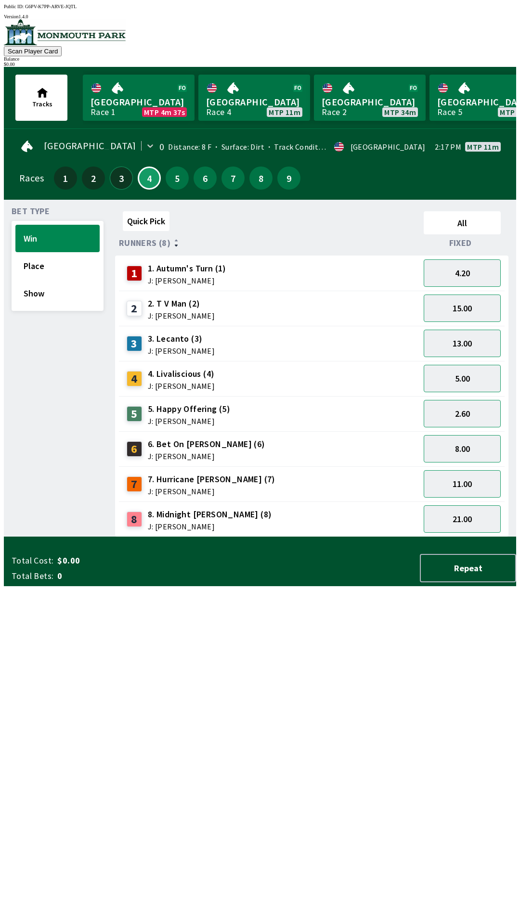
click at [120, 169] on button "3" at bounding box center [121, 178] width 23 height 23
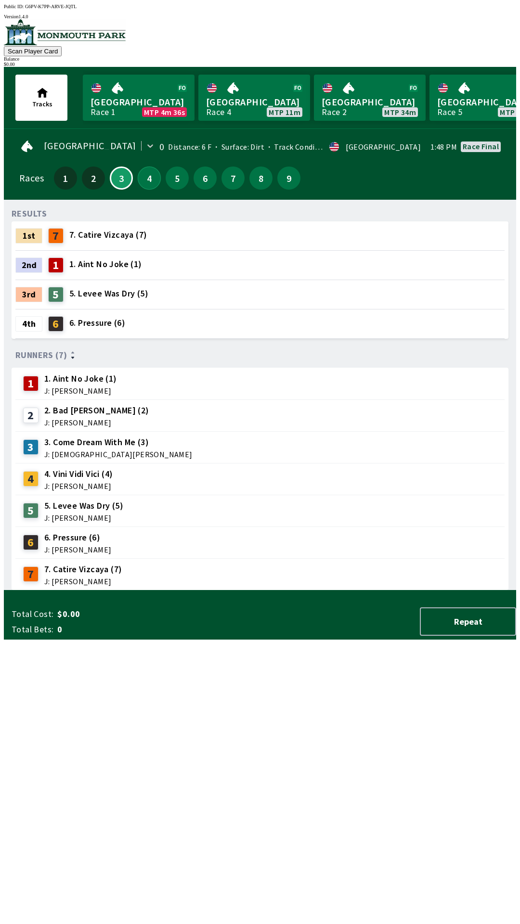
click at [145, 180] on button "4" at bounding box center [149, 178] width 23 height 23
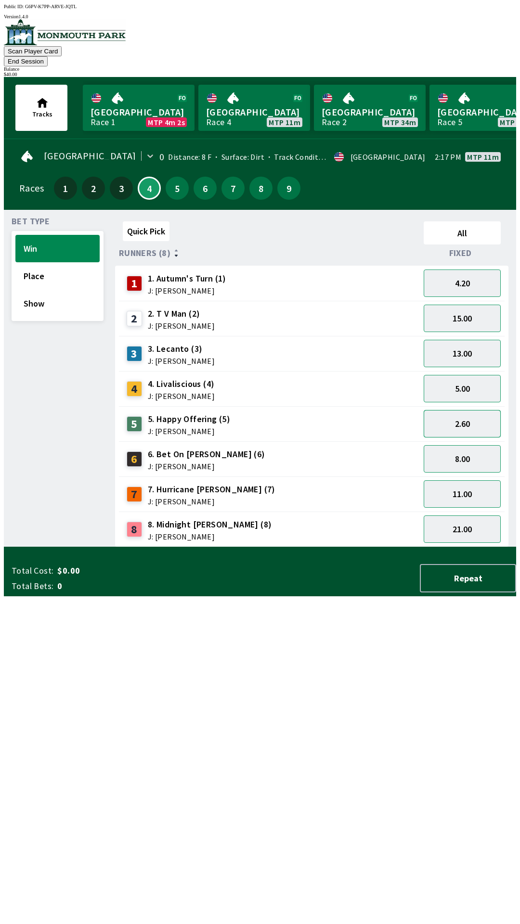
click at [452, 414] on button "2.60" at bounding box center [462, 423] width 77 height 27
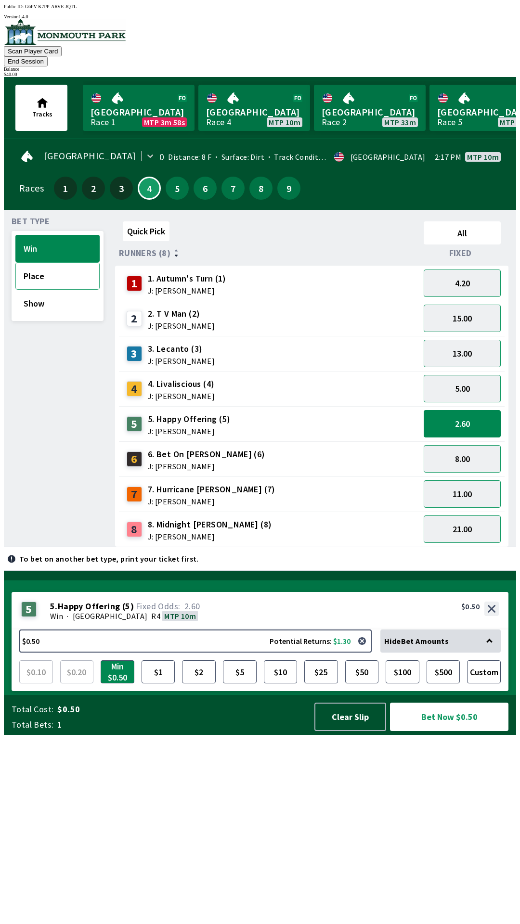
click at [31, 262] on button "Place" at bounding box center [57, 275] width 84 height 27
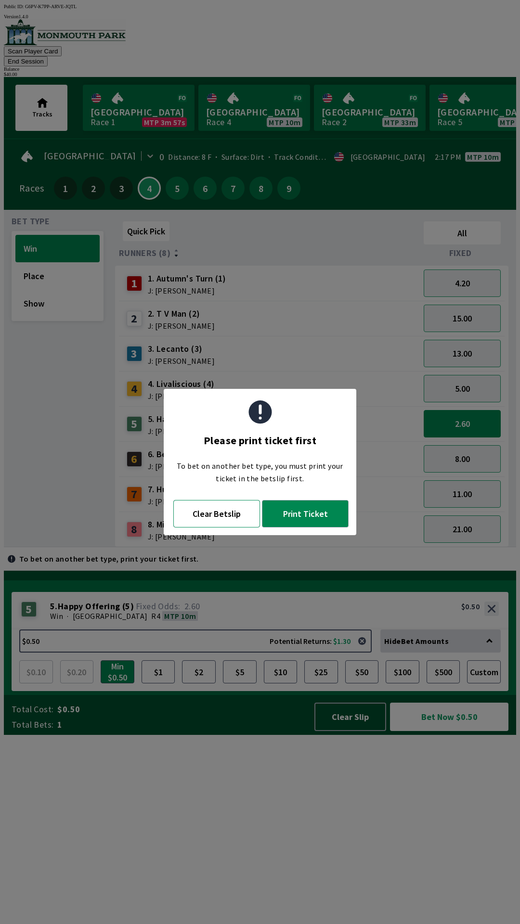
click at [200, 518] on button "Clear Betslip" at bounding box center [216, 513] width 87 height 27
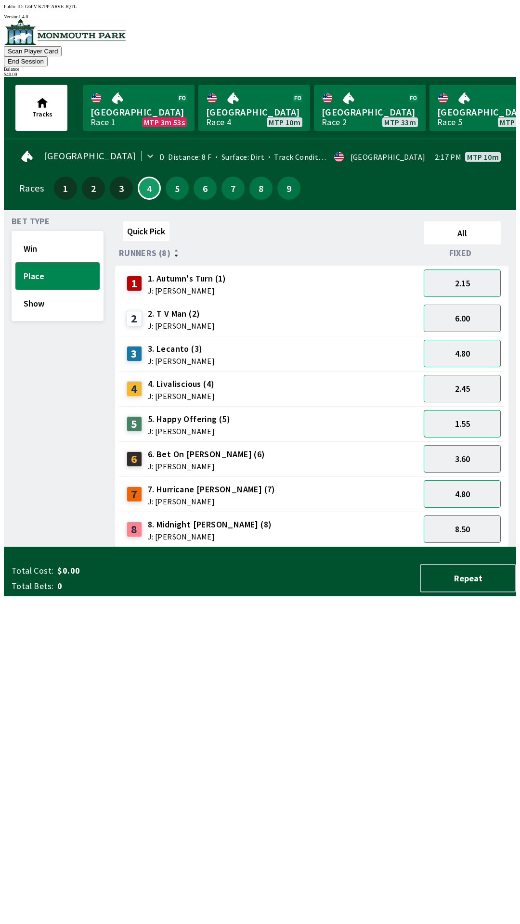
click at [449, 410] on button "1.55" at bounding box center [462, 423] width 77 height 27
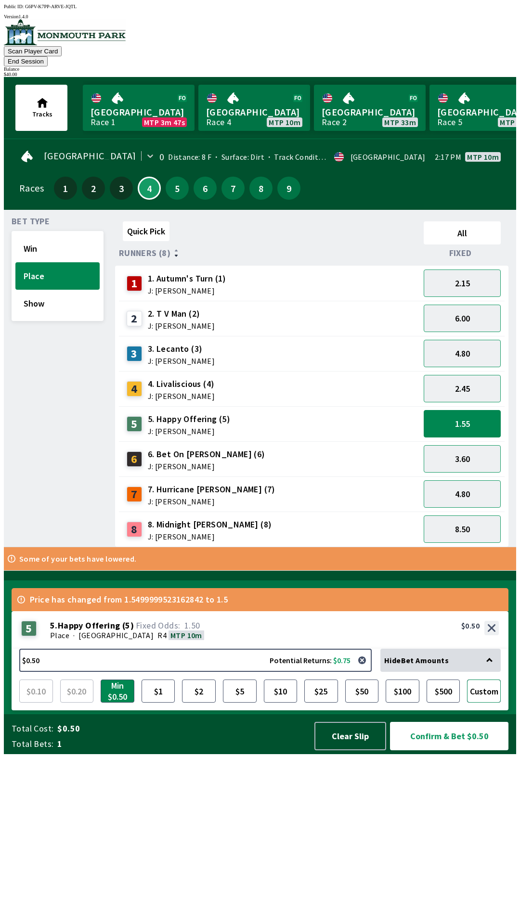
click at [481, 703] on button "Custom" at bounding box center [484, 691] width 34 height 23
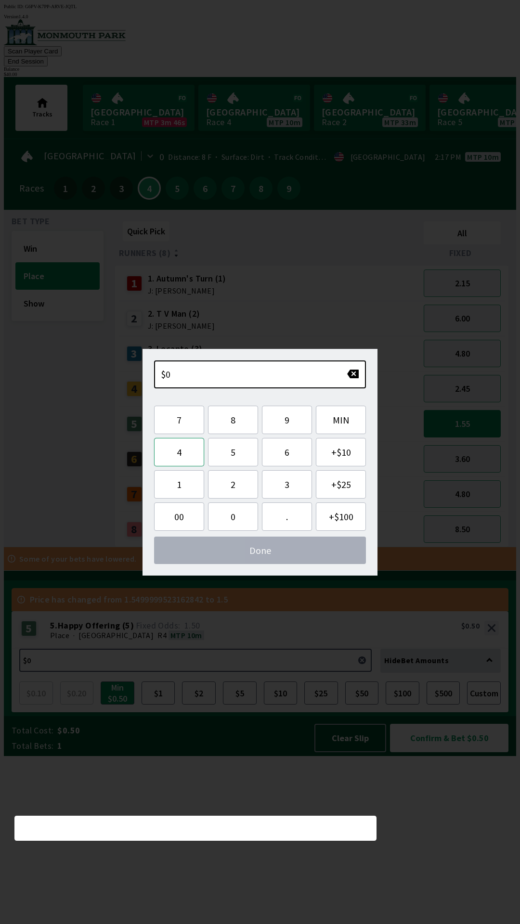
click at [190, 449] on button "4" at bounding box center [179, 452] width 50 height 28
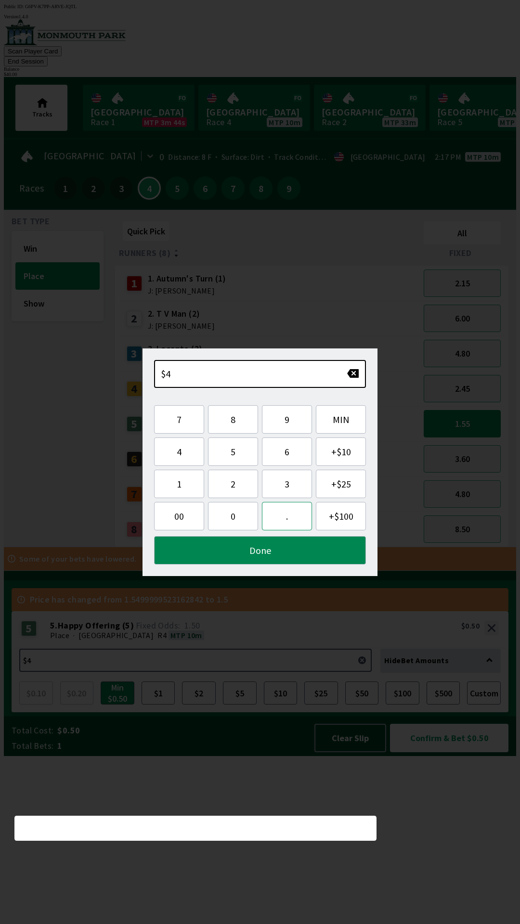
click at [290, 519] on button "." at bounding box center [287, 516] width 50 height 28
click at [239, 455] on button "5" at bounding box center [233, 452] width 50 height 28
click at [227, 514] on button "0" at bounding box center [233, 516] width 50 height 28
click at [269, 554] on button "Done" at bounding box center [260, 550] width 212 height 28
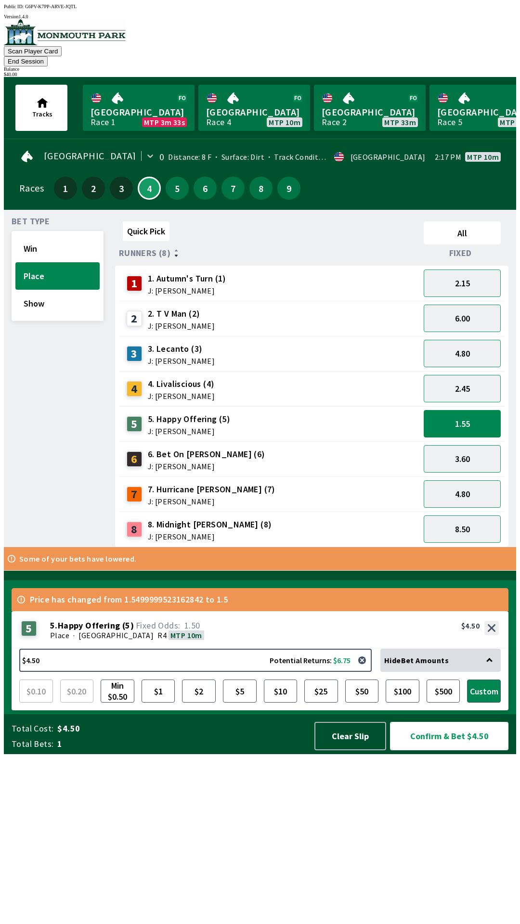
click at [449, 750] on button "Confirm & Bet $4.50" at bounding box center [449, 736] width 118 height 28
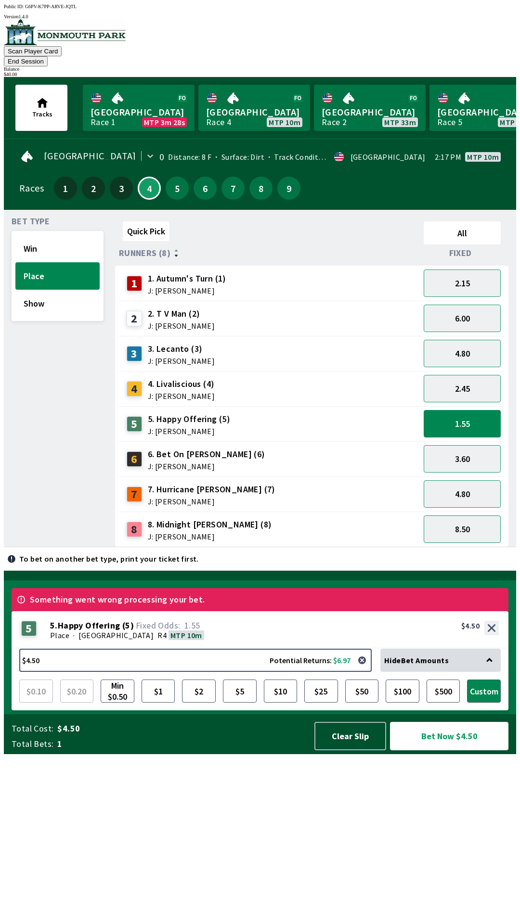
click at [492, 750] on button "Bet Now $4.50" at bounding box center [449, 736] width 118 height 28
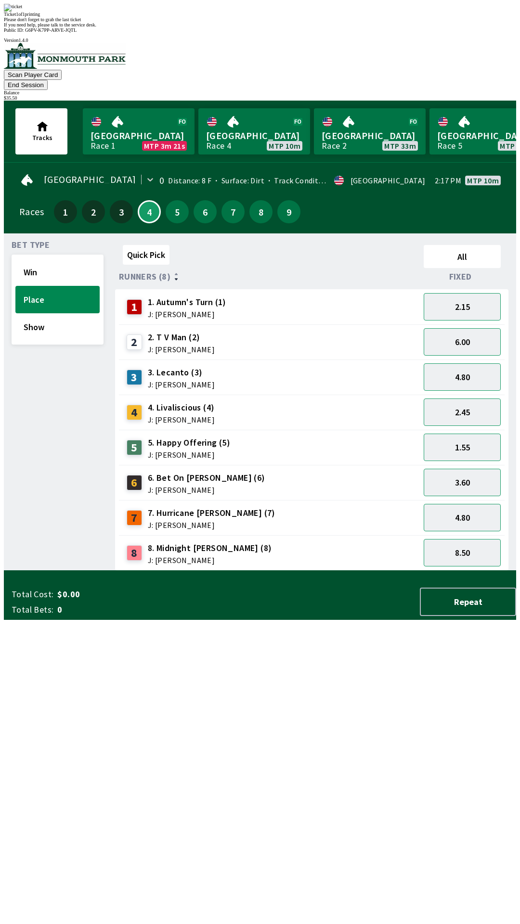
click at [286, 571] on div "Quick Pick All Runners (8) Fixed 1 1. Autumn's Turn (1) J: [PERSON_NAME] 2.15 2…" at bounding box center [315, 406] width 401 height 330
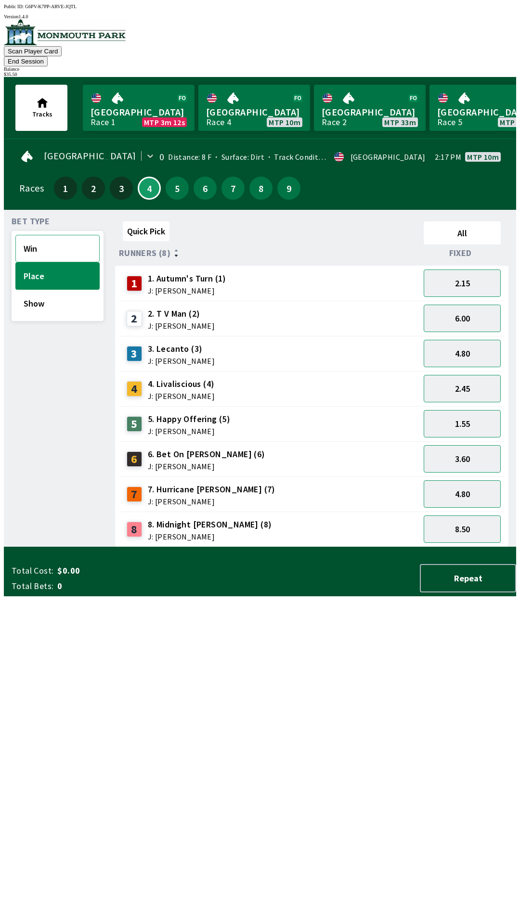
click at [61, 242] on button "Win" at bounding box center [57, 248] width 84 height 27
click at [467, 375] on button "5.00" at bounding box center [462, 388] width 77 height 27
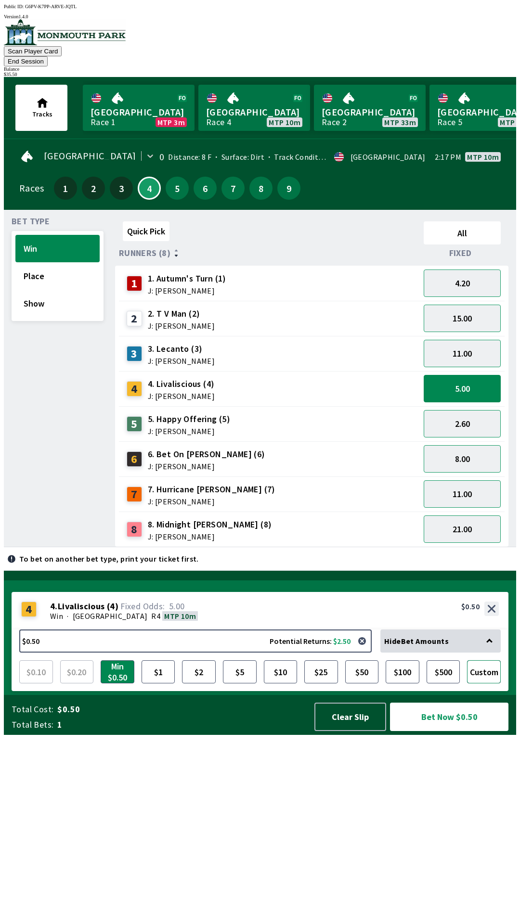
click at [484, 683] on button "Custom" at bounding box center [484, 671] width 34 height 23
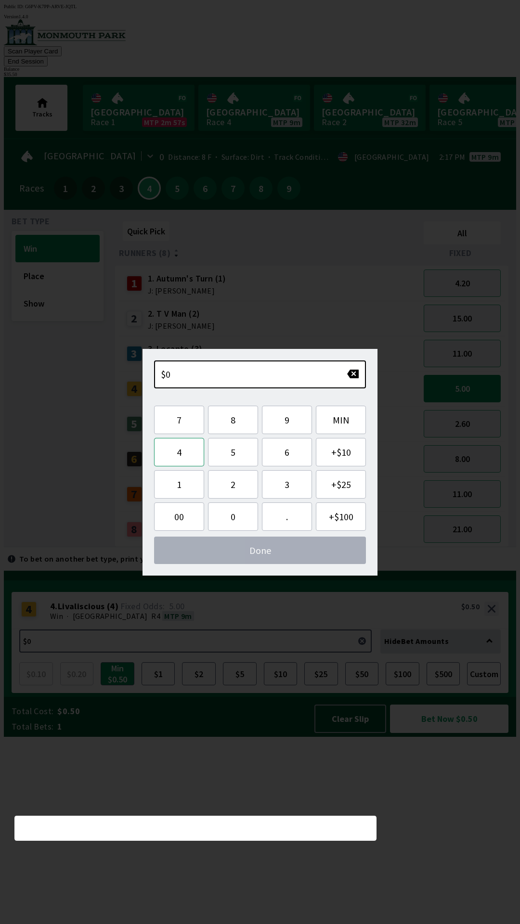
click at [178, 454] on button "4" at bounding box center [179, 452] width 50 height 28
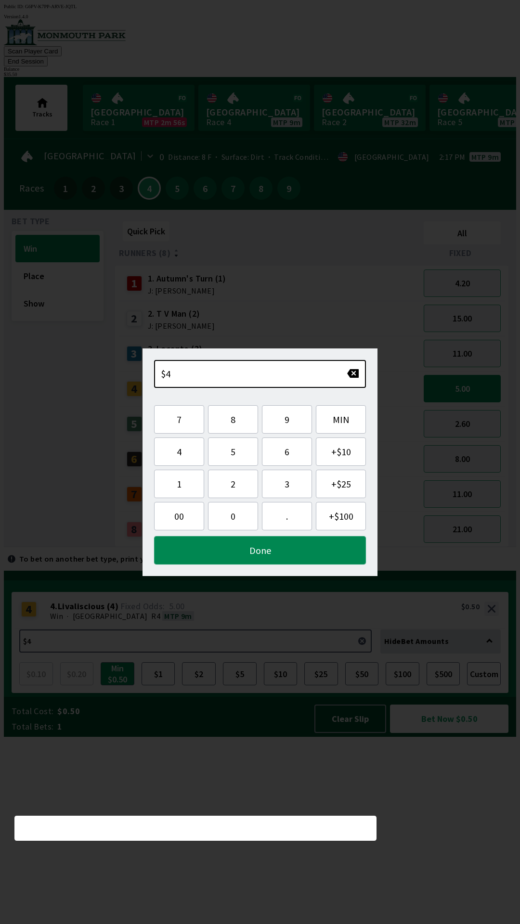
click at [262, 546] on button "Done" at bounding box center [260, 550] width 212 height 28
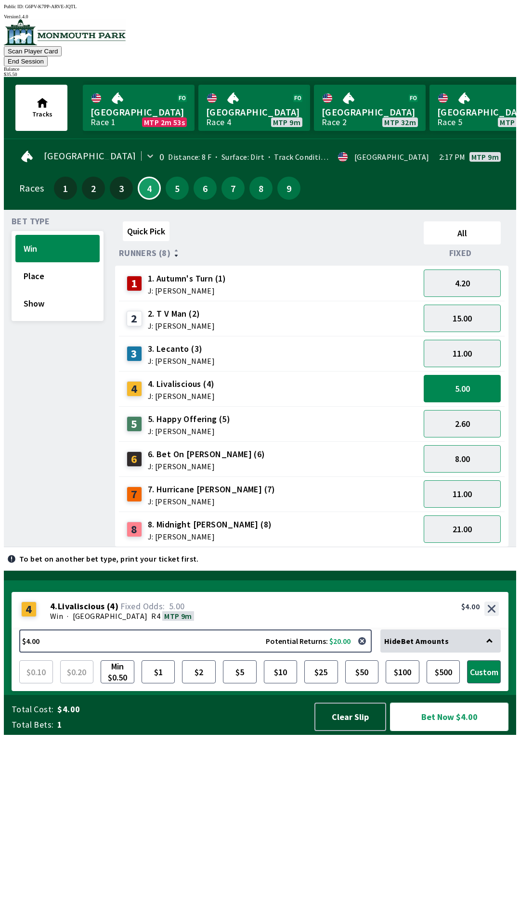
click at [460, 731] on button "Bet Now $4.00" at bounding box center [449, 717] width 118 height 28
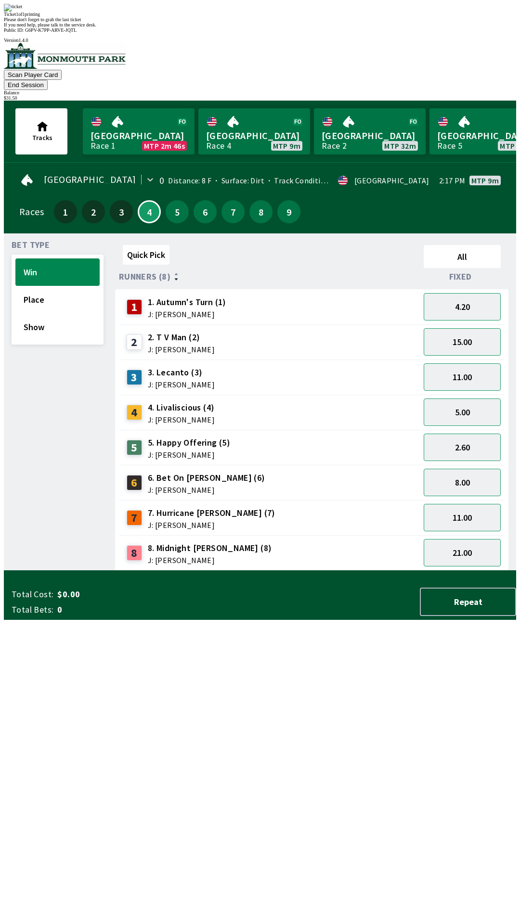
click at [241, 571] on div "Quick Pick All Runners (8) Fixed 1 1. Autumn's Turn (1) J: [PERSON_NAME] 4.20 2…" at bounding box center [315, 406] width 401 height 330
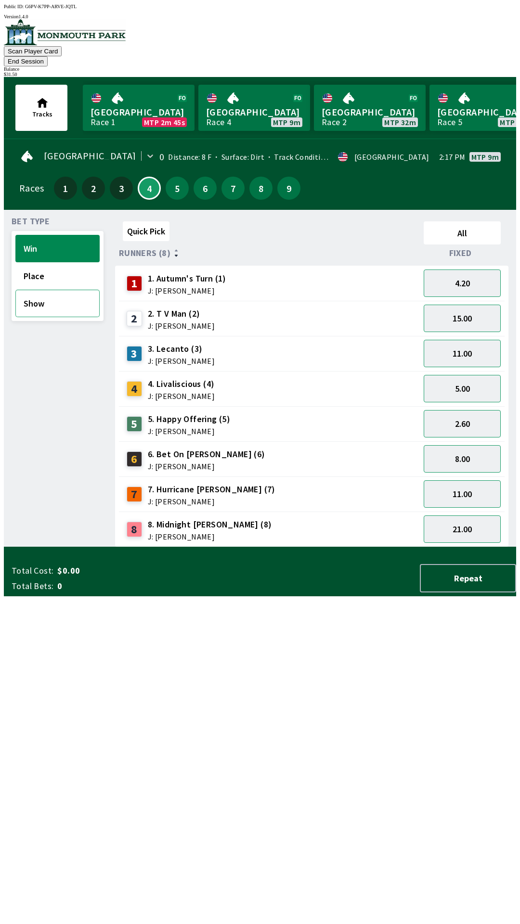
click at [62, 295] on button "Show" at bounding box center [57, 303] width 84 height 27
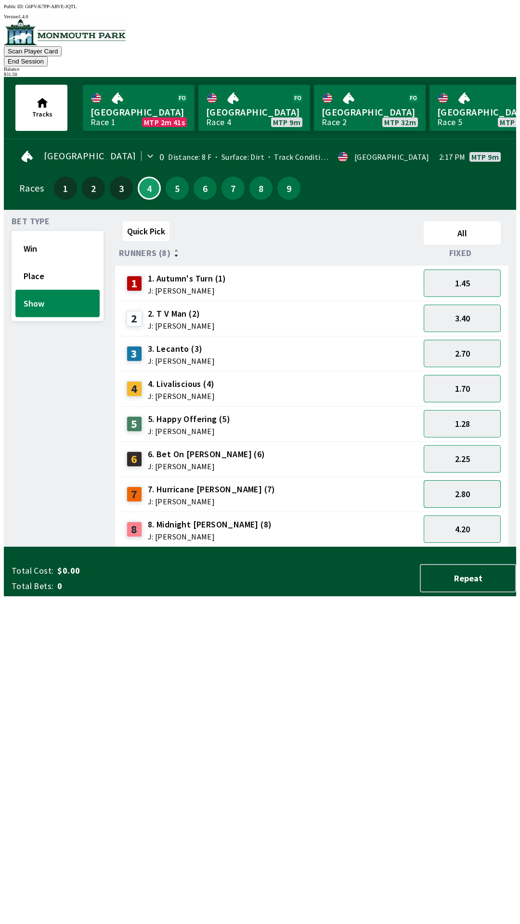
click at [464, 480] on button "2.80" at bounding box center [462, 493] width 77 height 27
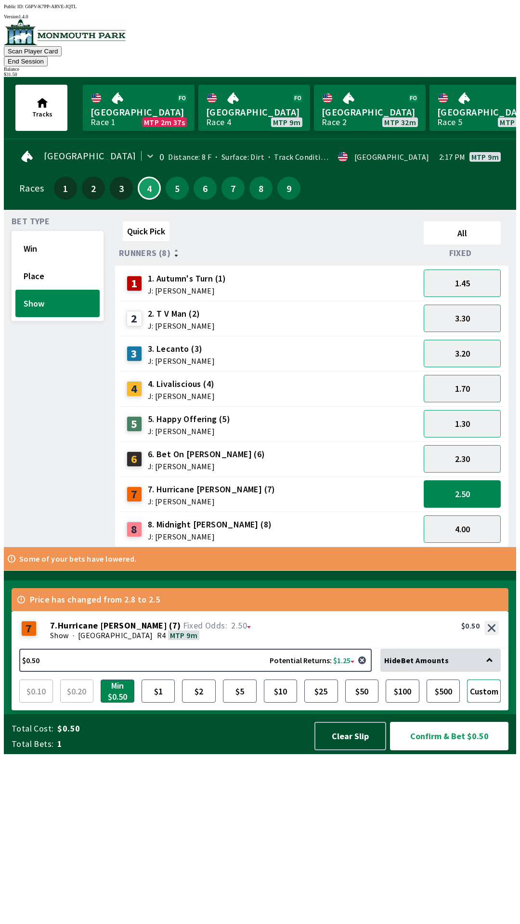
click at [488, 703] on button "Custom" at bounding box center [484, 691] width 34 height 23
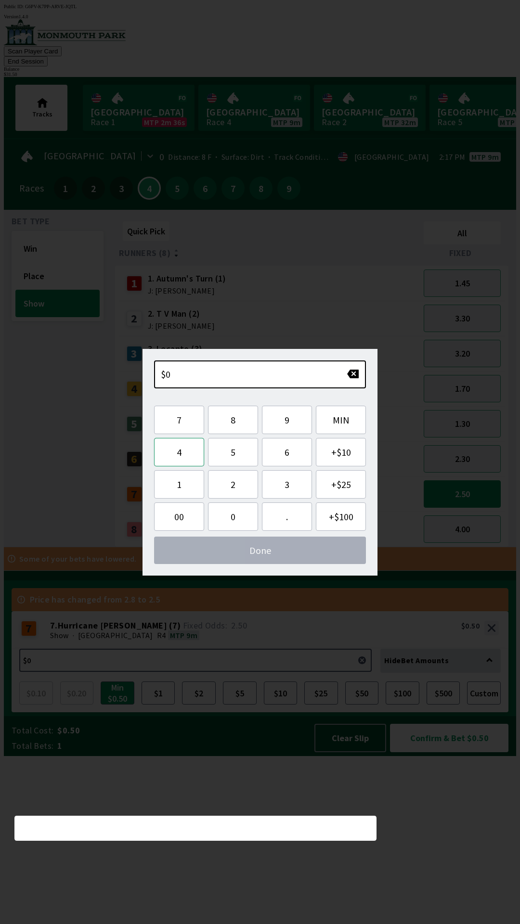
click at [172, 452] on button "4" at bounding box center [179, 452] width 50 height 28
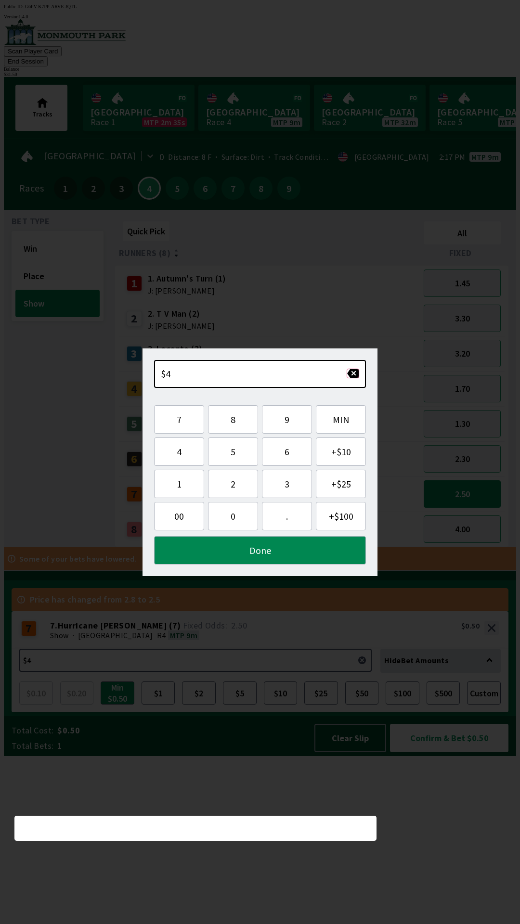
click at [348, 369] on button "button" at bounding box center [353, 374] width 13 height 10
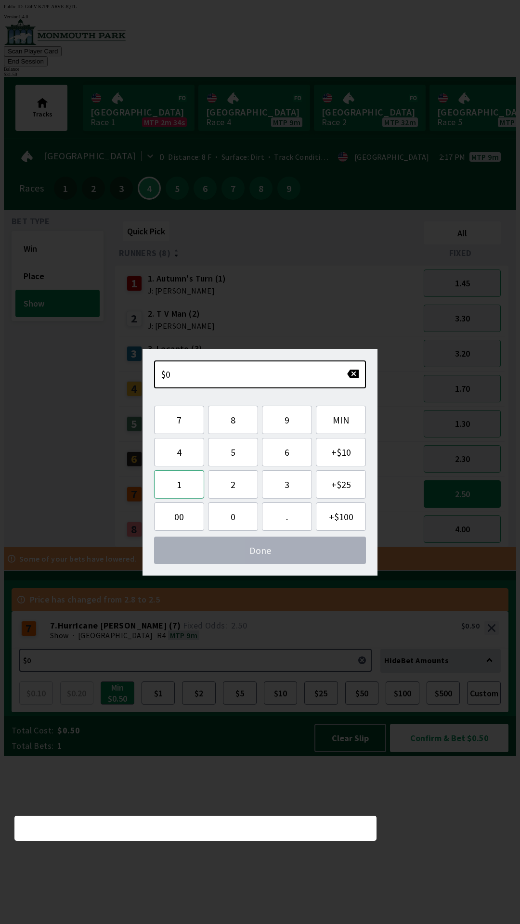
click at [178, 486] on button "1" at bounding box center [179, 484] width 50 height 28
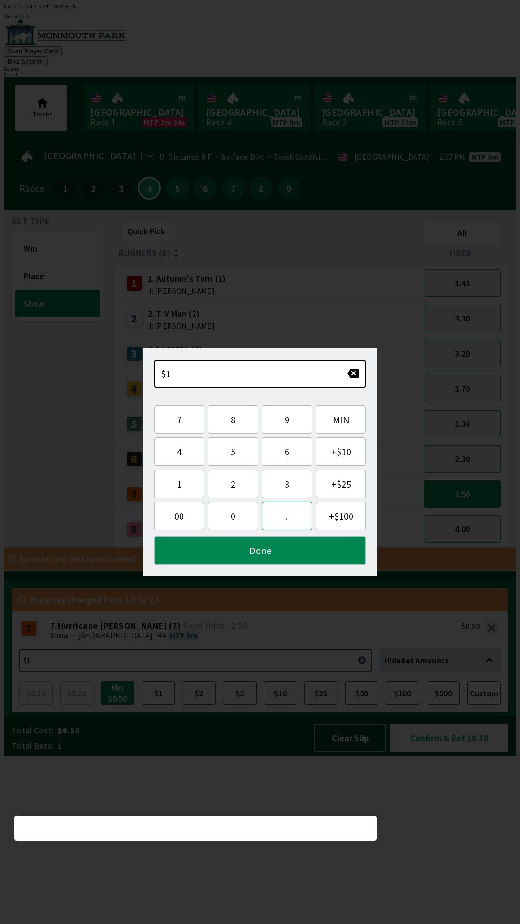
click at [286, 512] on button "." at bounding box center [287, 516] width 50 height 28
click at [235, 445] on button "5" at bounding box center [233, 452] width 50 height 28
click at [231, 518] on button "0" at bounding box center [233, 516] width 50 height 28
click at [262, 553] on button "Done" at bounding box center [260, 550] width 212 height 28
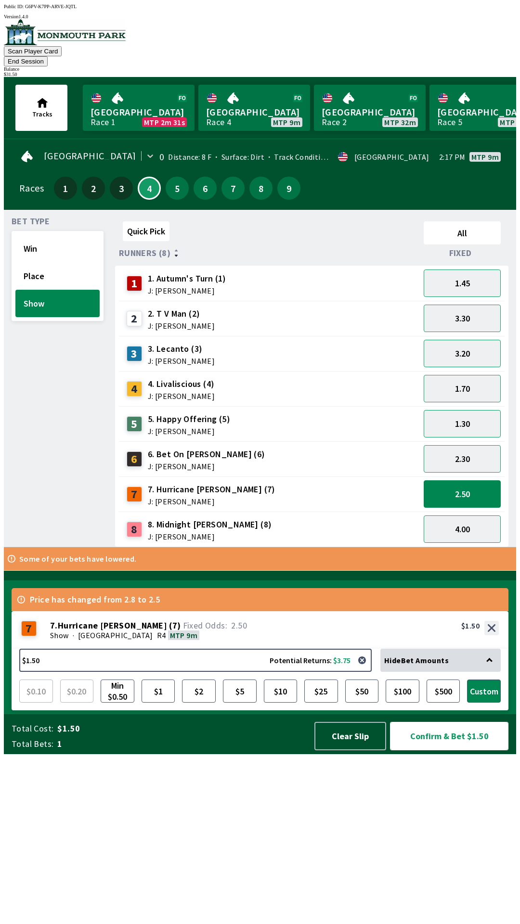
click at [456, 750] on button "Confirm & Bet $1.50" at bounding box center [449, 736] width 118 height 28
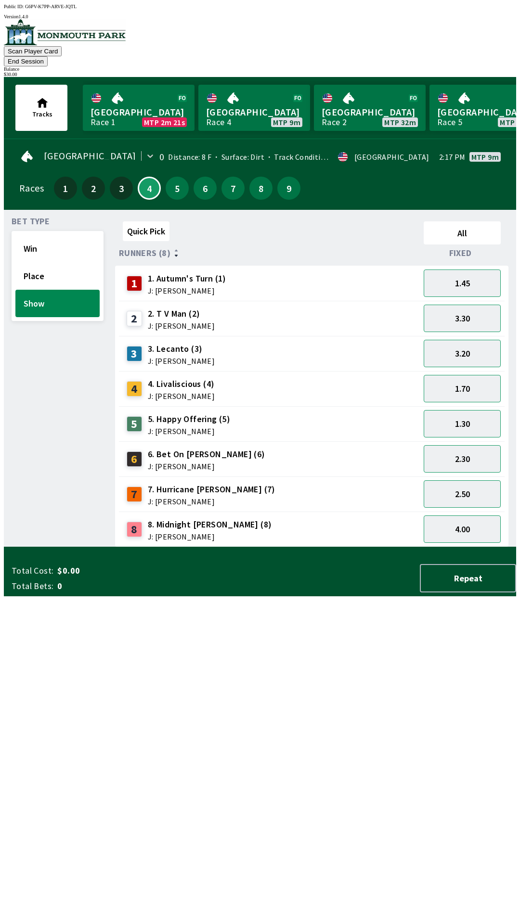
click at [159, 547] on div "Quick Pick All Runners (8) Fixed 1 1. Autumn's Turn (1) J: [PERSON_NAME] 1.45 2…" at bounding box center [315, 383] width 401 height 330
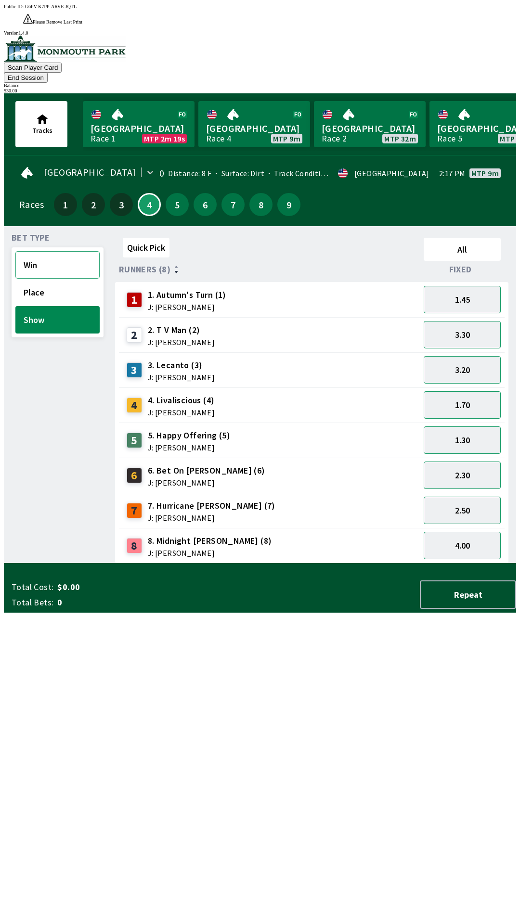
click at [36, 251] on button "Win" at bounding box center [57, 264] width 84 height 27
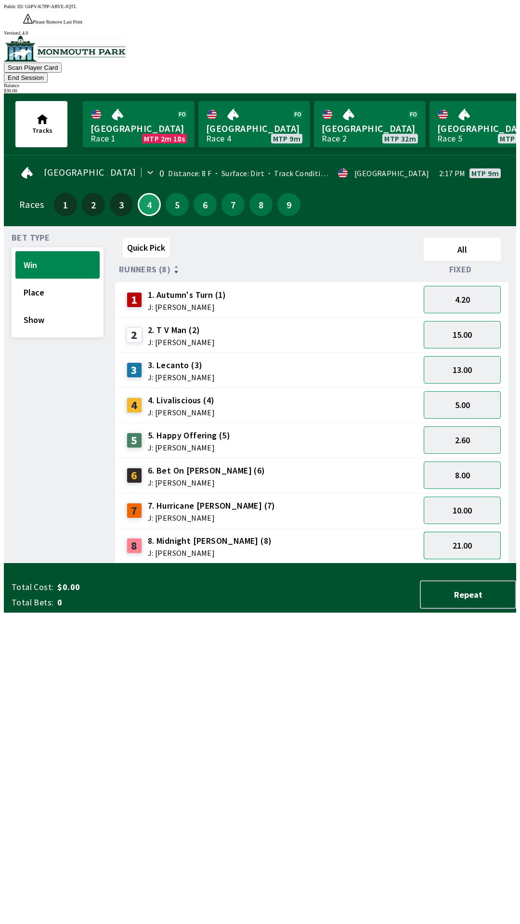
click at [432, 532] on button "21.00" at bounding box center [462, 545] width 77 height 27
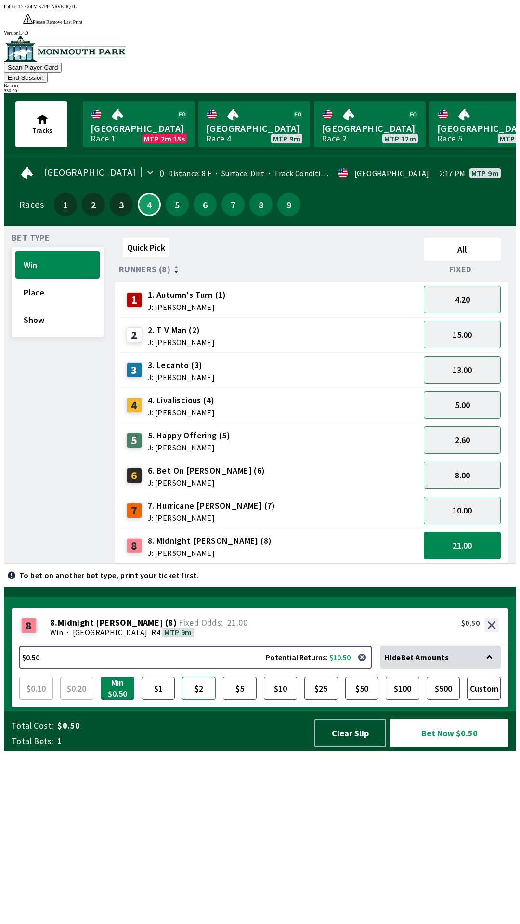
click at [196, 700] on button "$2" at bounding box center [199, 688] width 34 height 23
click at [441, 748] on button "Bet Now $2.00" at bounding box center [449, 733] width 118 height 28
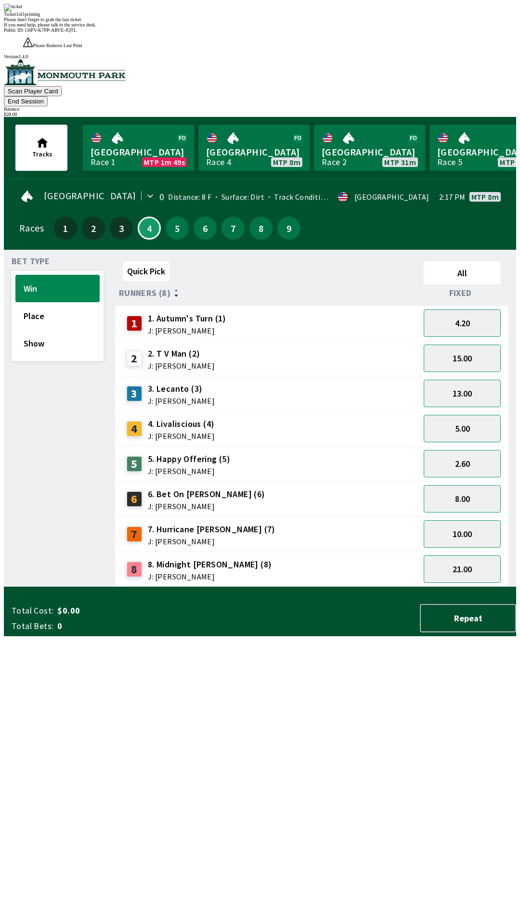
click at [172, 587] on div "Quick Pick All Runners (8) Fixed 1 1. Autumn's Turn (1) J: [PERSON_NAME] 4.20 2…" at bounding box center [315, 423] width 401 height 330
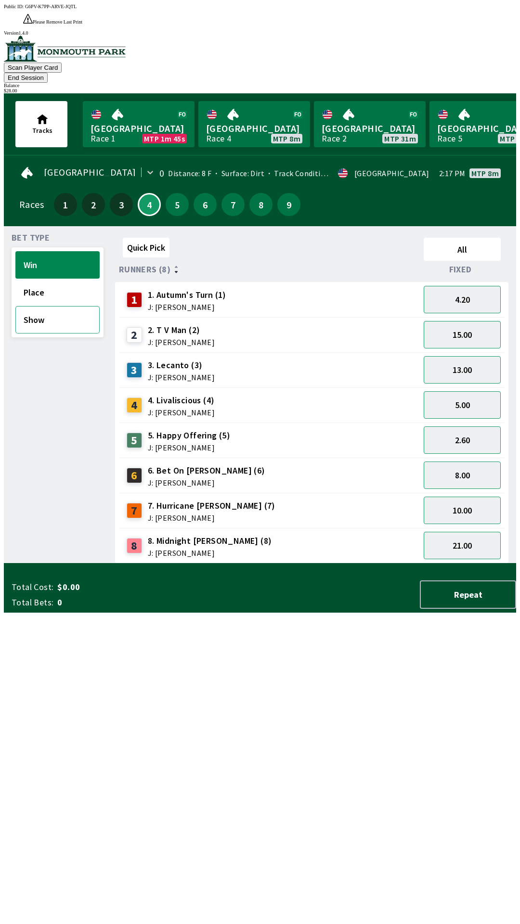
click at [52, 306] on button "Show" at bounding box center [57, 319] width 84 height 27
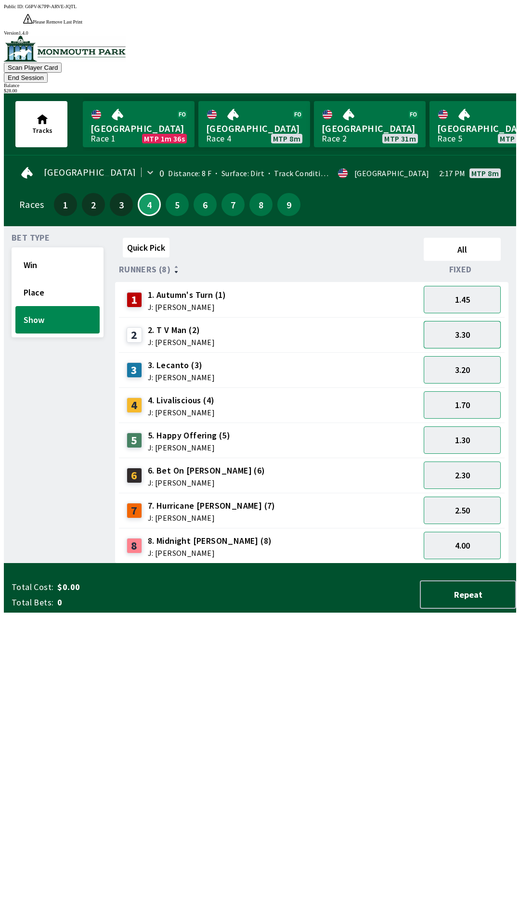
click at [455, 321] on button "3.30" at bounding box center [462, 334] width 77 height 27
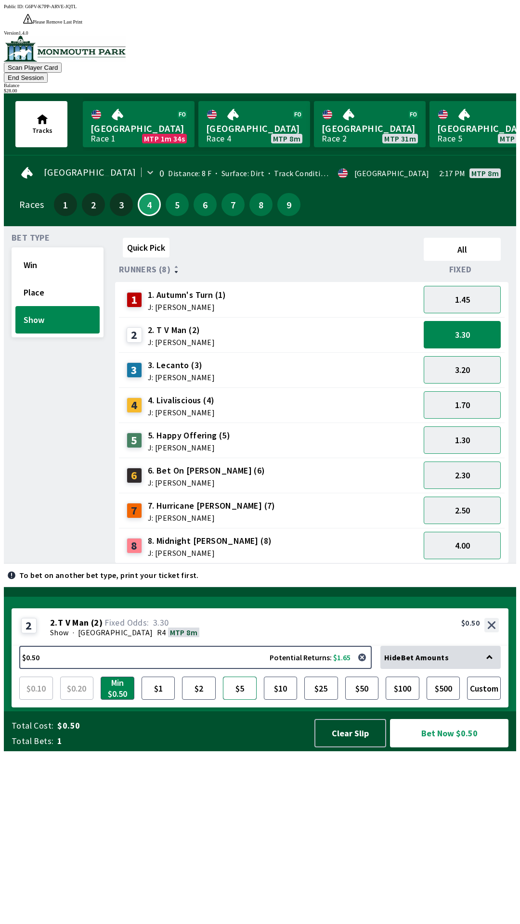
click at [242, 700] on button "$5" at bounding box center [240, 688] width 34 height 23
click at [436, 748] on button "Bet Now $5.00" at bounding box center [449, 733] width 118 height 28
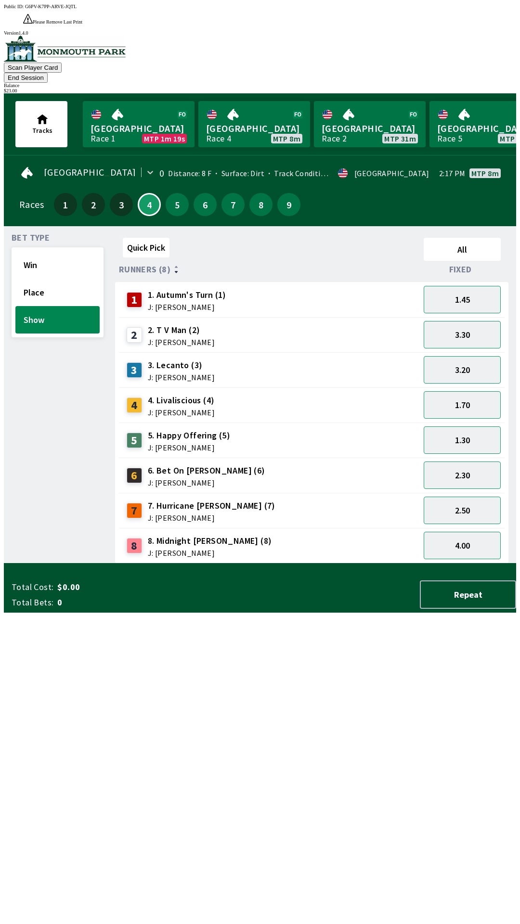
click at [176, 564] on div "Quick Pick All Runners (8) Fixed 1 1. Autumn's Turn (1) J: [PERSON_NAME] 1.45 2…" at bounding box center [315, 399] width 401 height 330
click at [464, 532] on button "4.00" at bounding box center [462, 545] width 77 height 27
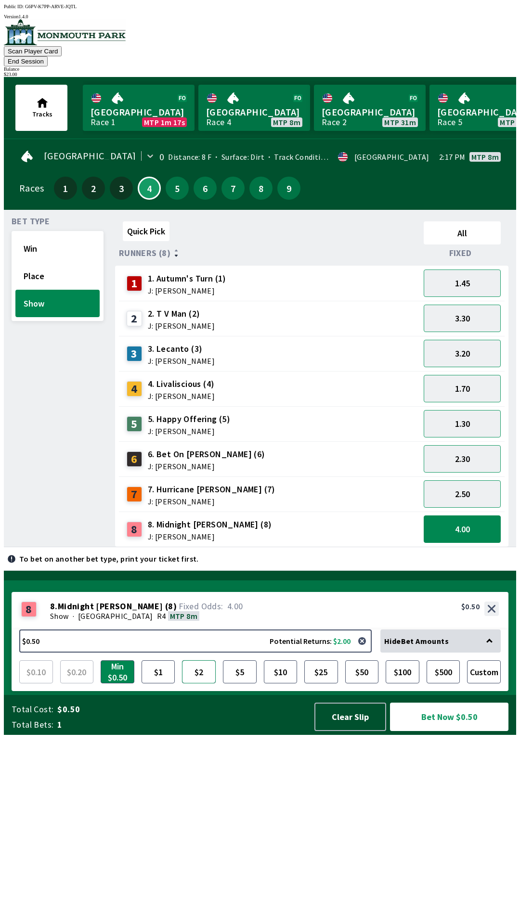
click at [209, 683] on button "$2" at bounding box center [199, 671] width 34 height 23
click at [248, 683] on button "$5" at bounding box center [240, 671] width 34 height 23
click at [202, 683] on button "$2" at bounding box center [199, 671] width 34 height 23
click at [451, 483] on button "2.50" at bounding box center [462, 493] width 77 height 27
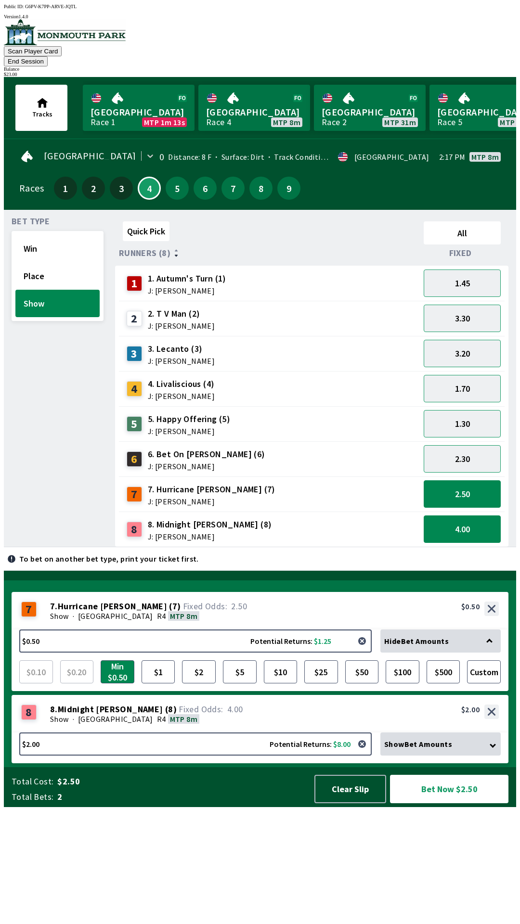
click at [369, 651] on button "button" at bounding box center [361, 641] width 19 height 19
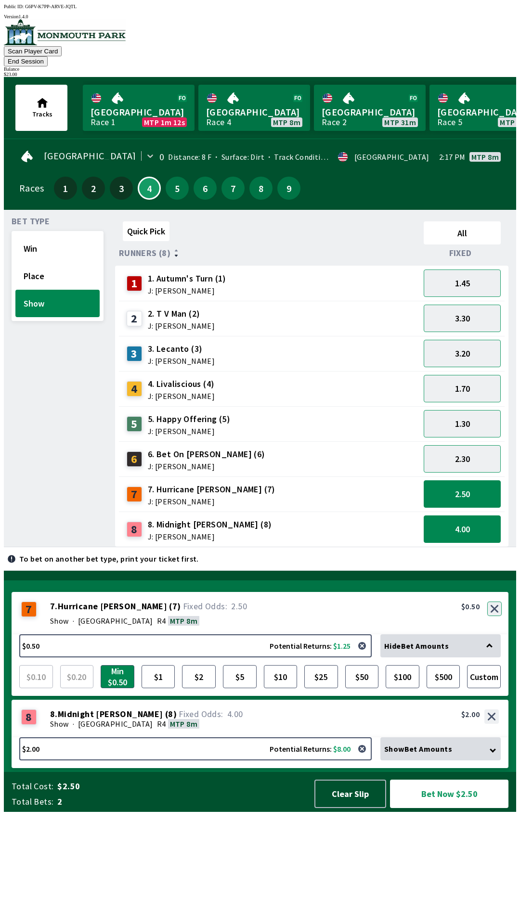
click at [496, 616] on button "button" at bounding box center [494, 609] width 14 height 14
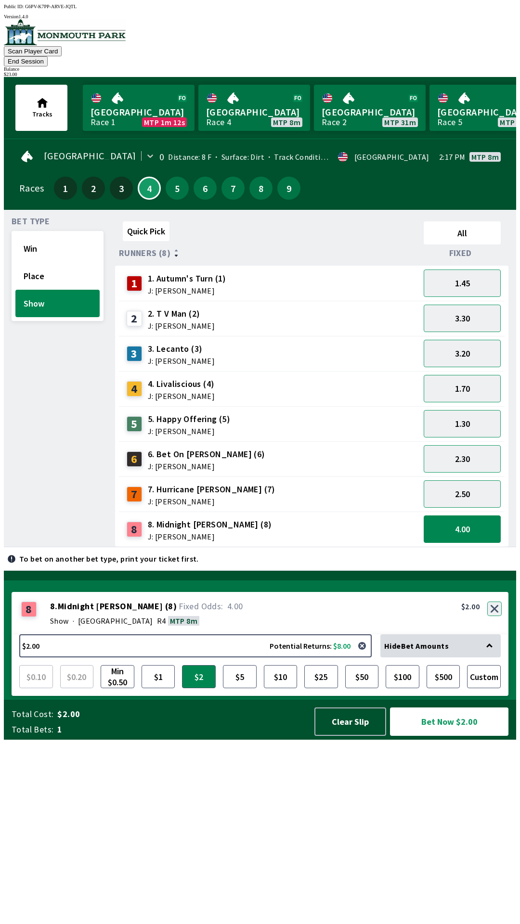
click at [494, 616] on button "button" at bounding box center [494, 609] width 14 height 14
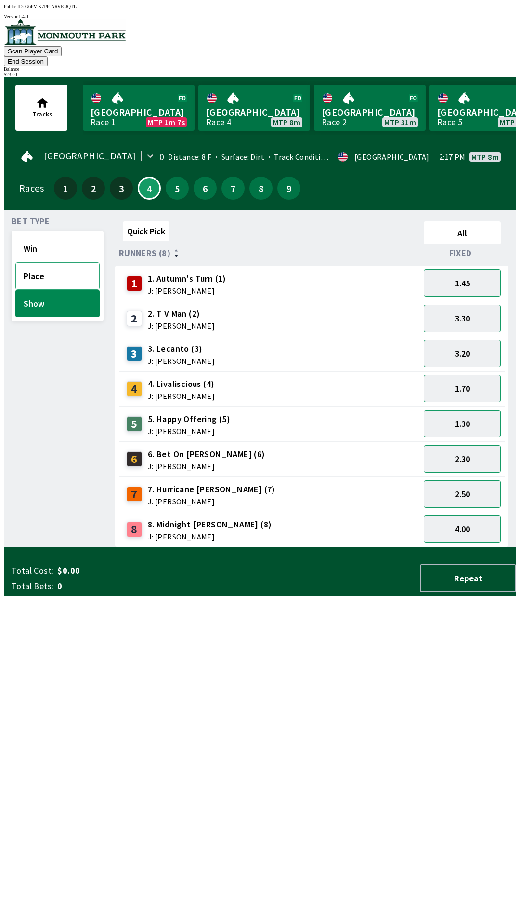
click at [20, 262] on button "Place" at bounding box center [57, 275] width 84 height 27
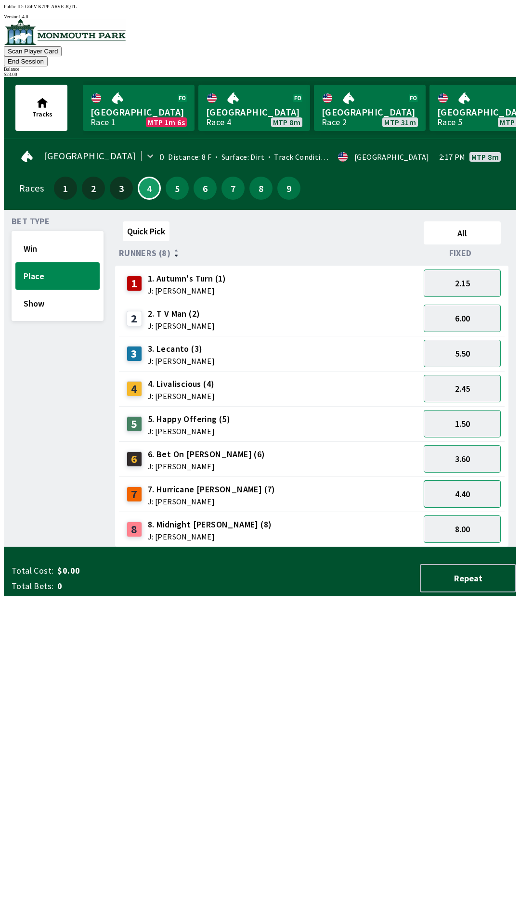
click at [456, 480] on button "4.40" at bounding box center [462, 493] width 77 height 27
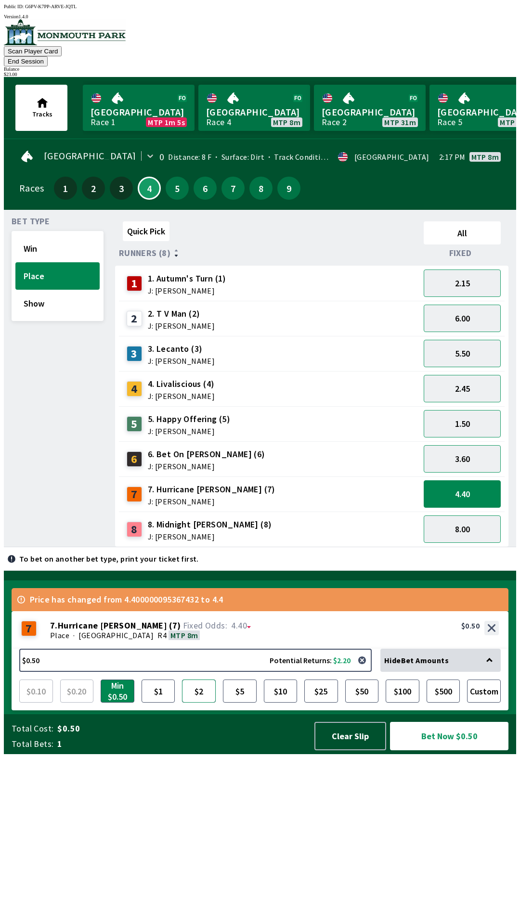
click at [207, 703] on button "$2" at bounding box center [199, 691] width 34 height 23
click at [242, 703] on button "$5" at bounding box center [240, 691] width 34 height 23
click at [433, 750] on button "Bet Now $5.00" at bounding box center [449, 736] width 118 height 28
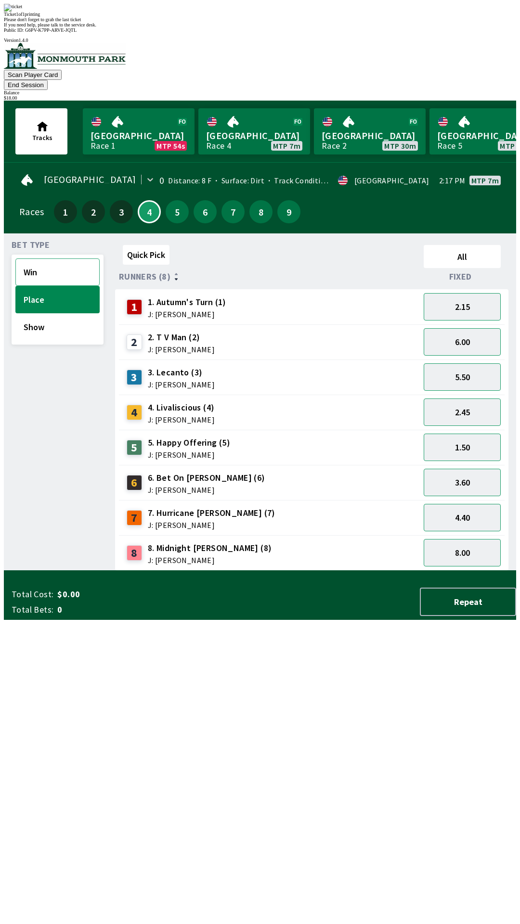
click at [15, 258] on button "Win" at bounding box center [57, 271] width 84 height 27
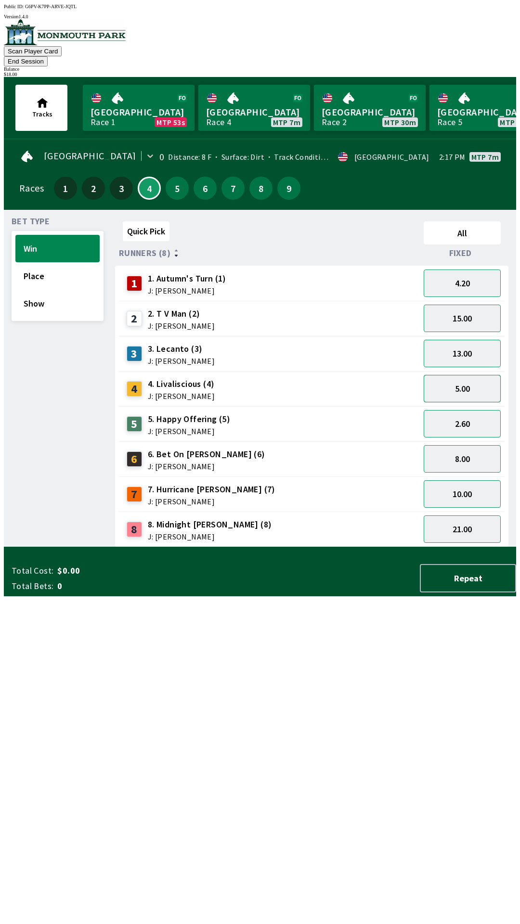
click at [447, 375] on button "5.00" at bounding box center [462, 388] width 77 height 27
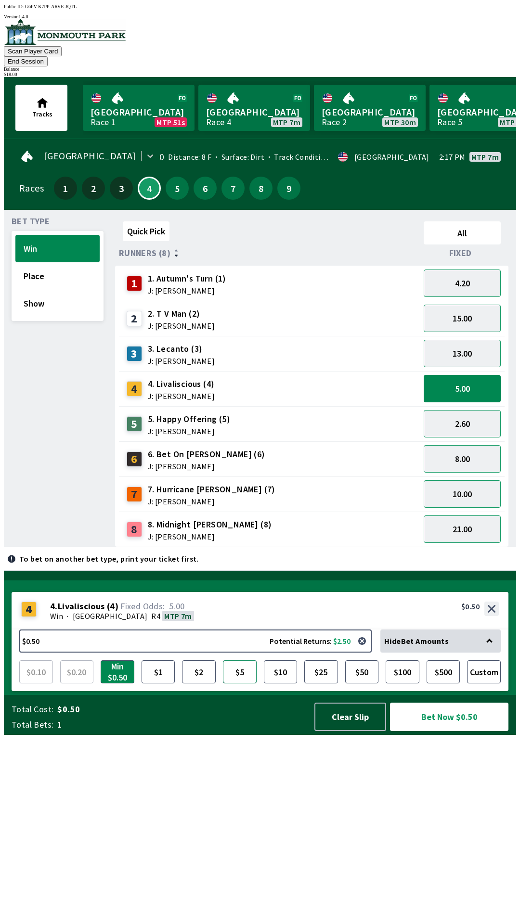
click at [243, 683] on button "$5" at bounding box center [240, 671] width 34 height 23
click at [436, 731] on button "Bet Now $5.00" at bounding box center [449, 717] width 118 height 28
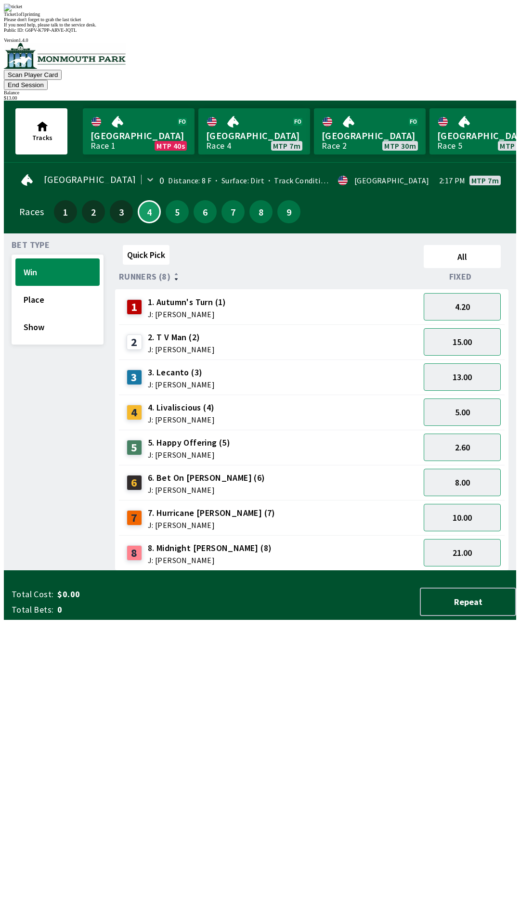
click at [58, 355] on div "Bet Type Win Place Show" at bounding box center [58, 406] width 92 height 330
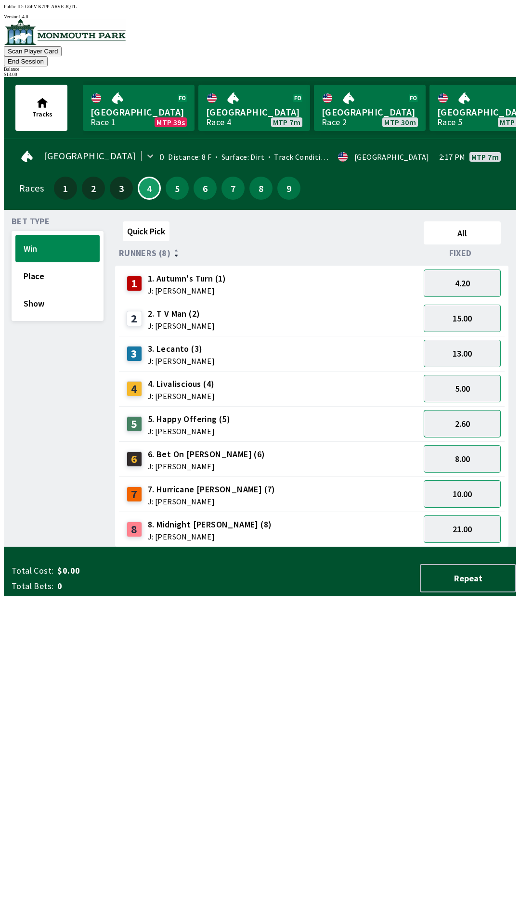
click at [441, 410] on button "2.60" at bounding box center [462, 423] width 77 height 27
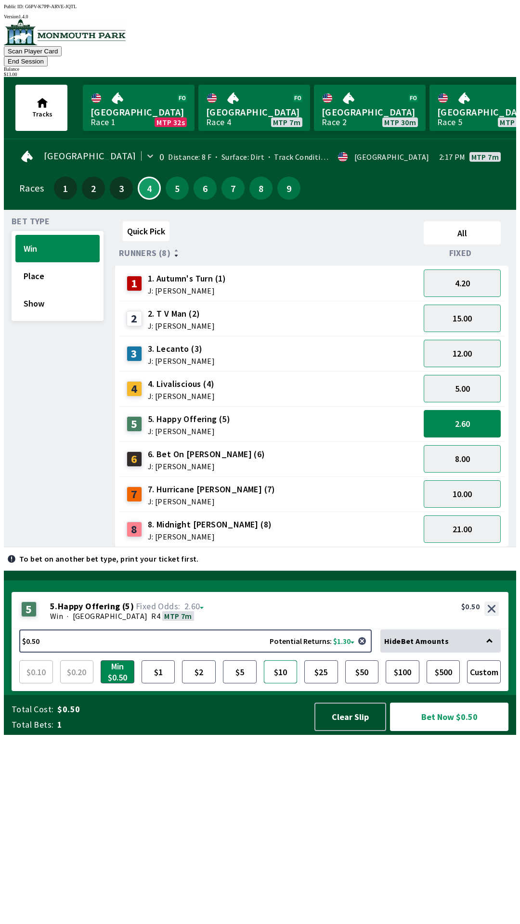
click at [274, 683] on button "$10" at bounding box center [281, 671] width 34 height 23
click at [239, 683] on button "$5" at bounding box center [240, 671] width 34 height 23
click at [432, 731] on button "Bet Now $5.00" at bounding box center [449, 717] width 118 height 28
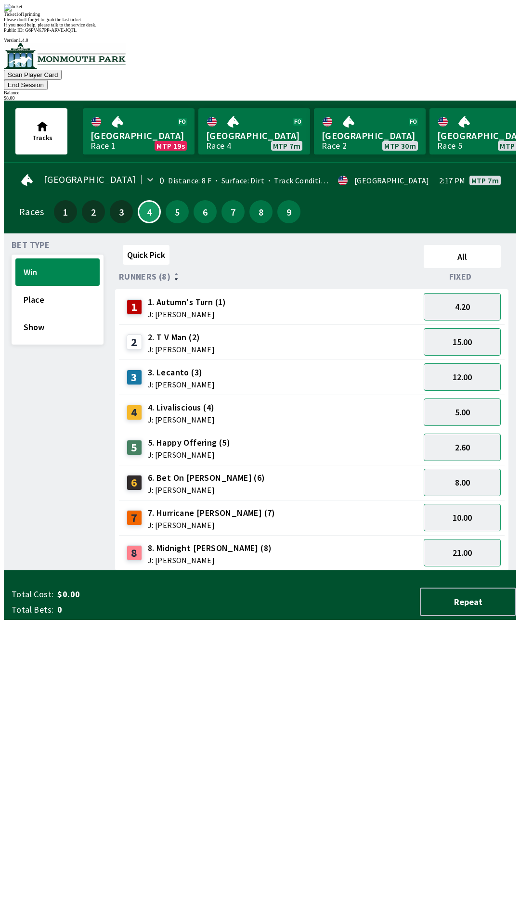
click at [99, 571] on div "Bet Type Win Place Show" at bounding box center [58, 406] width 92 height 330
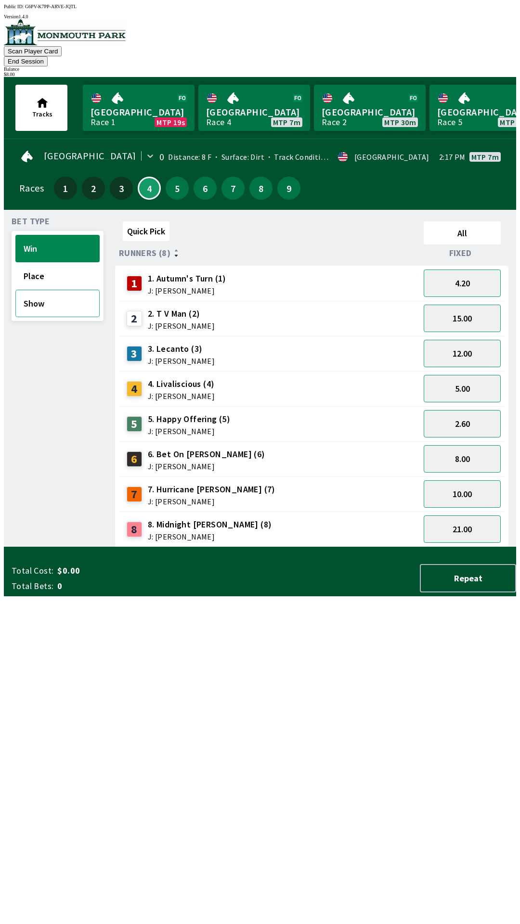
click at [38, 290] on button "Show" at bounding box center [57, 303] width 84 height 27
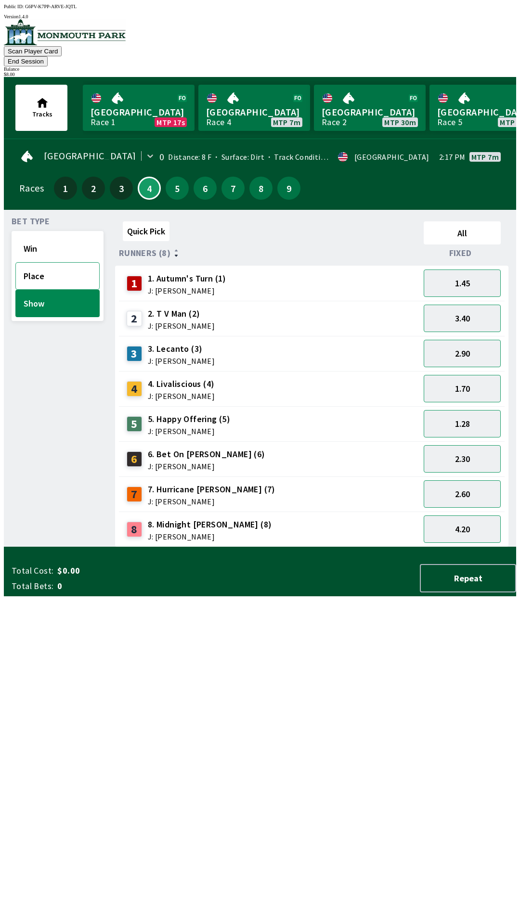
click at [31, 262] on button "Place" at bounding box center [57, 275] width 84 height 27
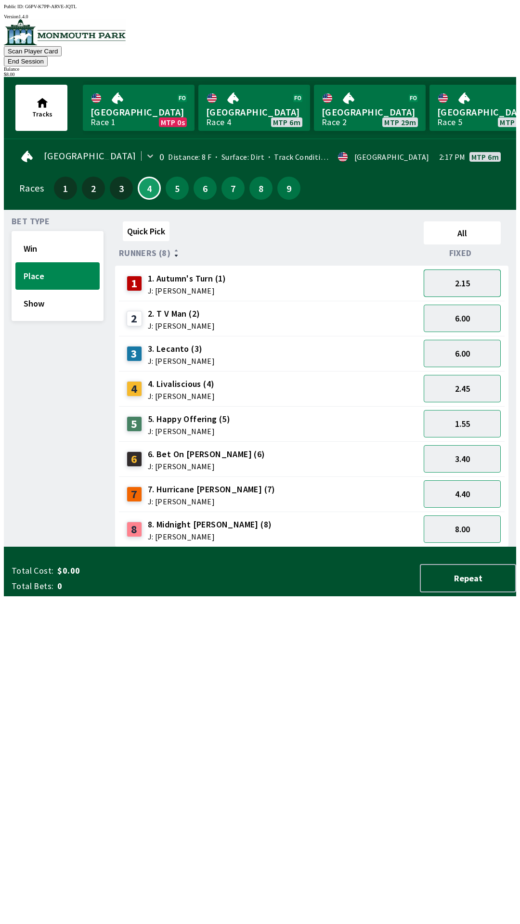
click at [441, 270] on button "2.15" at bounding box center [462, 283] width 77 height 27
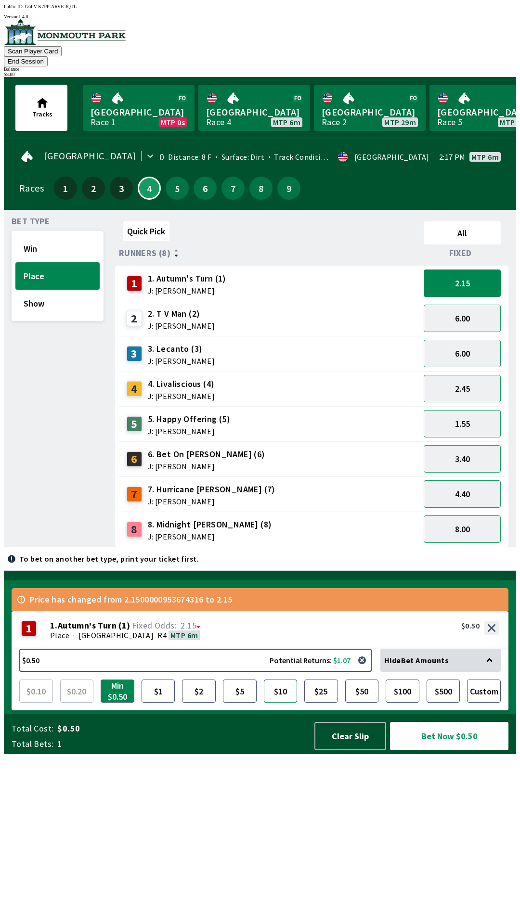
click at [277, 703] on button "$10" at bounding box center [281, 691] width 34 height 23
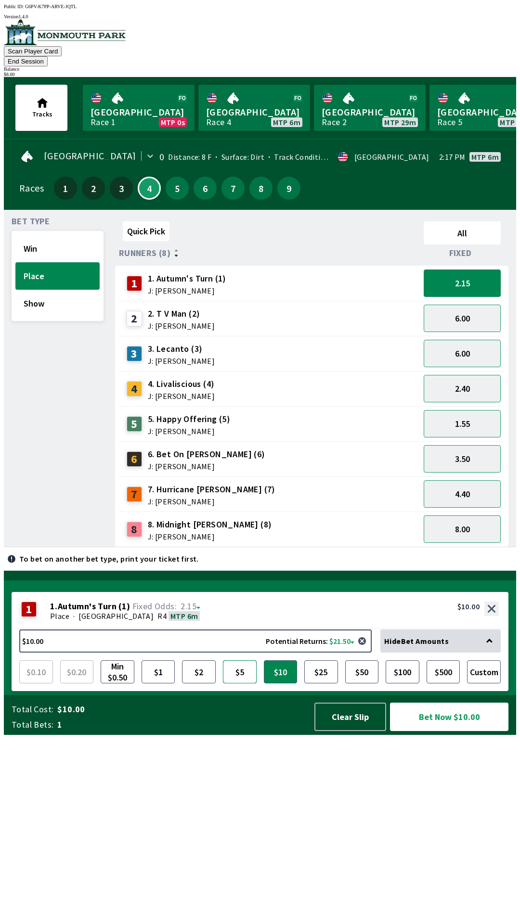
click at [242, 683] on button "$5" at bounding box center [240, 671] width 34 height 23
click at [427, 653] on div "Hide Bet Amounts" at bounding box center [440, 641] width 120 height 23
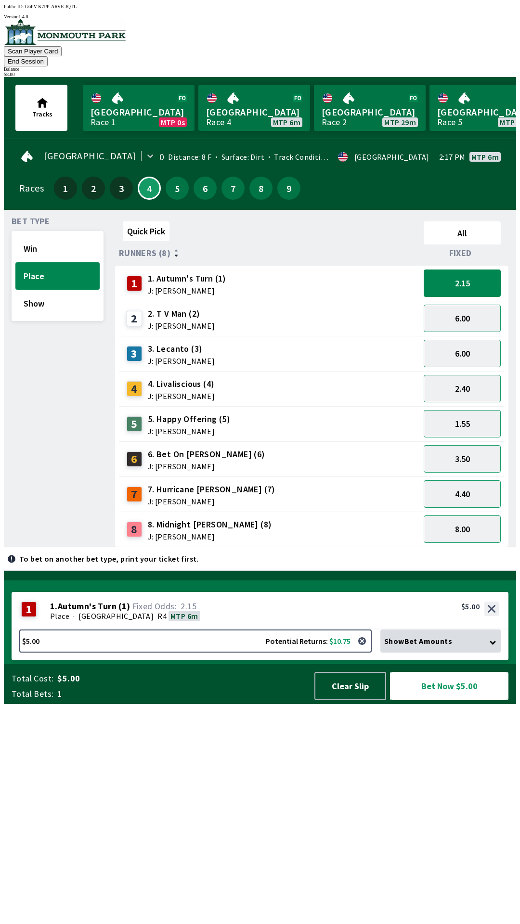
click at [441, 700] on button "Bet Now $5.00" at bounding box center [449, 686] width 118 height 28
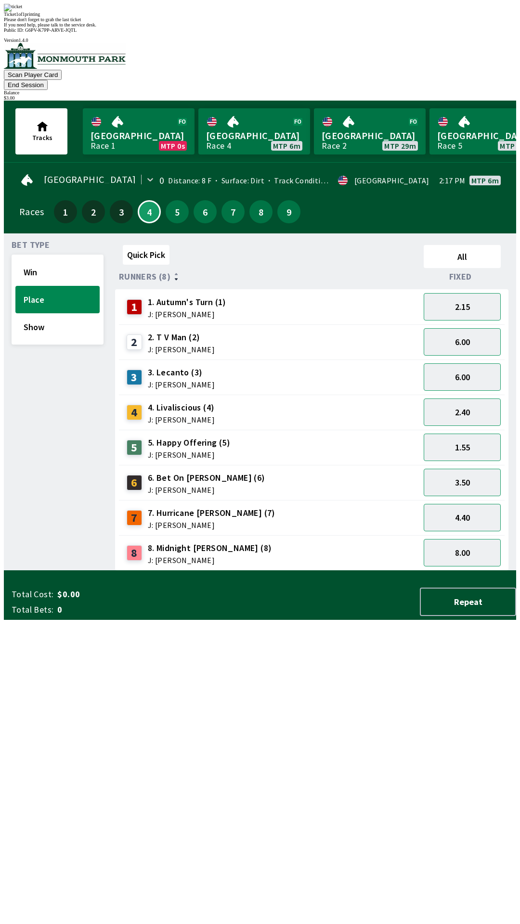
click at [254, 571] on div "Quick Pick All Runners (8) Fixed 1 1. Autumn's Turn (1) J: [PERSON_NAME] 2.15 2…" at bounding box center [315, 406] width 401 height 330
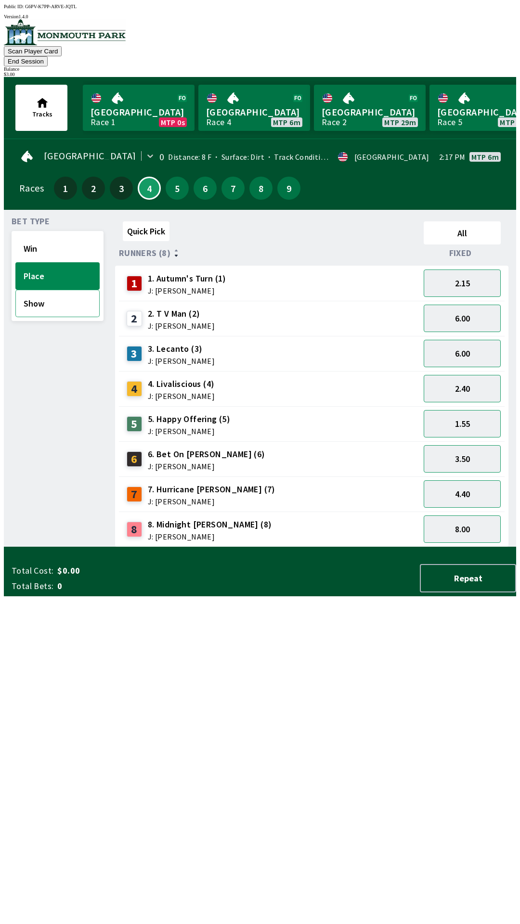
click at [27, 293] on button "Show" at bounding box center [57, 303] width 84 height 27
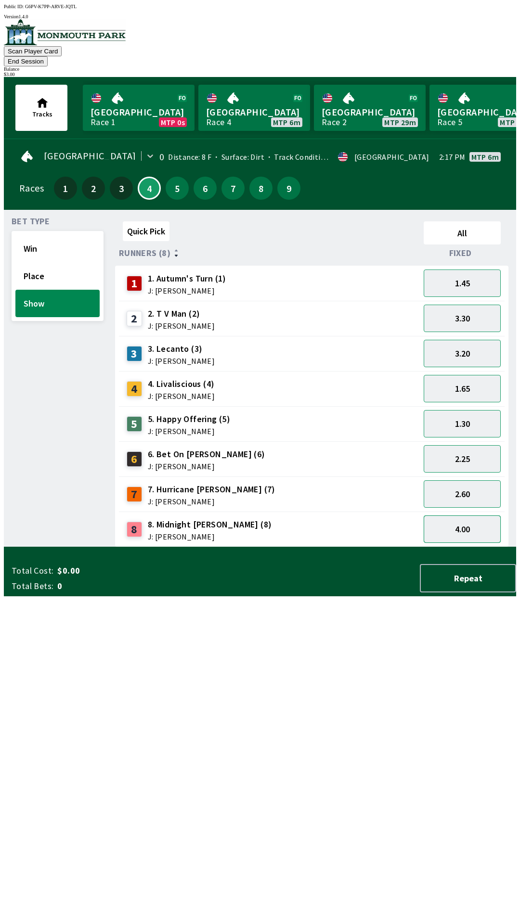
click at [454, 521] on button "4.00" at bounding box center [462, 529] width 77 height 27
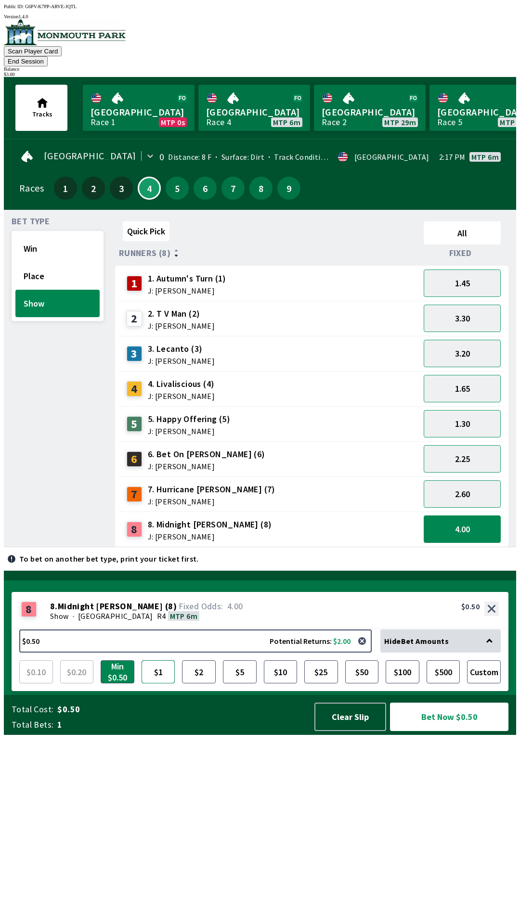
click at [155, 683] on button "$1" at bounding box center [159, 671] width 34 height 23
click at [184, 683] on button "$2" at bounding box center [199, 671] width 34 height 23
click at [484, 683] on button "Custom" at bounding box center [484, 671] width 34 height 23
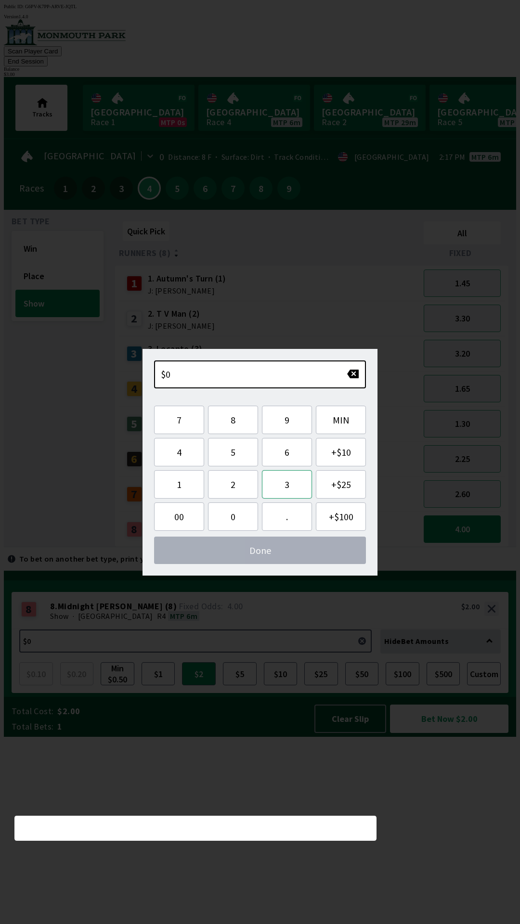
click at [278, 489] on button "3" at bounding box center [287, 484] width 50 height 28
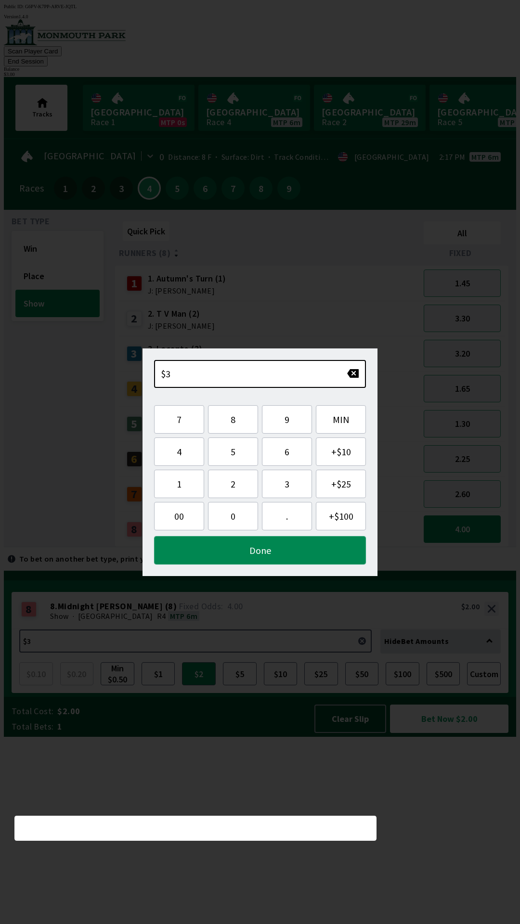
click at [218, 554] on button "Done" at bounding box center [260, 550] width 212 height 28
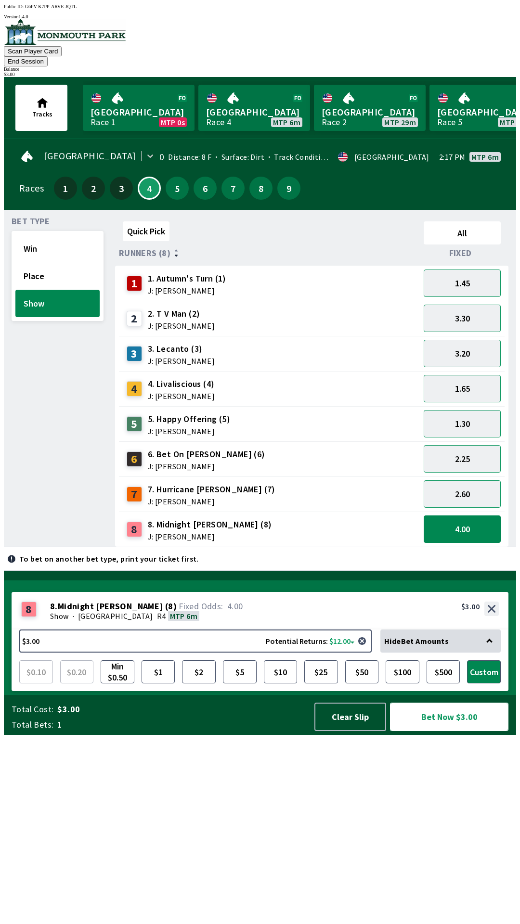
click at [432, 731] on button "Bet Now $3.00" at bounding box center [449, 717] width 118 height 28
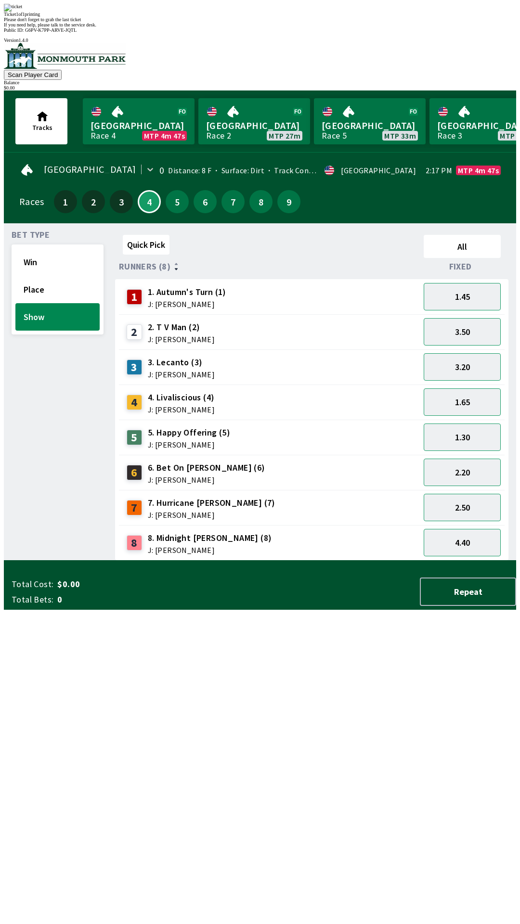
click at [104, 561] on div "Bet Type Win Place Show Quick Pick All Runners (8) Fixed 1 1. Autumn's Turn (1)…" at bounding box center [264, 394] width 504 height 334
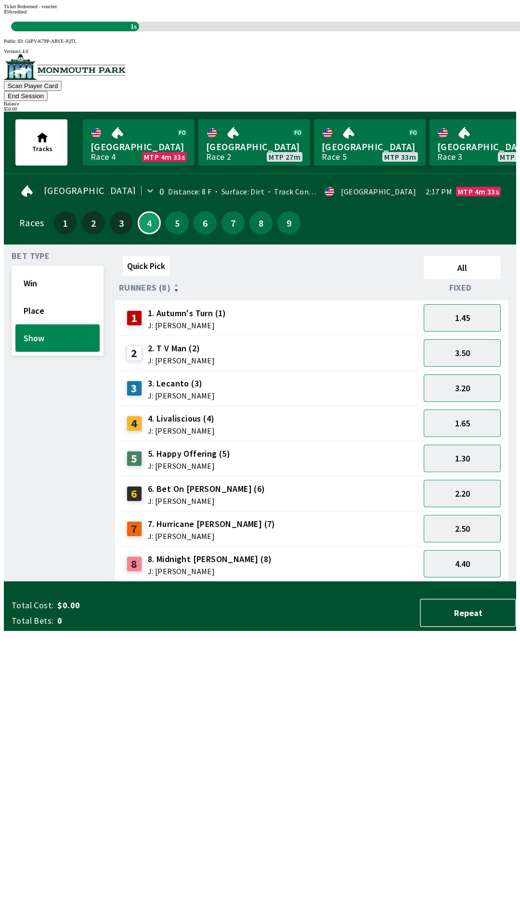
click at [348, 582] on div "Quick Pick All Runners (8) Fixed 1 1. Autumn's Turn (1) J: [PERSON_NAME] 1.45 2…" at bounding box center [315, 417] width 401 height 330
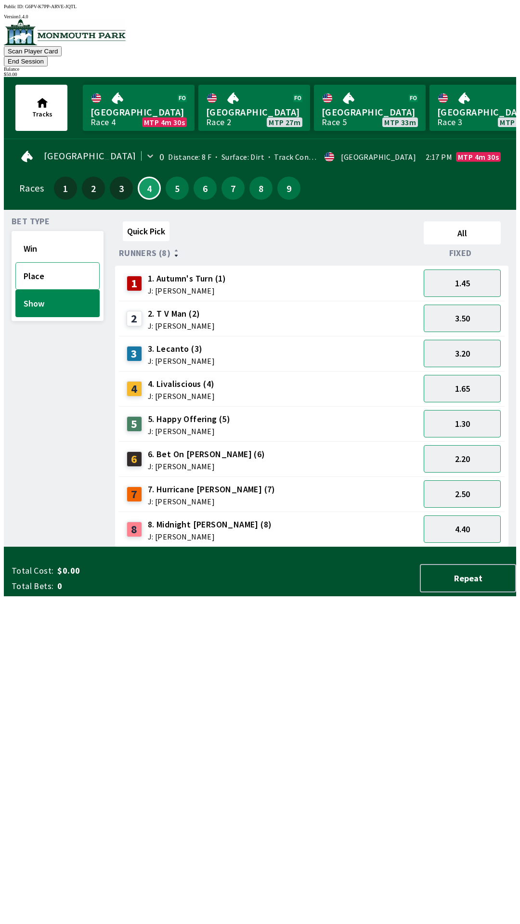
click at [67, 262] on button "Place" at bounding box center [57, 275] width 84 height 27
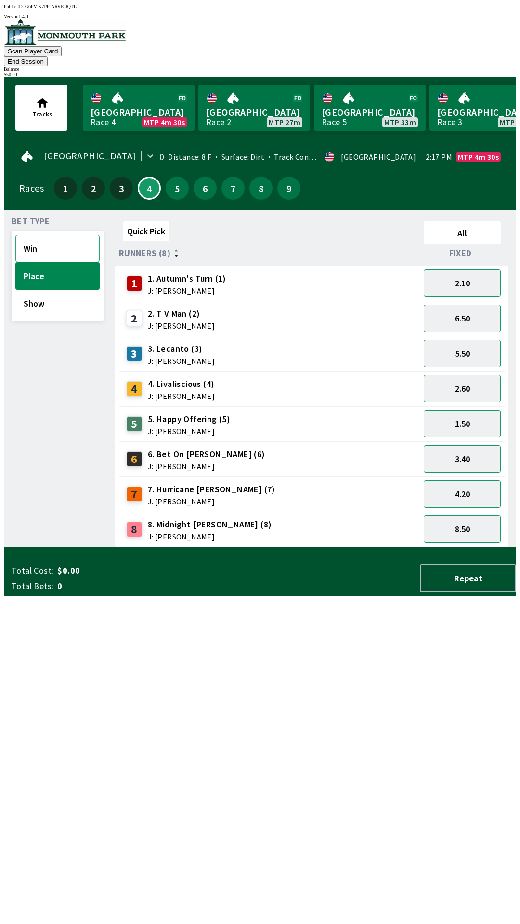
click at [72, 235] on button "Win" at bounding box center [57, 248] width 84 height 27
click at [481, 410] on button "2.60" at bounding box center [462, 423] width 77 height 27
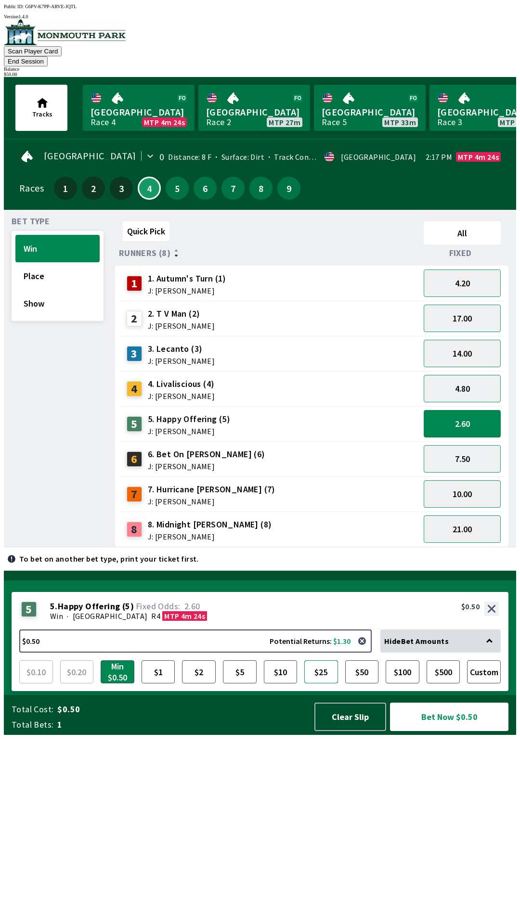
click at [325, 683] on button "$25" at bounding box center [321, 671] width 34 height 23
click at [448, 731] on button "Bet Now $25.00" at bounding box center [449, 717] width 118 height 28
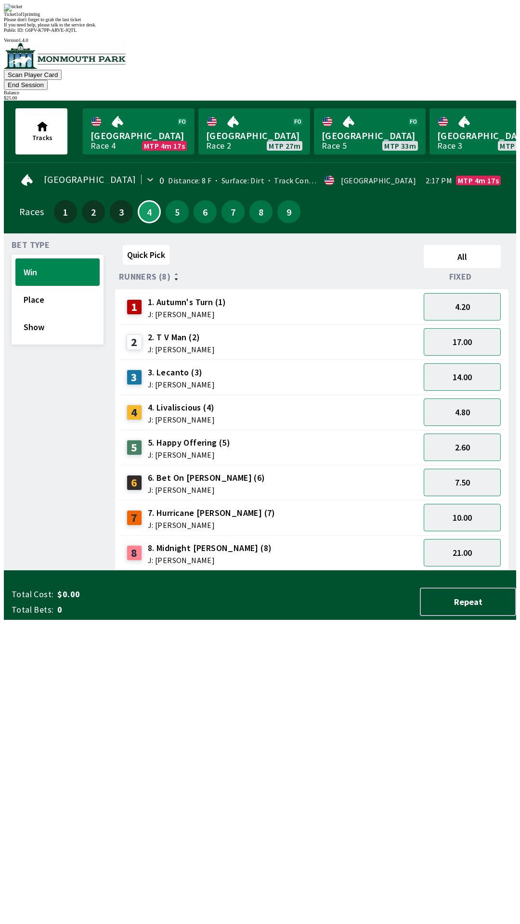
click at [346, 571] on div "Quick Pick All Runners (8) Fixed 1 1. Autumn's Turn (1) J: [PERSON_NAME] 4.20 2…" at bounding box center [315, 406] width 401 height 330
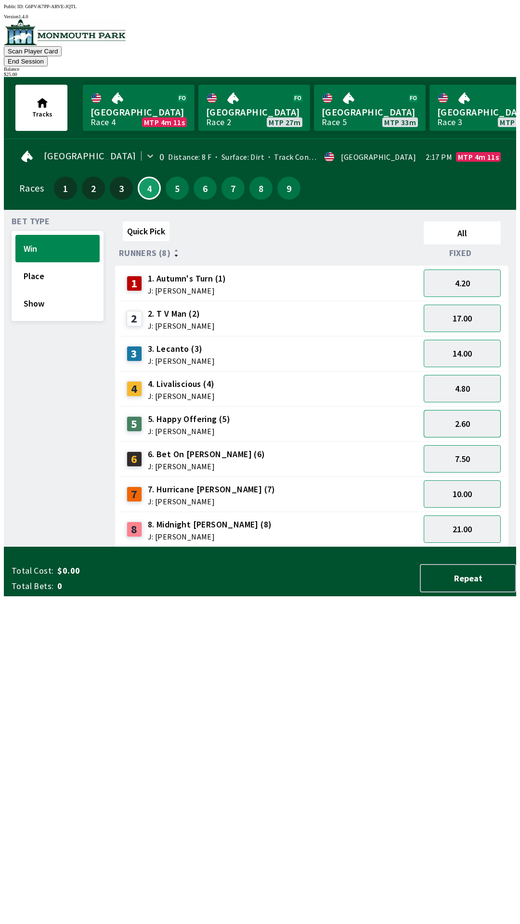
click at [469, 410] on button "2.60" at bounding box center [462, 423] width 77 height 27
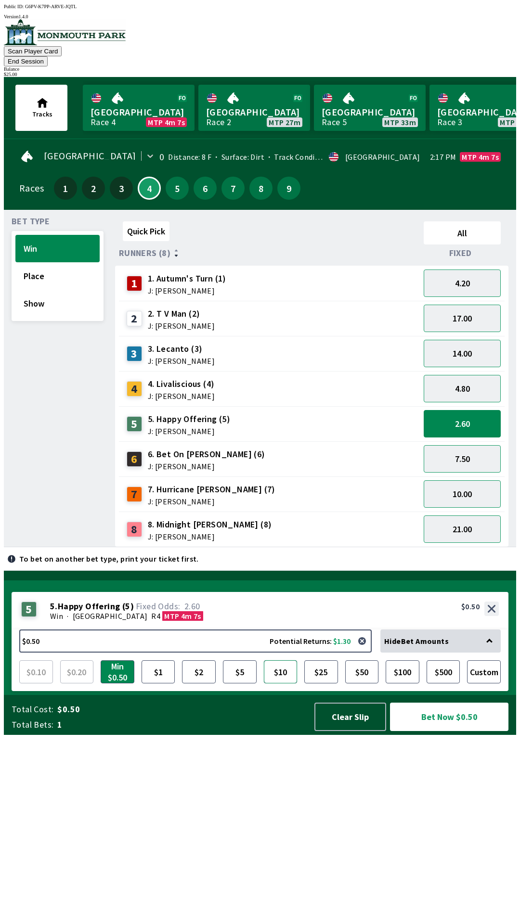
click at [281, 683] on button "$10" at bounding box center [281, 671] width 34 height 23
click at [457, 731] on button "Bet Now $10.00" at bounding box center [449, 717] width 118 height 28
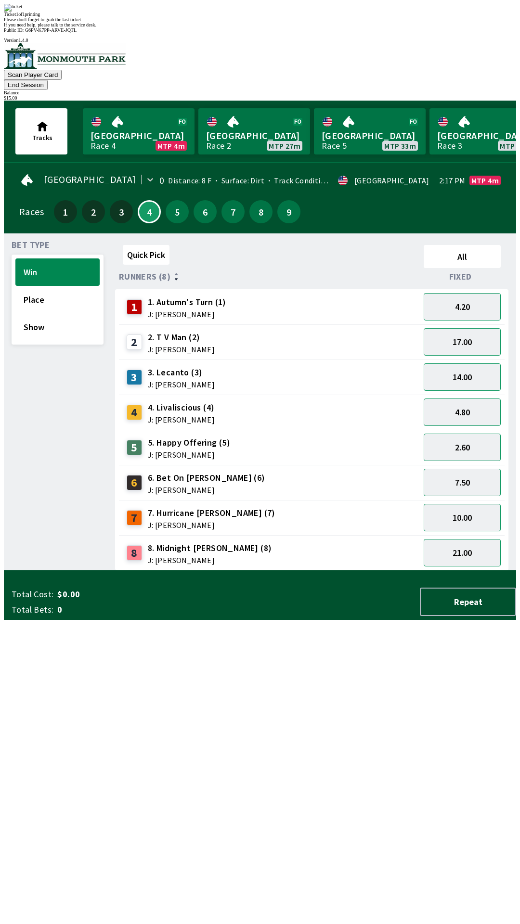
click at [370, 571] on div "Quick Pick All Runners (8) Fixed 1 1. Autumn's Turn (1) J: [PERSON_NAME] 4.20 2…" at bounding box center [315, 406] width 401 height 330
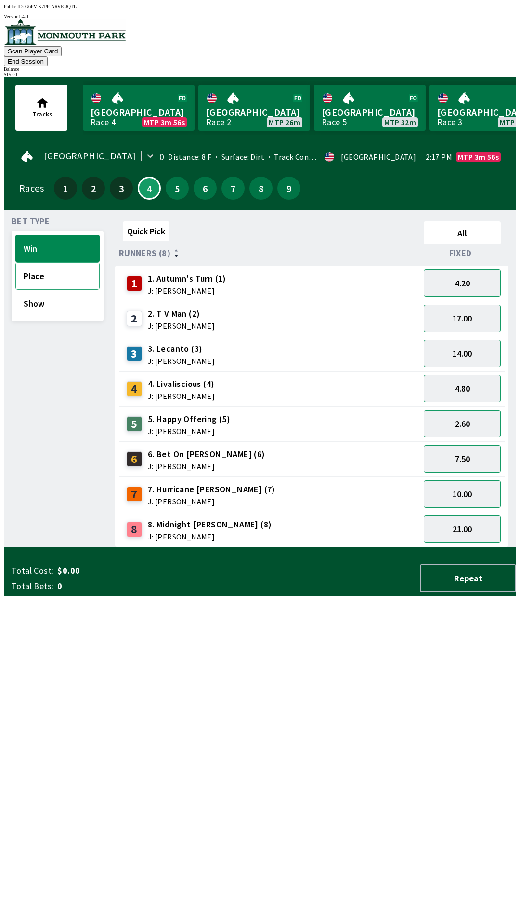
click at [68, 273] on button "Place" at bounding box center [57, 275] width 84 height 27
click at [68, 235] on button "Win" at bounding box center [57, 248] width 84 height 27
click at [477, 410] on button "2.60" at bounding box center [462, 423] width 77 height 27
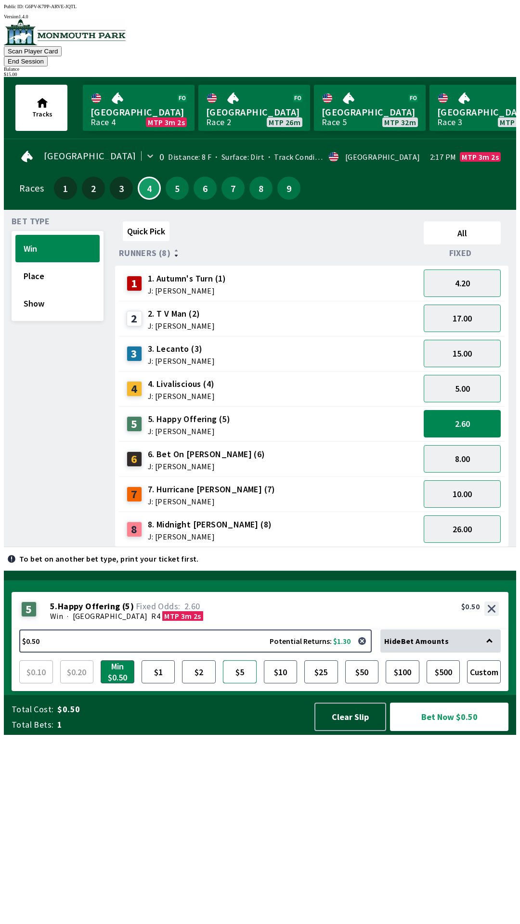
click at [241, 683] on button "$5" at bounding box center [240, 671] width 34 height 23
click at [461, 731] on button "Bet Now $5.00" at bounding box center [449, 717] width 118 height 28
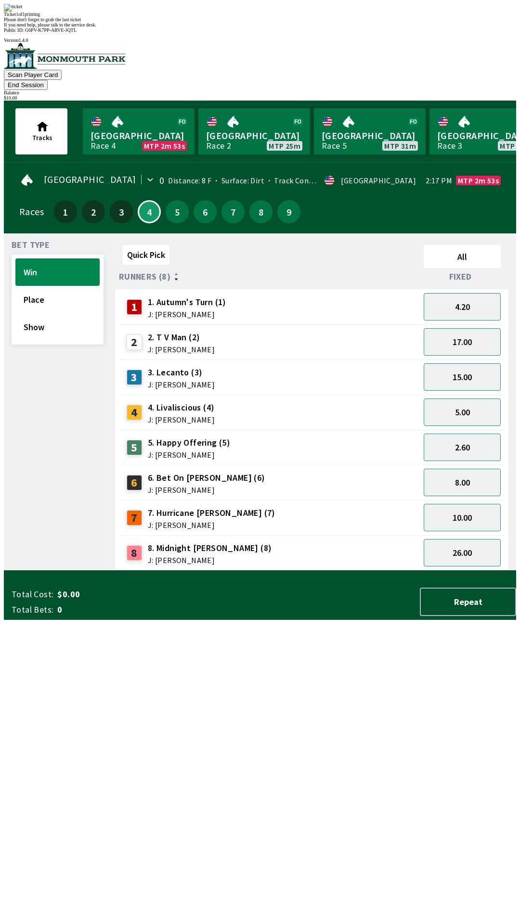
click at [356, 571] on div "Quick Pick All Runners (8) Fixed 1 1. Autumn's Turn (1) J: [PERSON_NAME] 4.20 2…" at bounding box center [315, 406] width 401 height 330
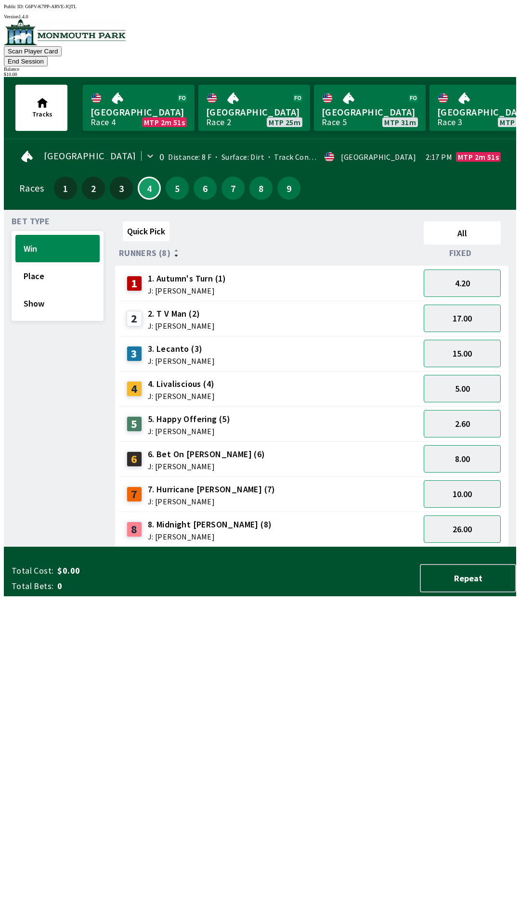
click at [48, 56] on button "End Session" at bounding box center [26, 61] width 44 height 10
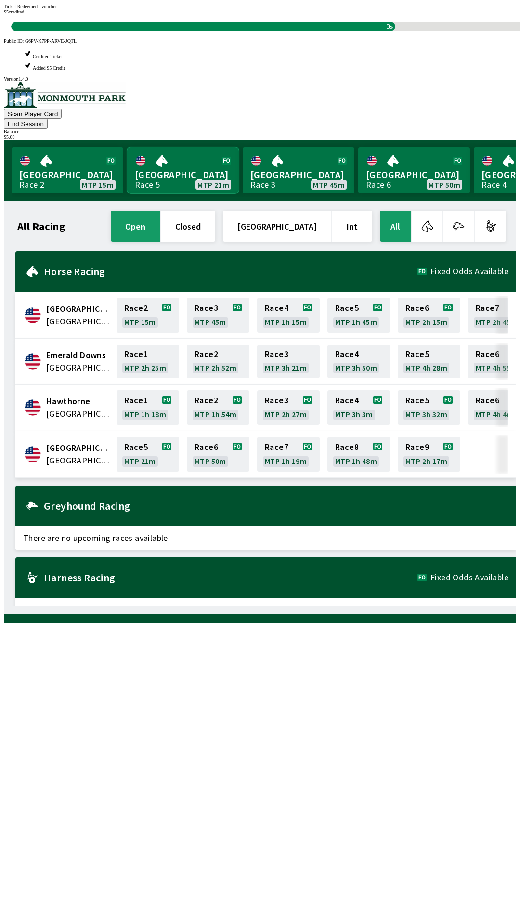
click at [174, 147] on link "[GEOGRAPHIC_DATA] Race 5 MTP 21m" at bounding box center [183, 170] width 112 height 46
click at [200, 147] on link "[GEOGRAPHIC_DATA] Race 5 MTP 21m" at bounding box center [183, 170] width 112 height 46
click at [207, 147] on link "[GEOGRAPHIC_DATA] Race 5 MTP 21m" at bounding box center [183, 170] width 112 height 46
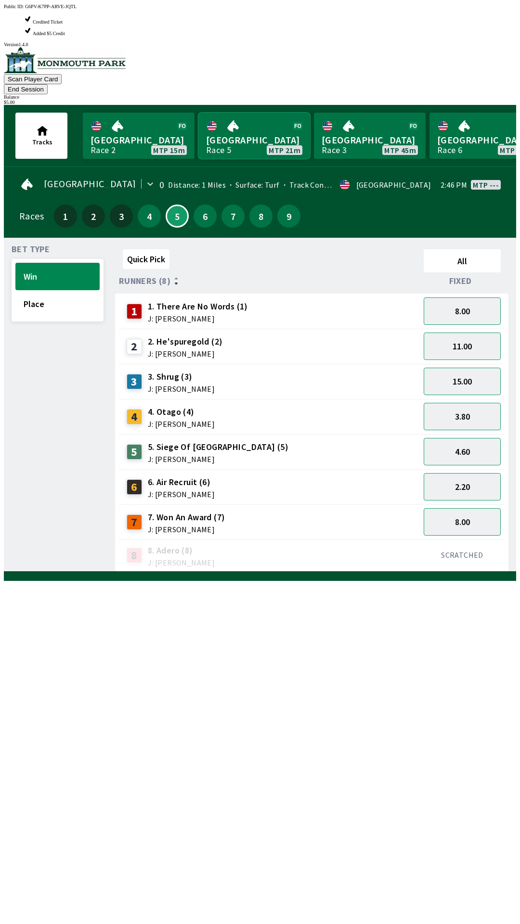
click at [210, 113] on link "[GEOGRAPHIC_DATA] Race 5 MTP 21m" at bounding box center [254, 136] width 112 height 46
click at [204, 113] on link "[GEOGRAPHIC_DATA] Race 5 MTP 21m" at bounding box center [254, 136] width 112 height 46
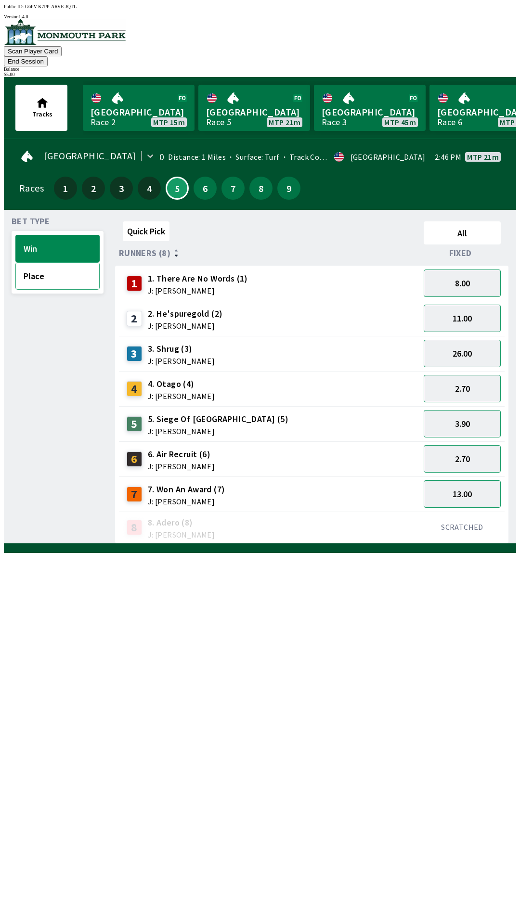
click at [62, 269] on button "Place" at bounding box center [57, 275] width 84 height 27
click at [68, 235] on button "Win" at bounding box center [57, 248] width 84 height 27
click at [470, 445] on button "2.70" at bounding box center [462, 458] width 77 height 27
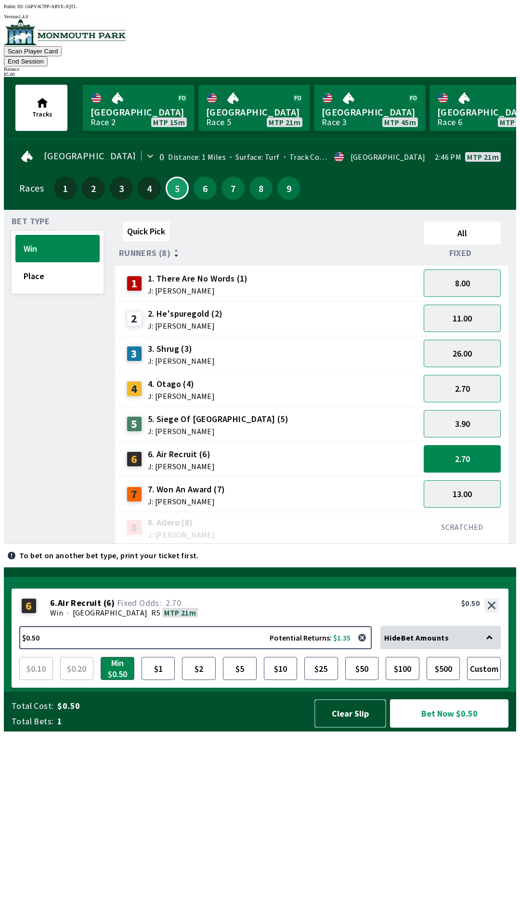
click at [346, 728] on button "Clear Slip" at bounding box center [350, 713] width 72 height 28
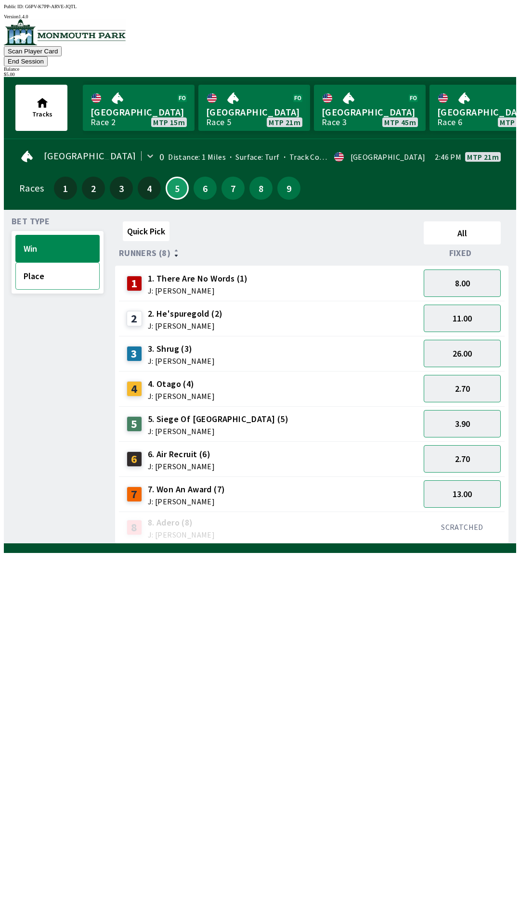
click at [46, 271] on button "Place" at bounding box center [57, 275] width 84 height 27
click at [57, 265] on button "Place" at bounding box center [57, 275] width 84 height 27
click at [48, 56] on button "End Session" at bounding box center [26, 61] width 44 height 10
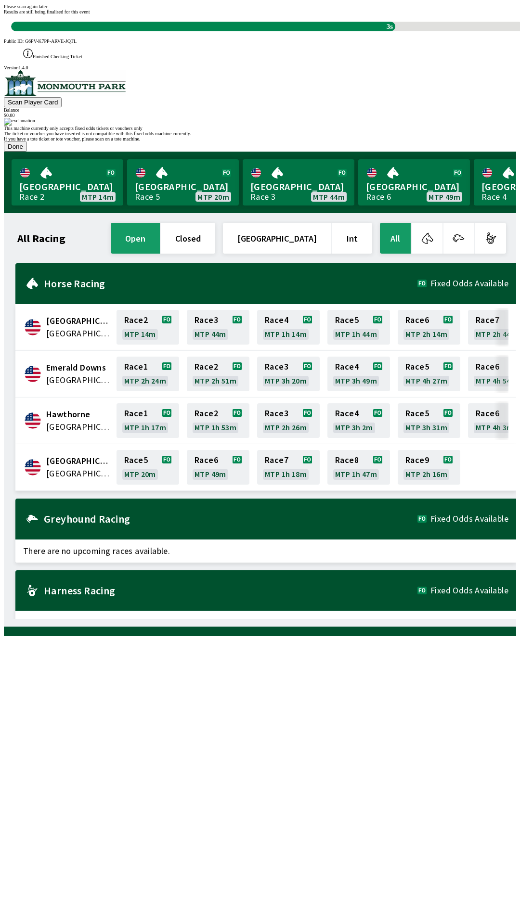
click at [300, 31] on div "Please scan again later Results are still being finalised for this event 3s" at bounding box center [260, 17] width 512 height 27
click at [292, 31] on div "Please scan again later Results are still being finalised for this event 3s" at bounding box center [260, 17] width 512 height 27
click at [385, 152] on div "This machine currently only accepts fixed odds tickets or vouchers only The tic…" at bounding box center [260, 135] width 512 height 34
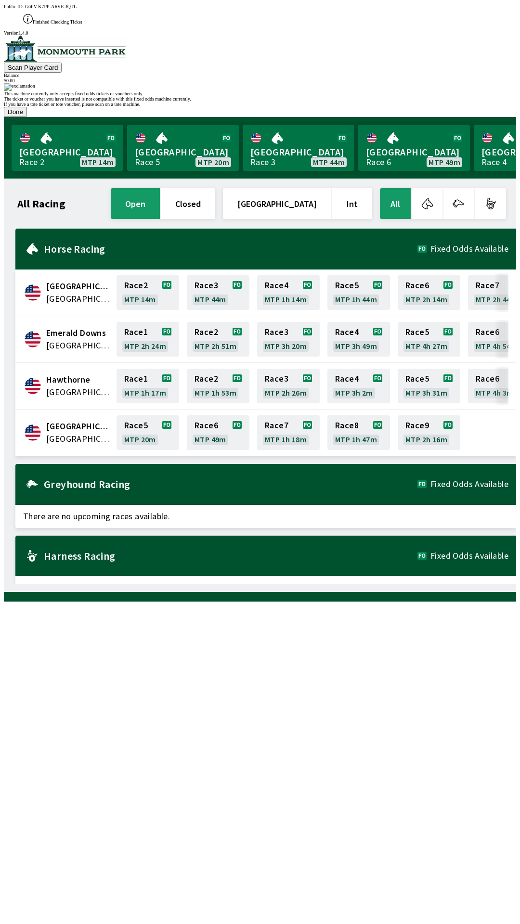
click at [370, 117] on div "This machine currently only accepts fixed odds tickets or vouchers only The tic…" at bounding box center [260, 100] width 512 height 34
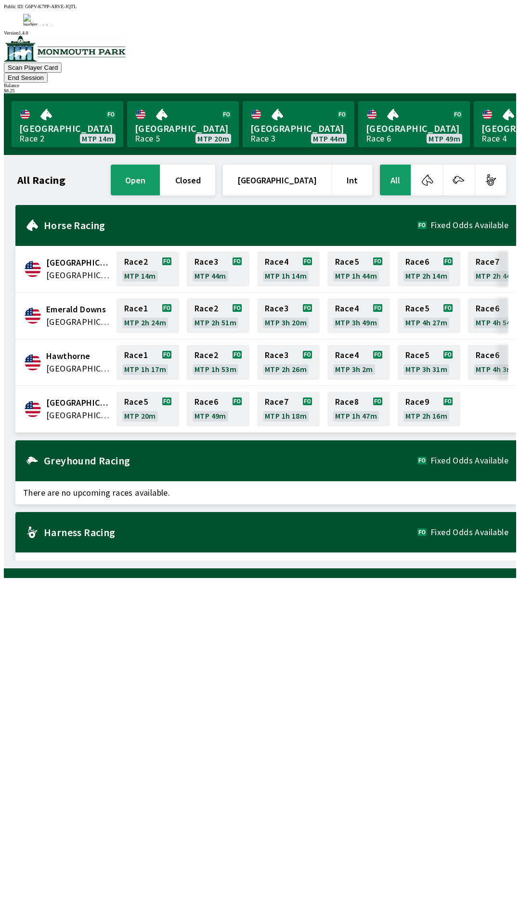
click at [460, 561] on div "All Racing open closed [GEOGRAPHIC_DATA] Int All [GEOGRAPHIC_DATA] [GEOGRAPHIC_…" at bounding box center [264, 362] width 504 height 398
click at [464, 561] on div "All Racing open closed [GEOGRAPHIC_DATA] Int All [GEOGRAPHIC_DATA] [GEOGRAPHIC_…" at bounding box center [264, 362] width 504 height 398
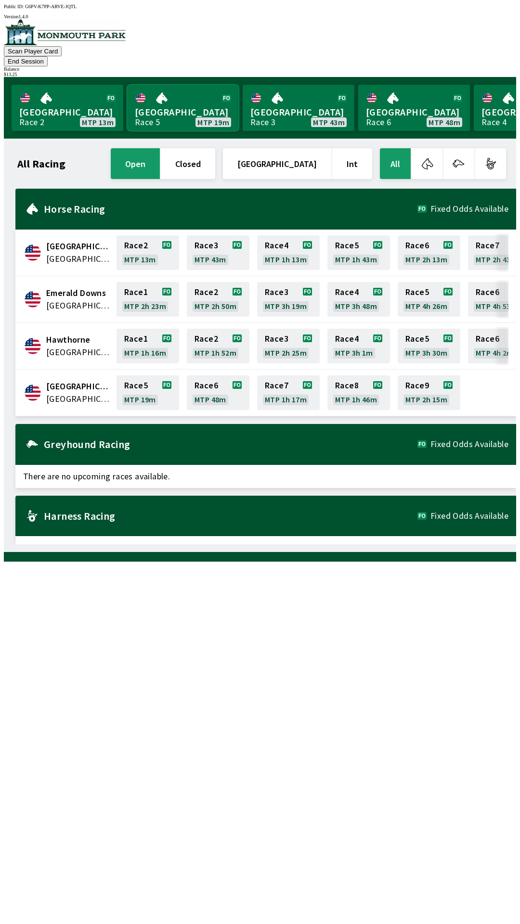
click at [182, 90] on link "[GEOGRAPHIC_DATA] Race 5 MTP 19m" at bounding box center [183, 108] width 112 height 46
click at [48, 56] on button "End Session" at bounding box center [26, 61] width 44 height 10
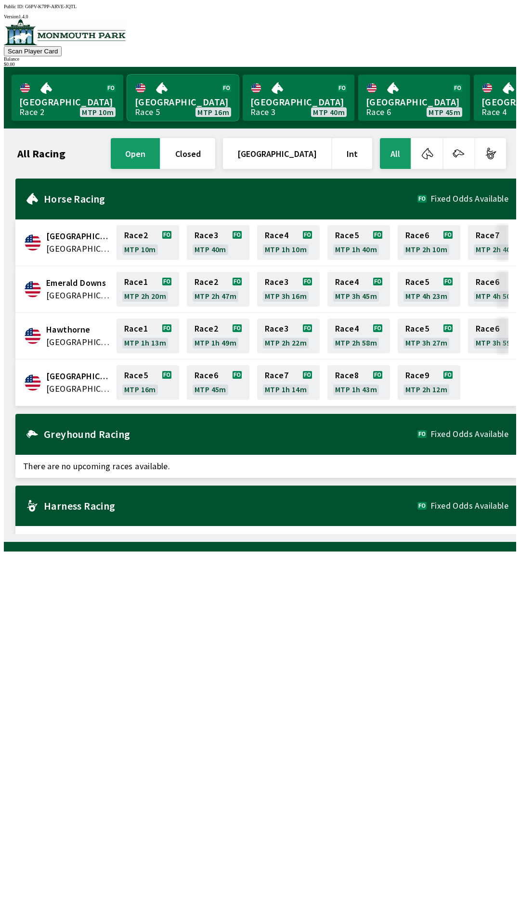
click at [172, 103] on link "[GEOGRAPHIC_DATA] Race 5 MTP 16m" at bounding box center [183, 98] width 112 height 46
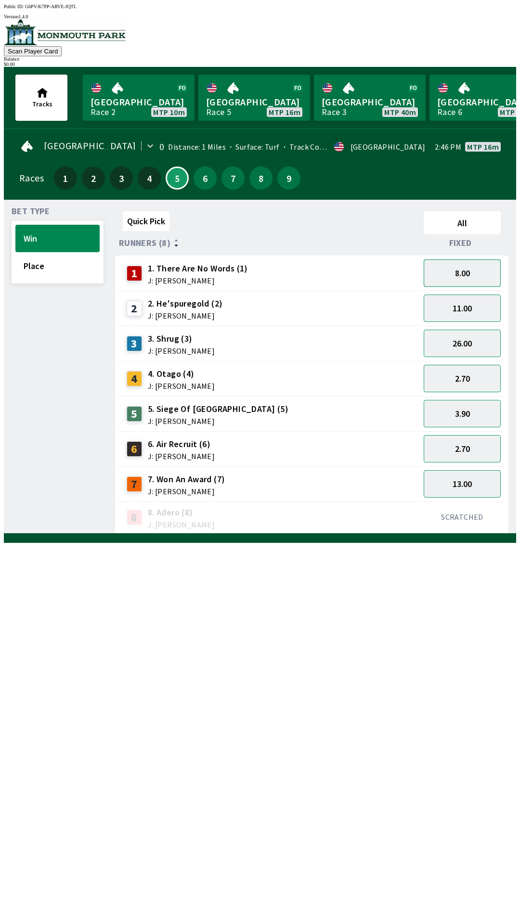
click at [468, 262] on button "8.00" at bounding box center [462, 272] width 77 height 27
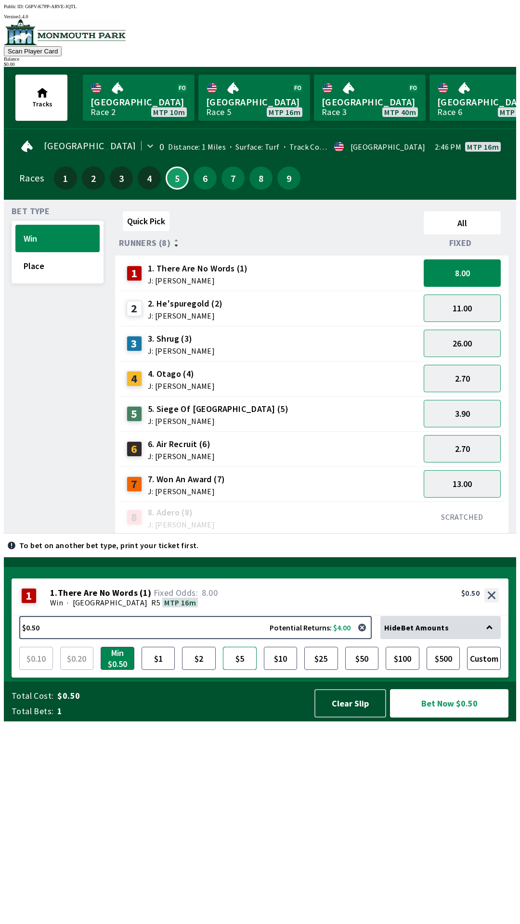
click at [238, 670] on button "$5" at bounding box center [240, 658] width 34 height 23
click at [453, 438] on button "2.70" at bounding box center [462, 448] width 77 height 27
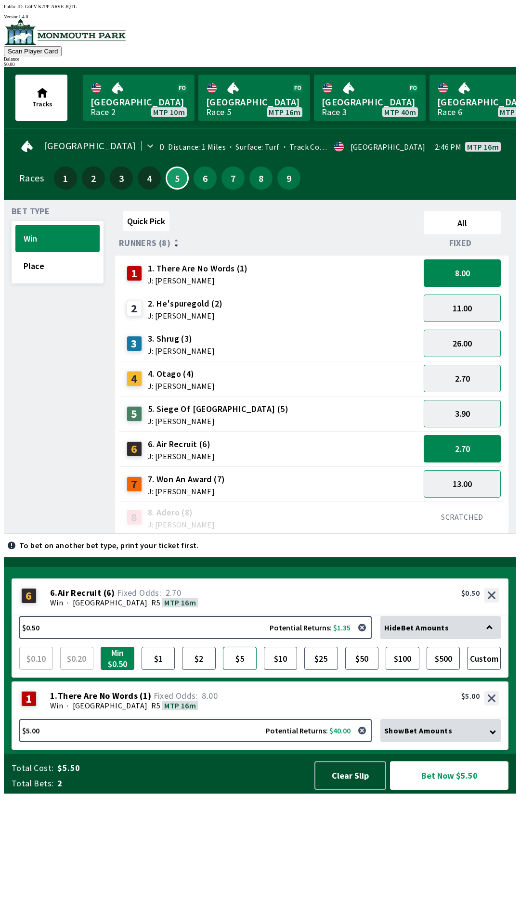
click at [237, 670] on button "$5" at bounding box center [240, 658] width 34 height 23
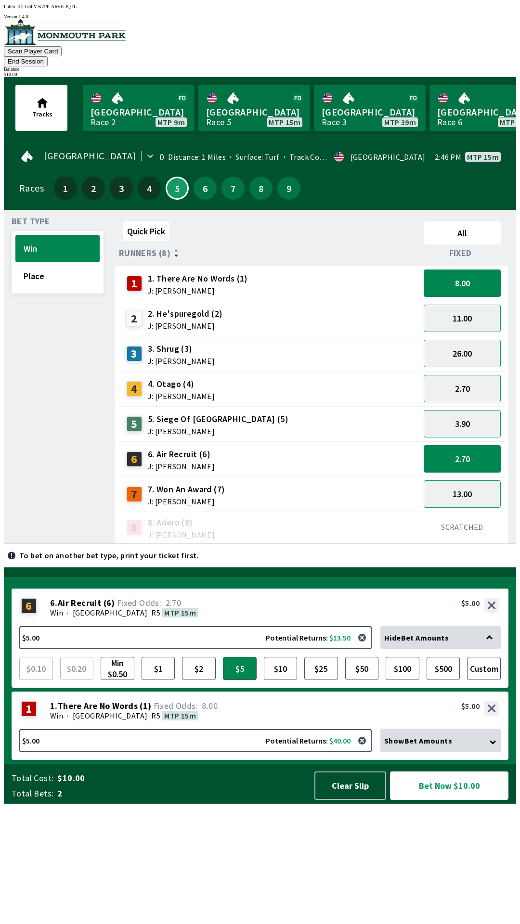
click at [420, 800] on button "Bet Now $10.00" at bounding box center [449, 786] width 118 height 28
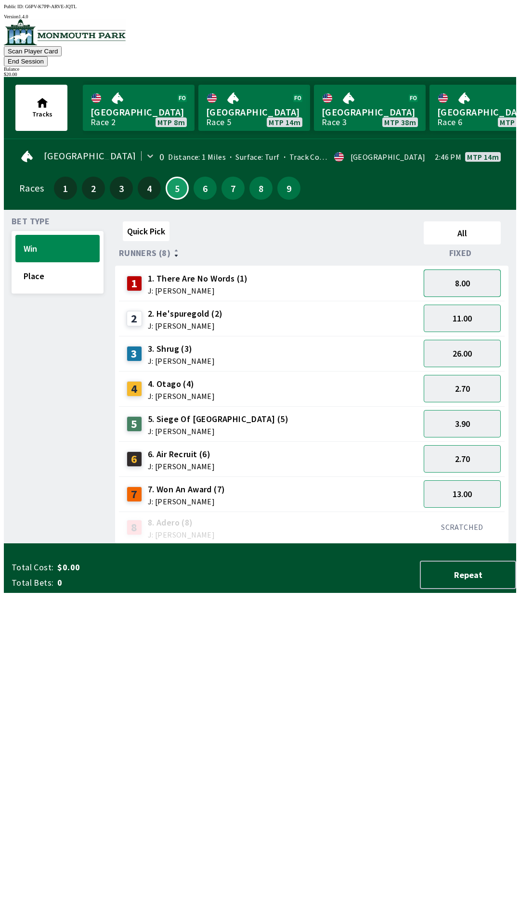
click at [456, 270] on button "8.00" at bounding box center [462, 283] width 77 height 27
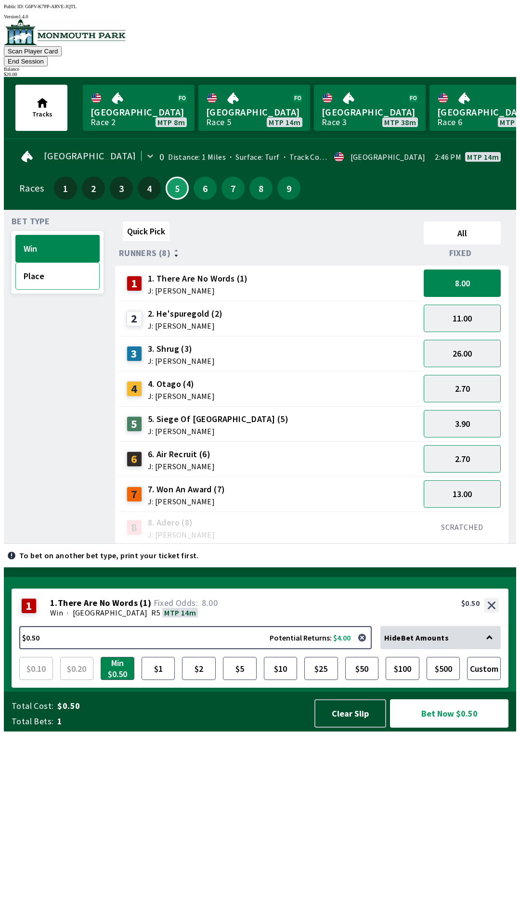
click at [24, 262] on button "Place" at bounding box center [57, 275] width 84 height 27
click at [71, 468] on div "Bet Type Win Place" at bounding box center [58, 381] width 92 height 326
click at [240, 680] on button "$5" at bounding box center [240, 668] width 34 height 23
click at [433, 728] on button "Bet Now $5.00" at bounding box center [449, 713] width 118 height 28
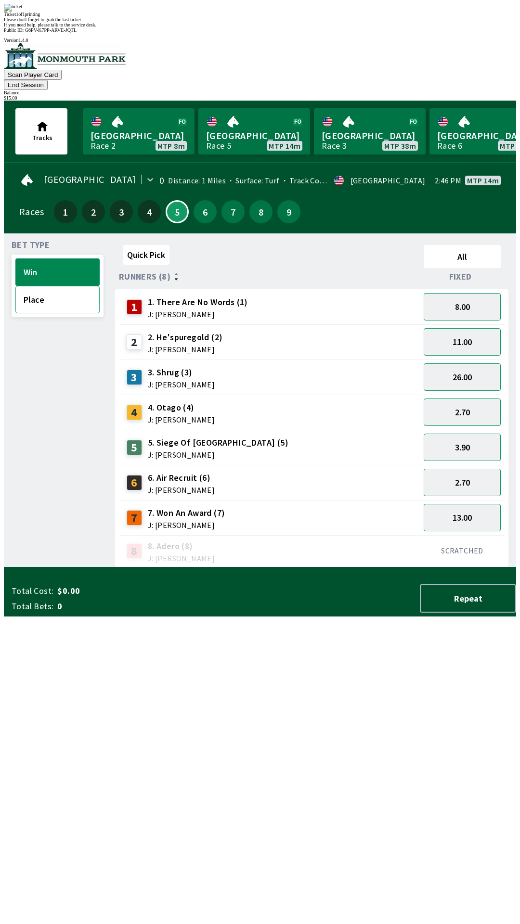
click at [32, 286] on button "Place" at bounding box center [57, 299] width 84 height 27
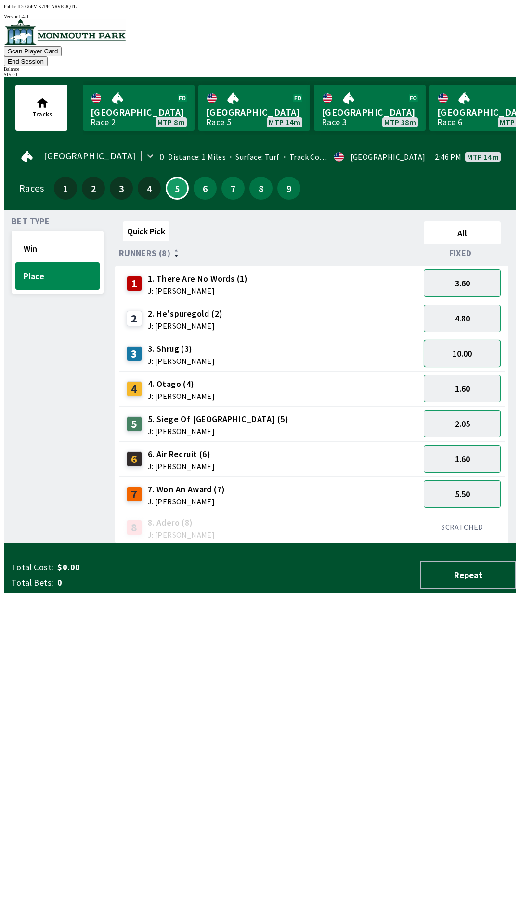
click at [446, 348] on button "10.00" at bounding box center [462, 353] width 77 height 27
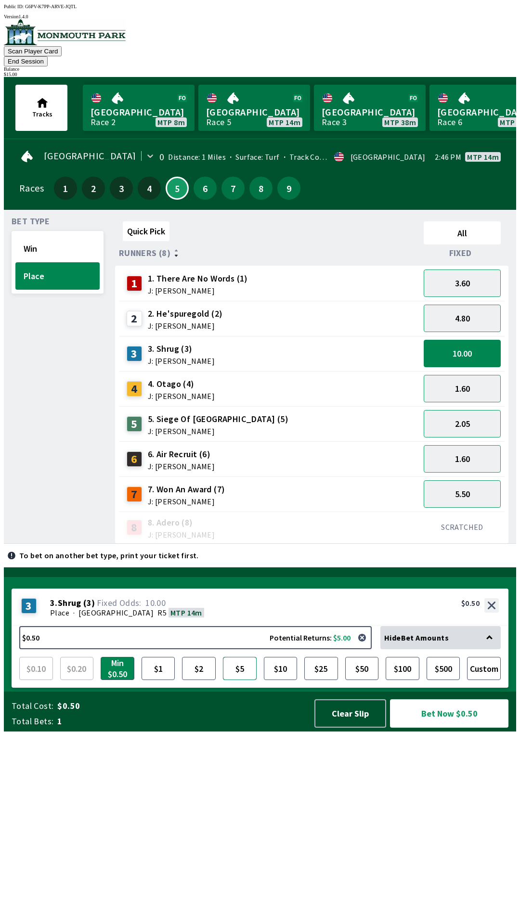
click at [239, 680] on button "$5" at bounding box center [240, 668] width 34 height 23
click at [437, 728] on button "Bet Now $5.00" at bounding box center [449, 713] width 118 height 28
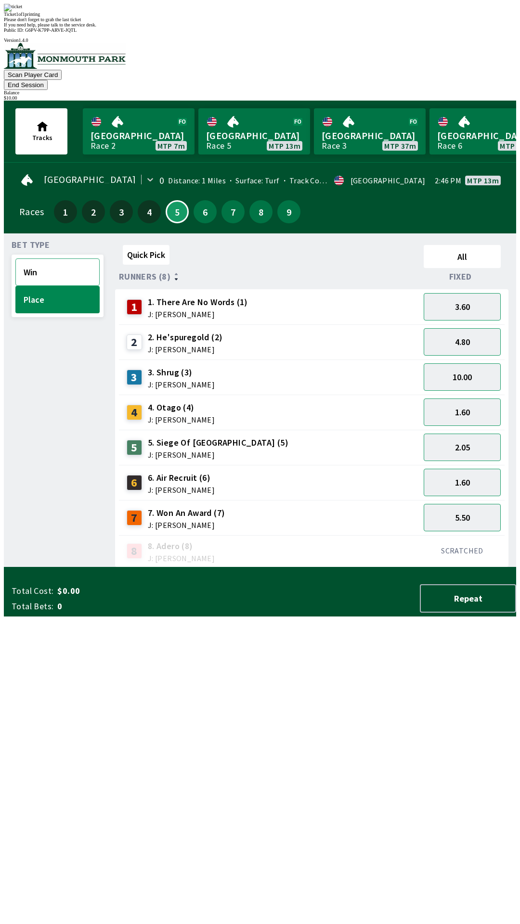
click at [35, 258] on button "Win" at bounding box center [57, 271] width 84 height 27
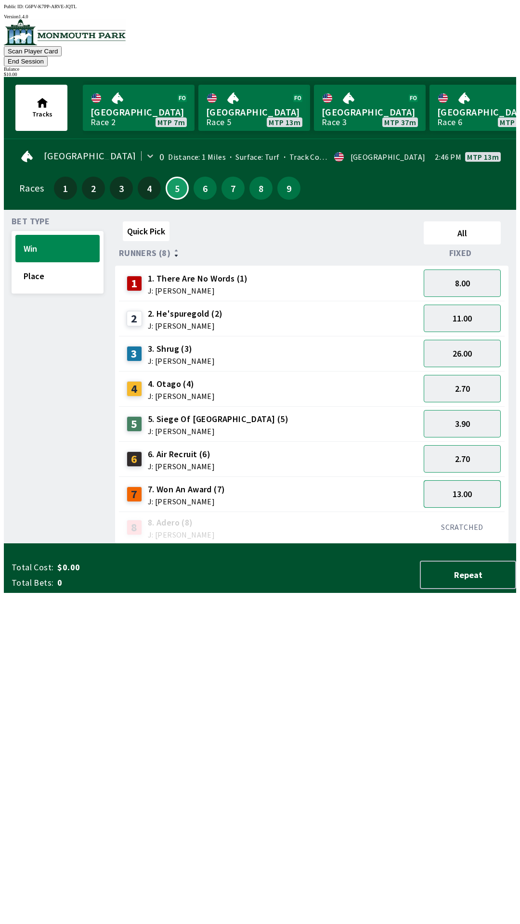
click at [452, 485] on button "13.00" at bounding box center [462, 493] width 77 height 27
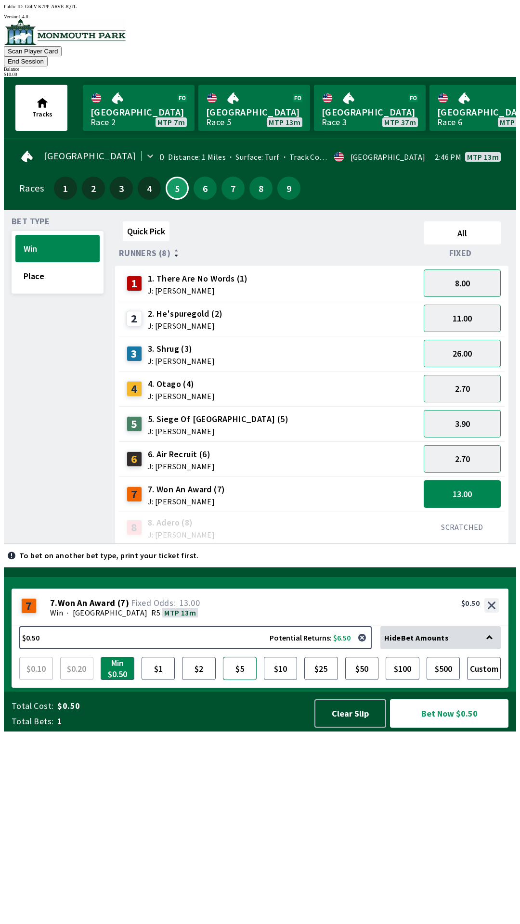
click at [236, 680] on button "$5" at bounding box center [240, 668] width 34 height 23
click at [206, 680] on button "$2" at bounding box center [199, 668] width 34 height 23
click at [234, 680] on button "$5" at bounding box center [240, 668] width 34 height 23
click at [430, 728] on button "Bet Now $5.00" at bounding box center [449, 713] width 118 height 28
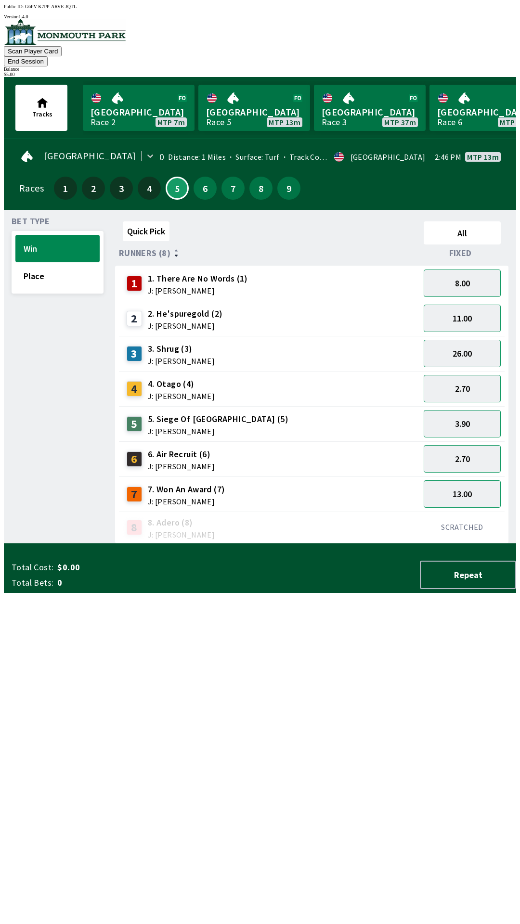
click at [303, 544] on div "Quick Pick All Runners (8) Fixed 1 1. There Are No Words (1) J: [PERSON_NAME] 8…" at bounding box center [315, 381] width 401 height 326
click at [440, 375] on button "2.70" at bounding box center [462, 388] width 77 height 27
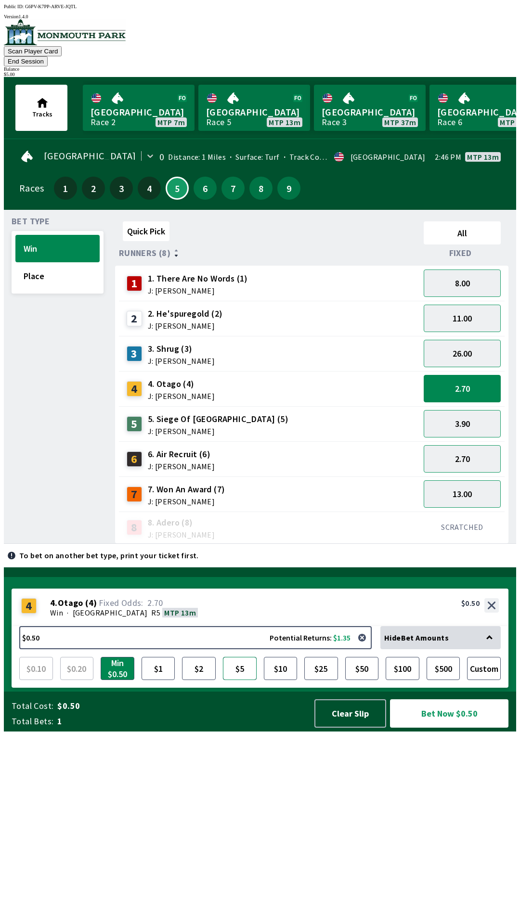
click at [243, 680] on button "$5" at bounding box center [240, 668] width 34 height 23
click at [433, 728] on button "Bet Now $5.00" at bounding box center [449, 713] width 118 height 28
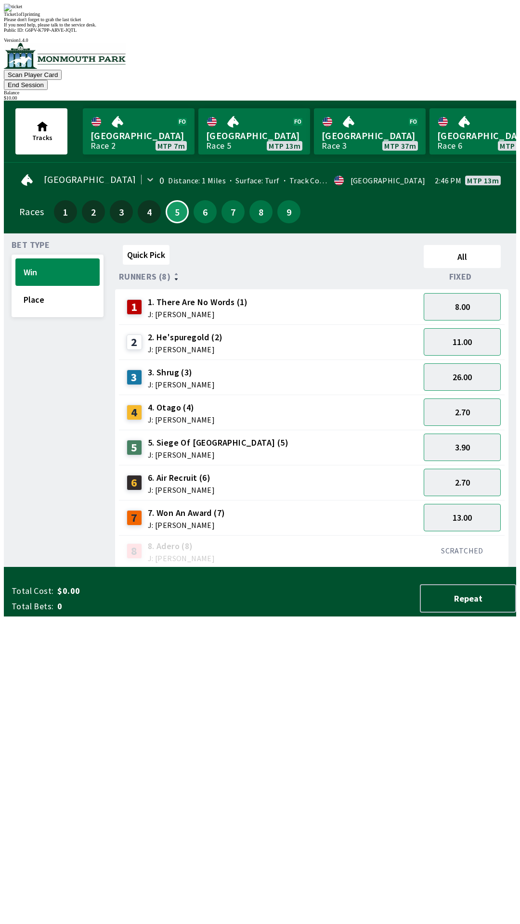
click at [68, 566] on div "Bet Type Win Place" at bounding box center [58, 404] width 92 height 326
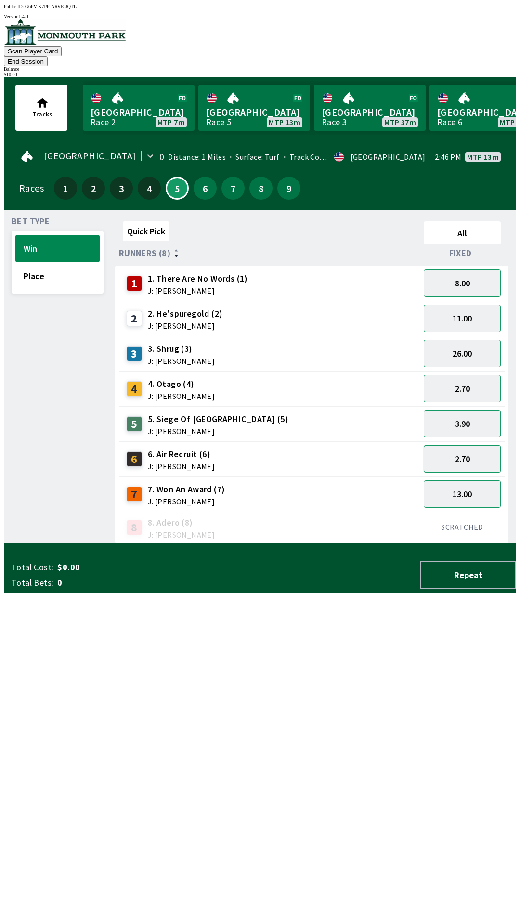
click at [456, 445] on button "2.70" at bounding box center [462, 458] width 77 height 27
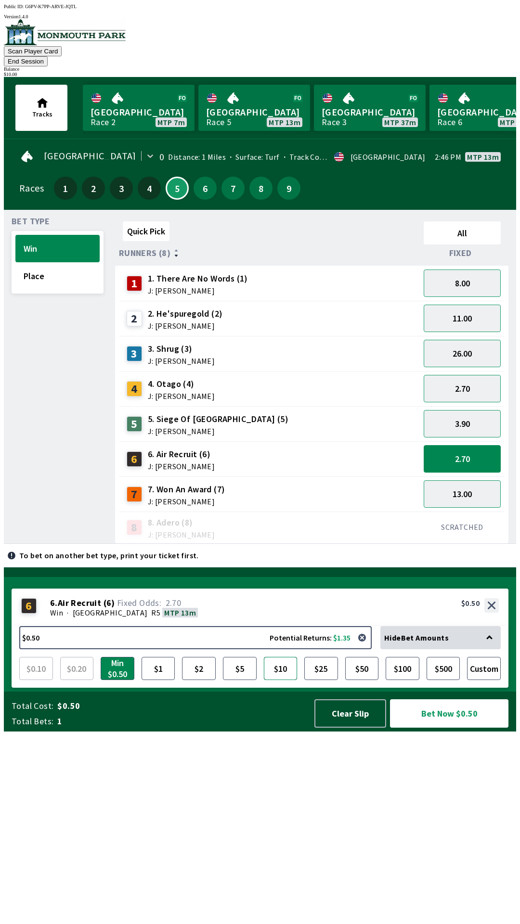
click at [272, 680] on button "$10" at bounding box center [281, 668] width 34 height 23
click at [430, 728] on button "Bet Now $10.00" at bounding box center [449, 713] width 118 height 28
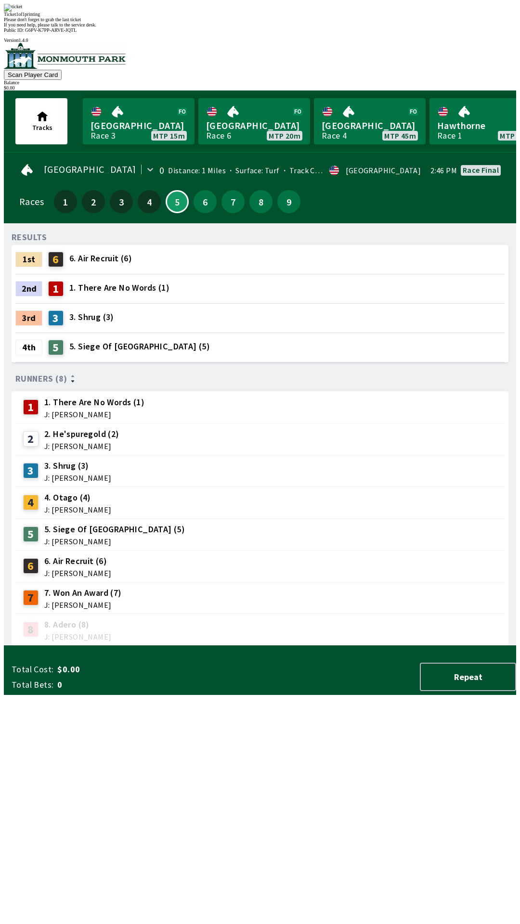
click at [155, 646] on div "RESULTS 1st 6 6. Air Recruit (6) 2nd 1 1. There Are No Words (1) 3rd 3 3. Shrug…" at bounding box center [264, 438] width 504 height 415
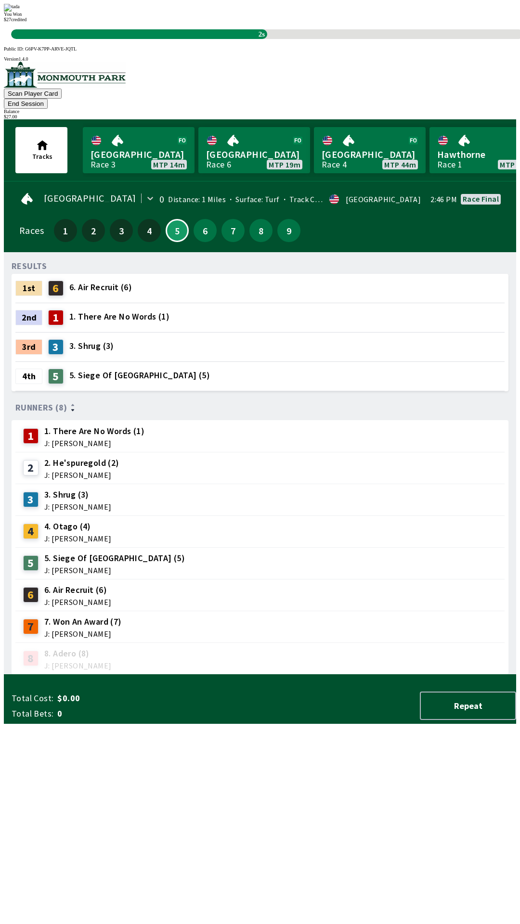
click at [272, 675] on div "RESULTS 1st 6 6. Air Recruit (6) 2nd 1 1. There Are No Words (1) 3rd 3 3. Shrug…" at bounding box center [264, 467] width 504 height 415
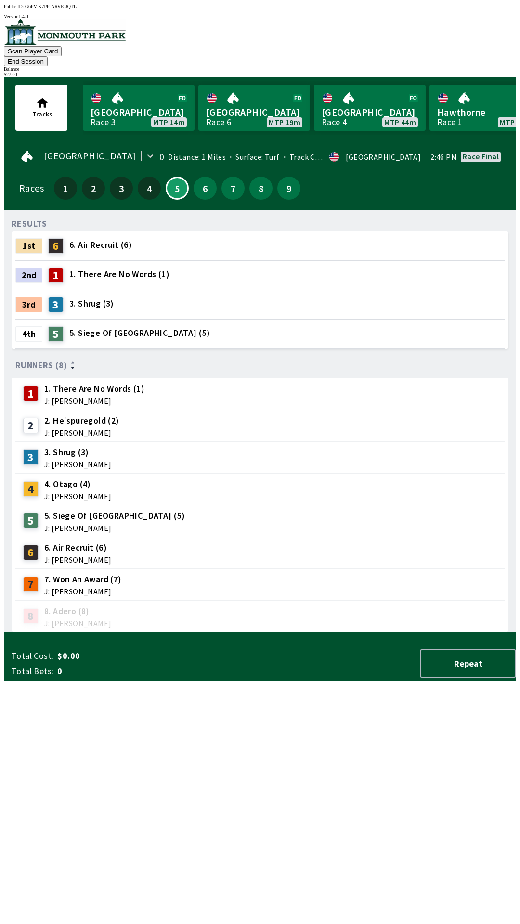
click at [48, 56] on button "End Session" at bounding box center [26, 61] width 44 height 10
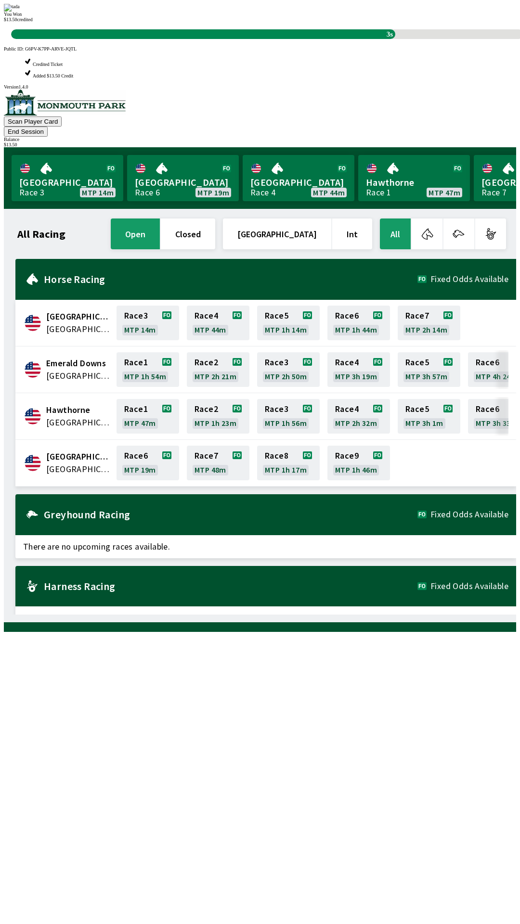
click at [187, 615] on div "All Racing open closed [GEOGRAPHIC_DATA] Int All [GEOGRAPHIC_DATA] [GEOGRAPHIC_…" at bounding box center [264, 416] width 504 height 398
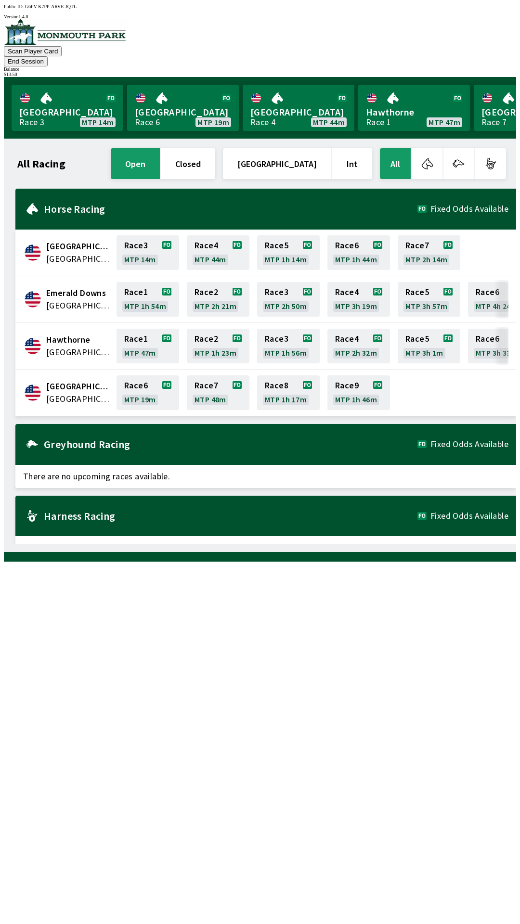
click at [48, 56] on button "End Session" at bounding box center [26, 61] width 44 height 10
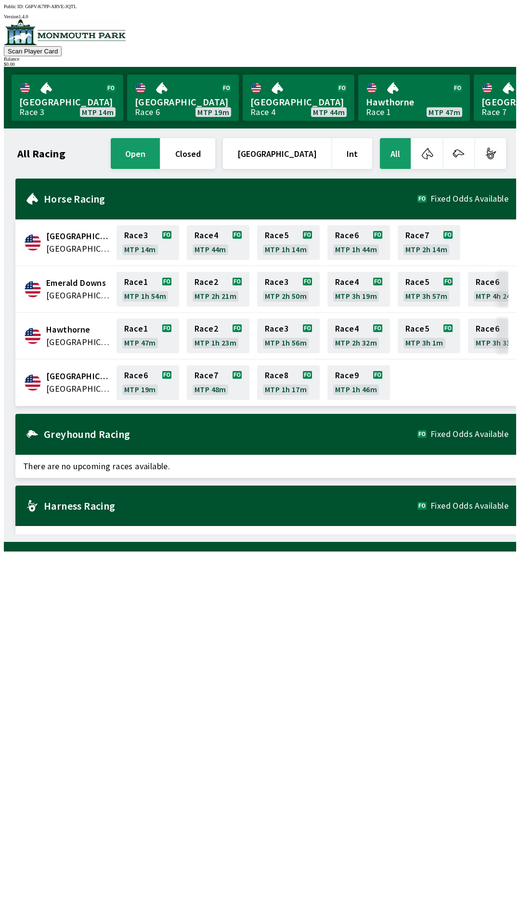
click at [211, 153] on button "closed" at bounding box center [188, 153] width 54 height 31
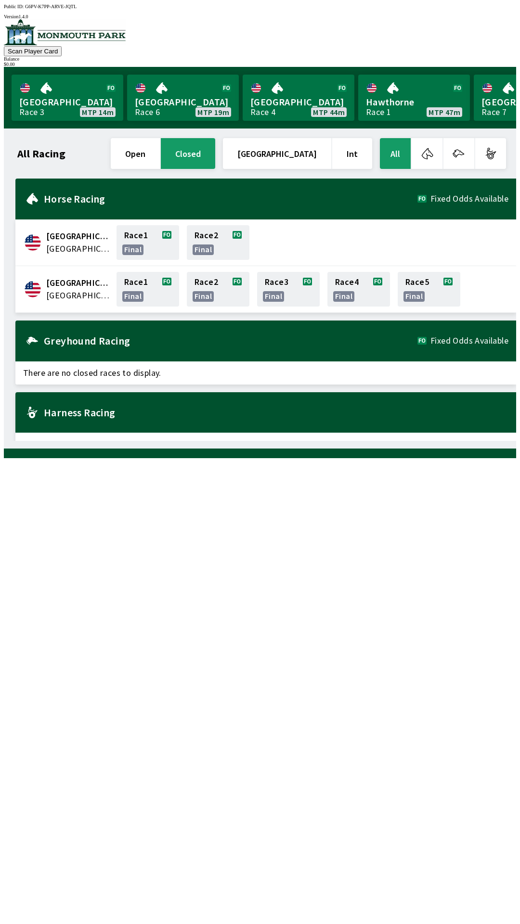
click at [160, 144] on button "open" at bounding box center [135, 153] width 49 height 31
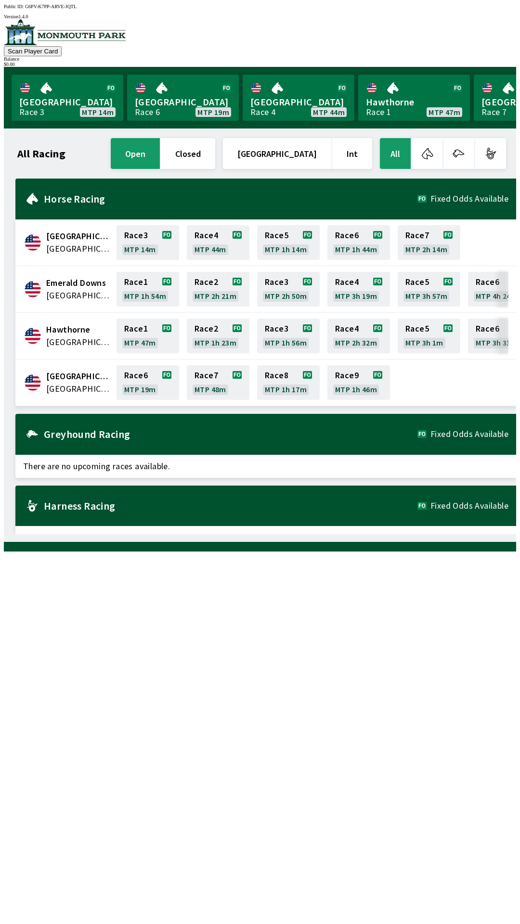
click at [214, 149] on button "closed" at bounding box center [188, 153] width 54 height 31
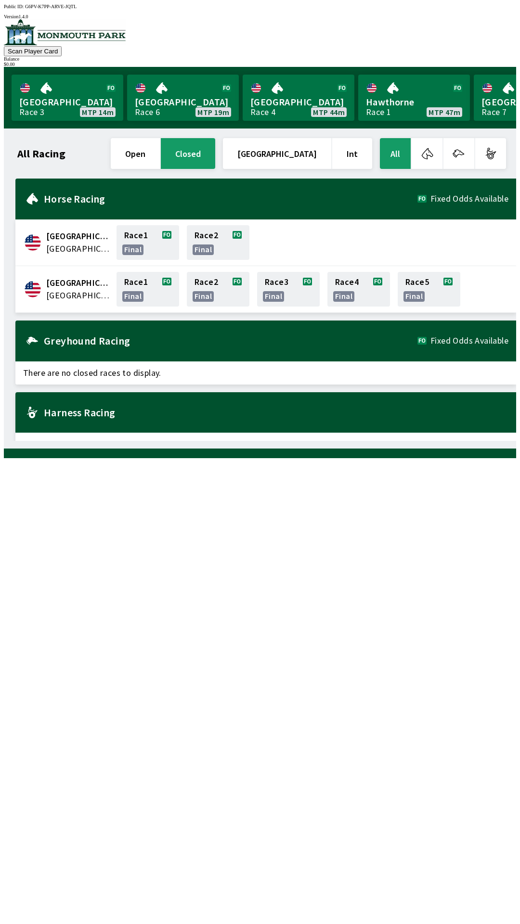
click at [160, 148] on button "open" at bounding box center [135, 153] width 49 height 31
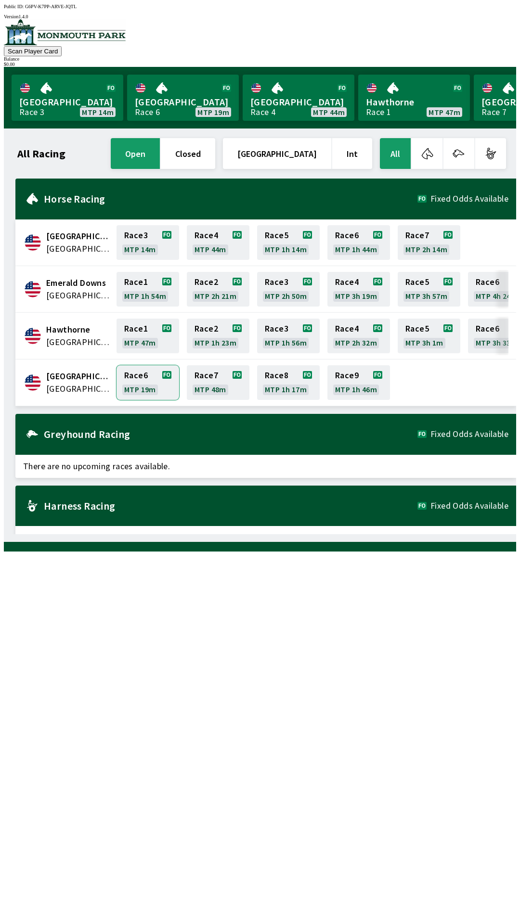
click at [143, 384] on link "Race 6 MTP 19m" at bounding box center [147, 382] width 63 height 35
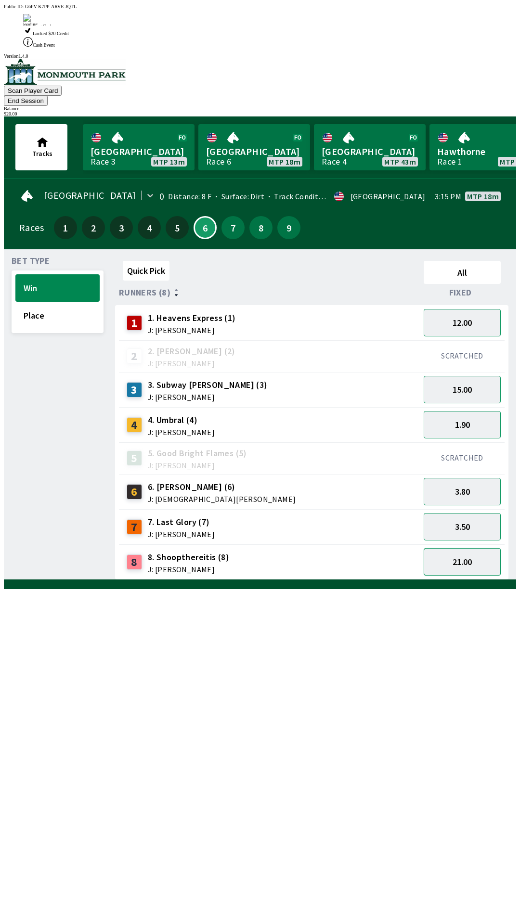
click at [465, 548] on button "21.00" at bounding box center [462, 561] width 77 height 27
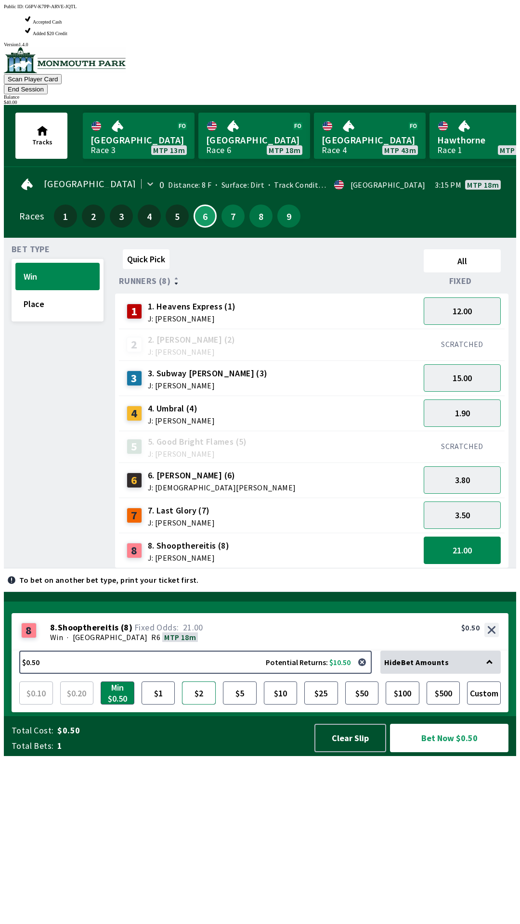
click at [209, 705] on button "$2" at bounding box center [199, 693] width 34 height 23
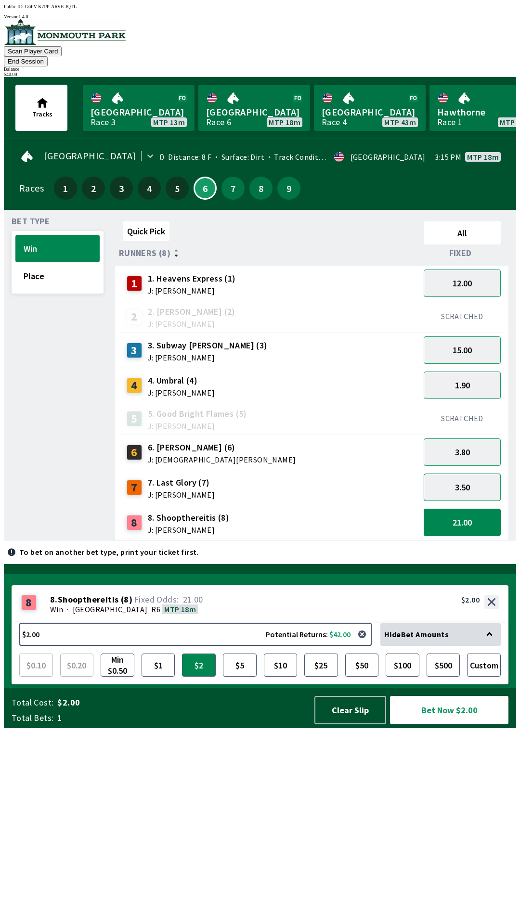
click at [457, 474] on button "3.50" at bounding box center [462, 487] width 77 height 27
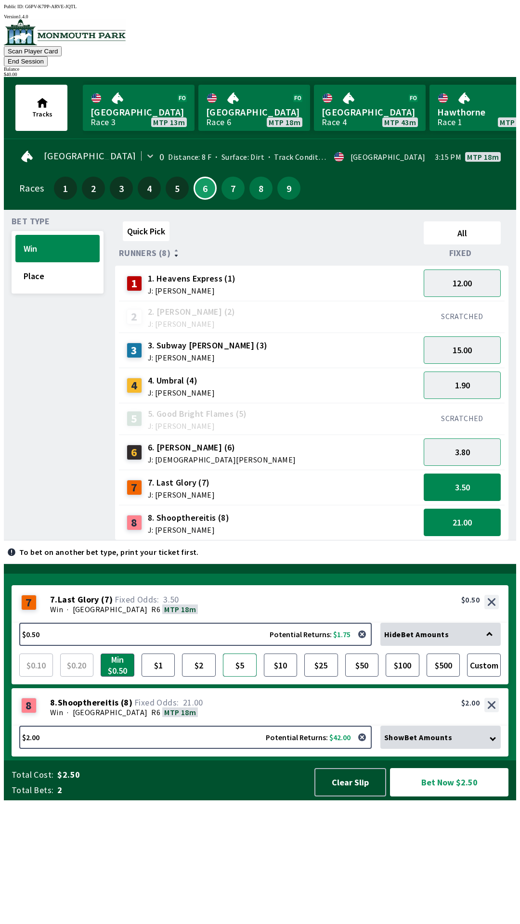
click at [246, 677] on button "$5" at bounding box center [240, 665] width 34 height 23
click at [441, 440] on button "3.80" at bounding box center [462, 451] width 77 height 27
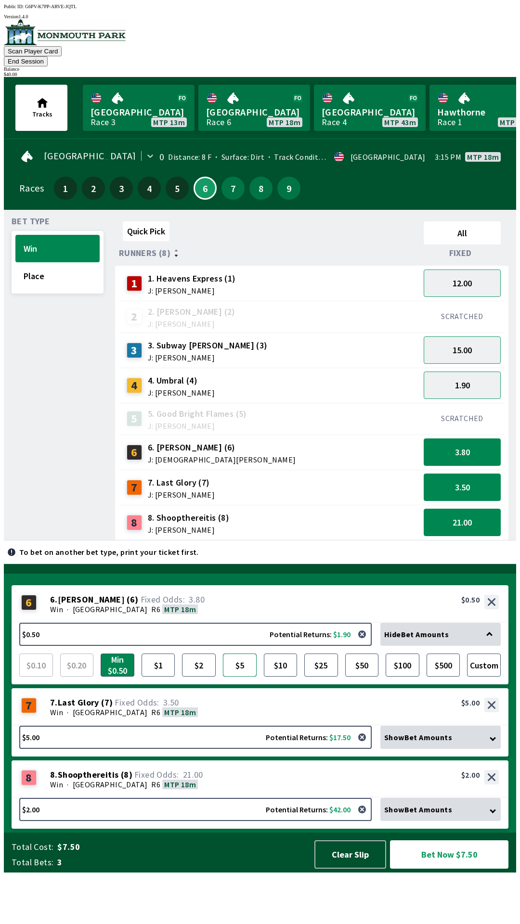
click at [232, 677] on button "$5" at bounding box center [240, 665] width 34 height 23
click at [439, 869] on button "Bet Now $12.00" at bounding box center [449, 854] width 118 height 28
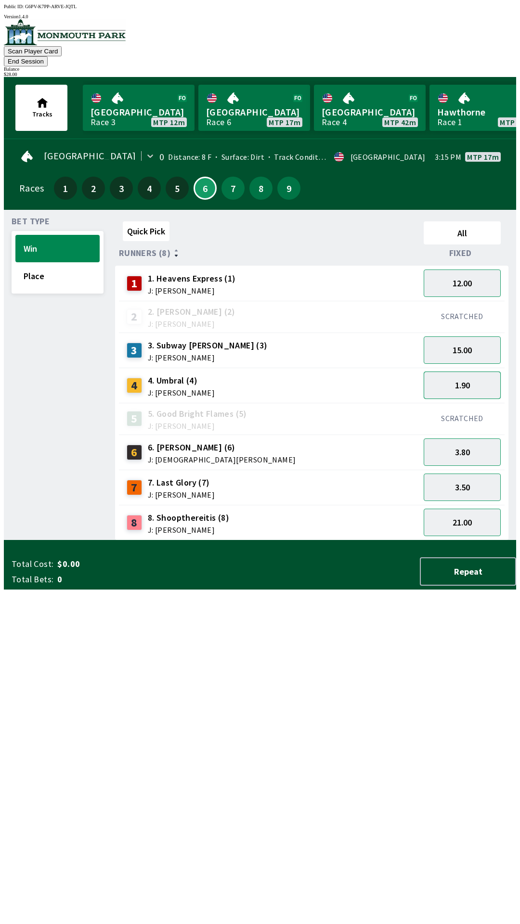
click at [452, 377] on button "1.90" at bounding box center [462, 385] width 77 height 27
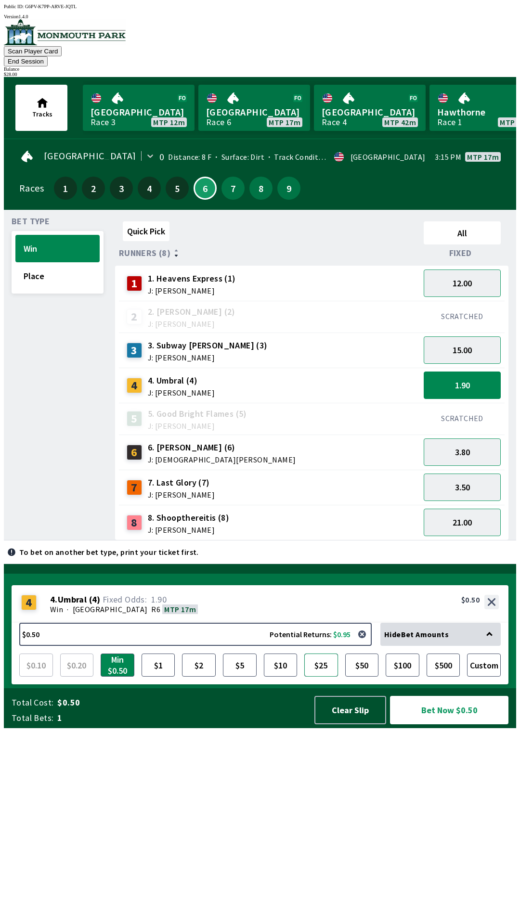
click at [320, 677] on button "$25" at bounding box center [321, 665] width 34 height 23
click at [452, 724] on button "Bet Now $25.00" at bounding box center [449, 710] width 118 height 28
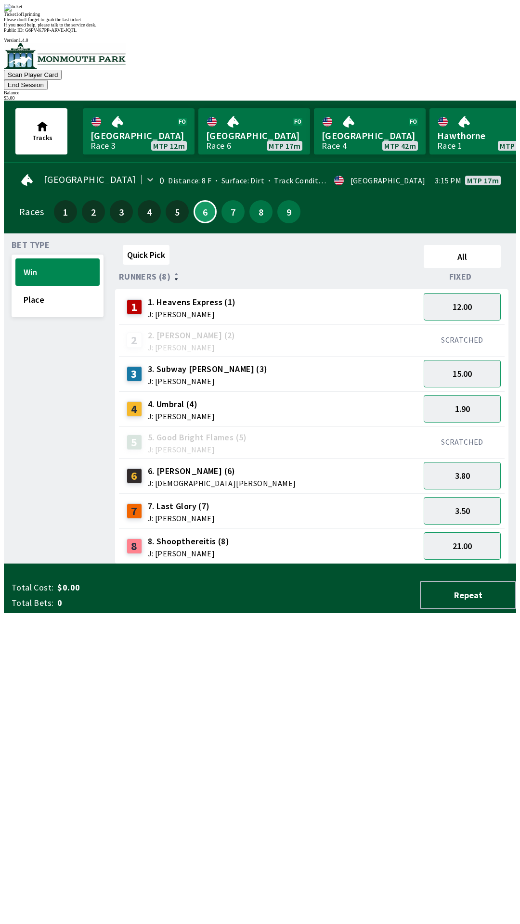
click at [47, 296] on div "Bet Type Win Place" at bounding box center [58, 402] width 92 height 323
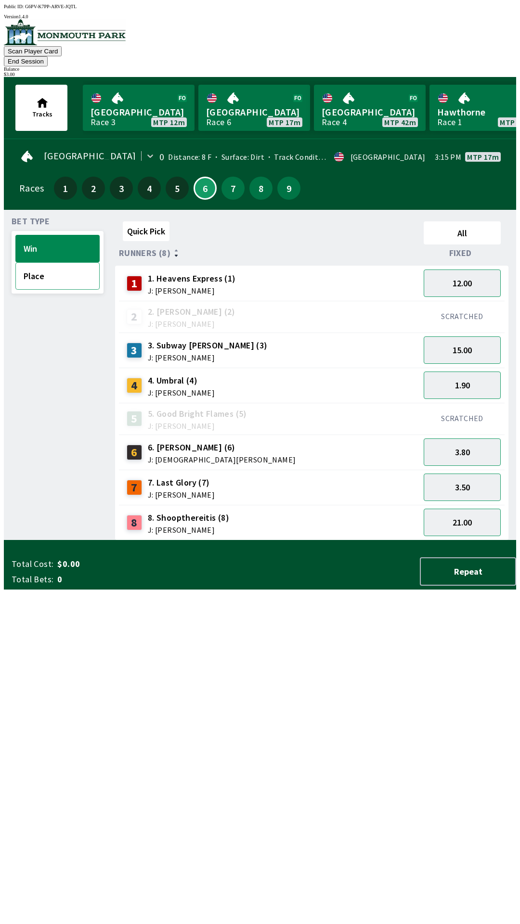
click at [46, 262] on button "Place" at bounding box center [57, 275] width 84 height 27
click at [434, 336] on button "5.50" at bounding box center [462, 349] width 77 height 27
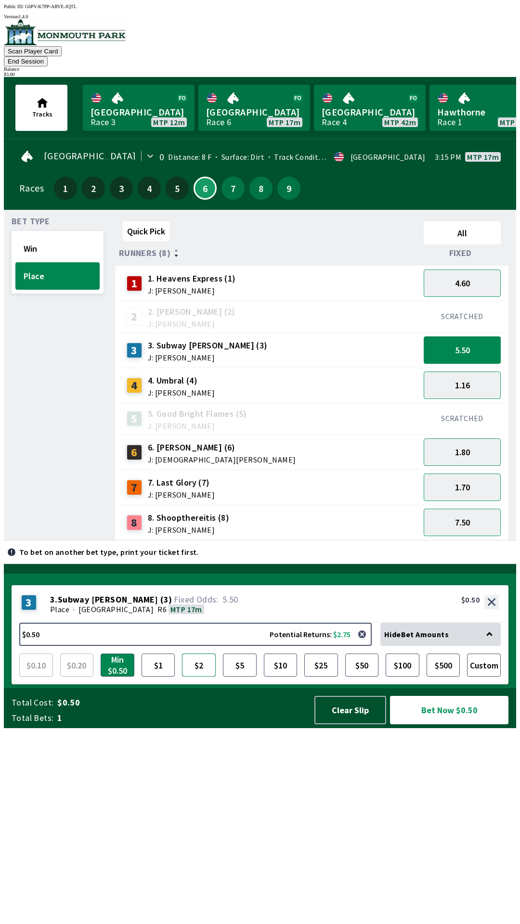
click at [196, 677] on button "$2" at bounding box center [199, 665] width 34 height 23
click at [411, 646] on div "Hide Bet Amounts" at bounding box center [440, 634] width 120 height 23
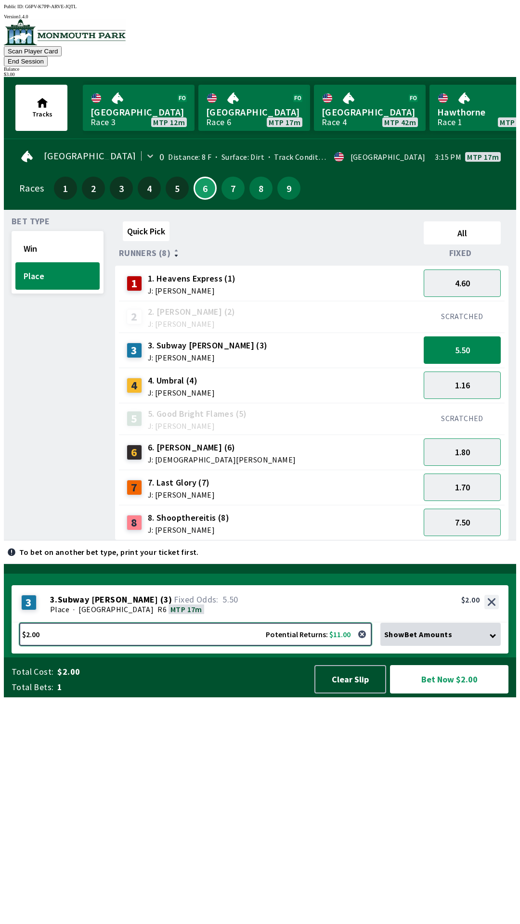
click at [200, 646] on button "$2.00 Potential Returns: $11.00" at bounding box center [195, 634] width 352 height 23
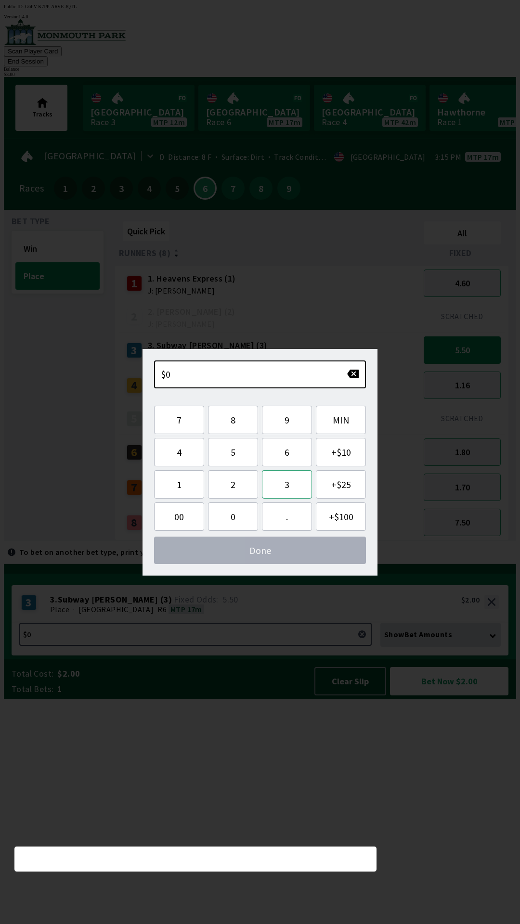
click at [274, 478] on button "3" at bounding box center [287, 484] width 50 height 28
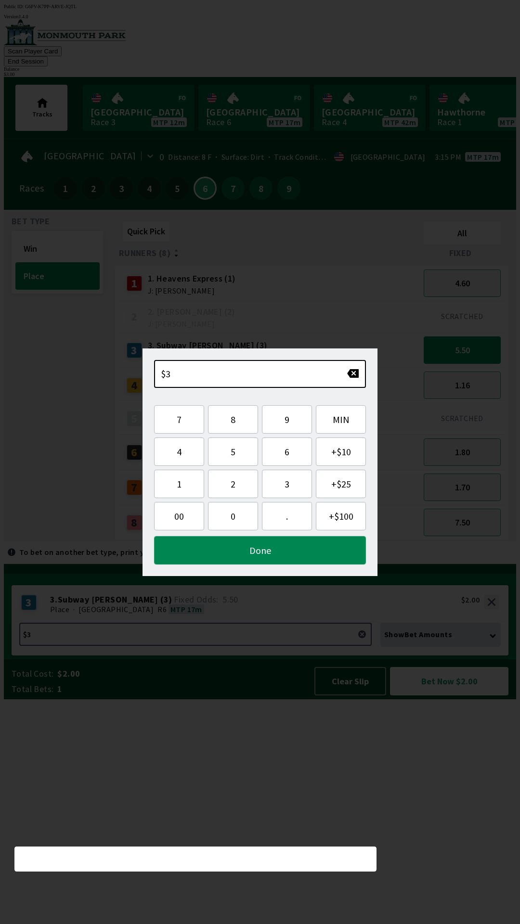
click at [219, 548] on button "Done" at bounding box center [260, 550] width 212 height 28
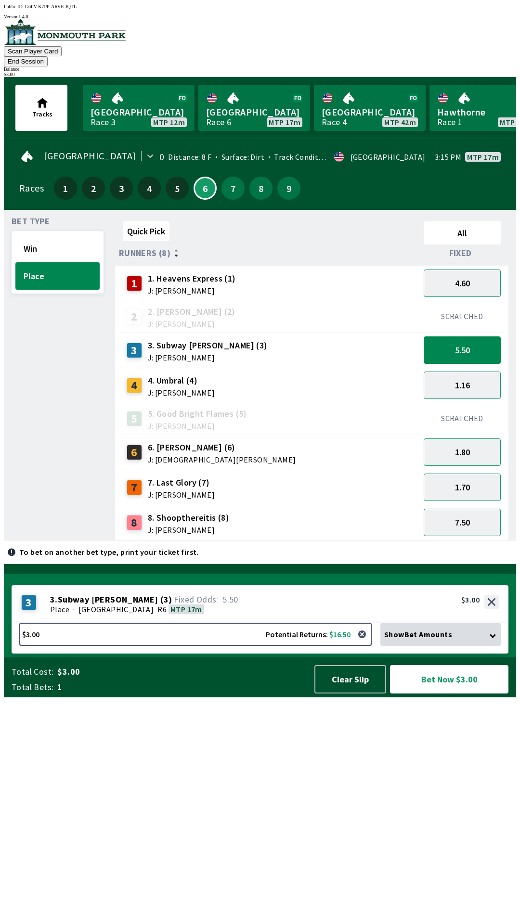
click at [427, 694] on button "Bet Now $3.00" at bounding box center [449, 679] width 118 height 28
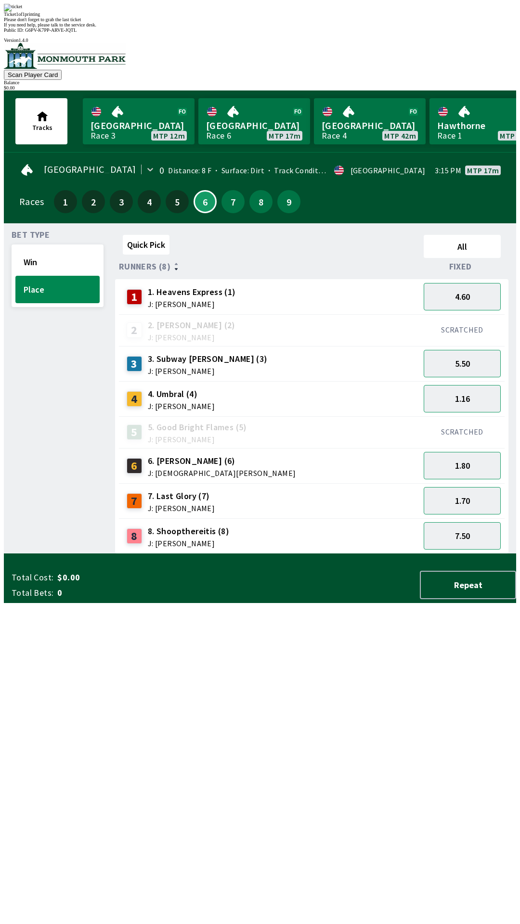
click at [167, 554] on div "Quick Pick All Runners (8) Fixed 1 1. Heavens Express (1) J: [PERSON_NAME] 4.60…" at bounding box center [315, 392] width 401 height 323
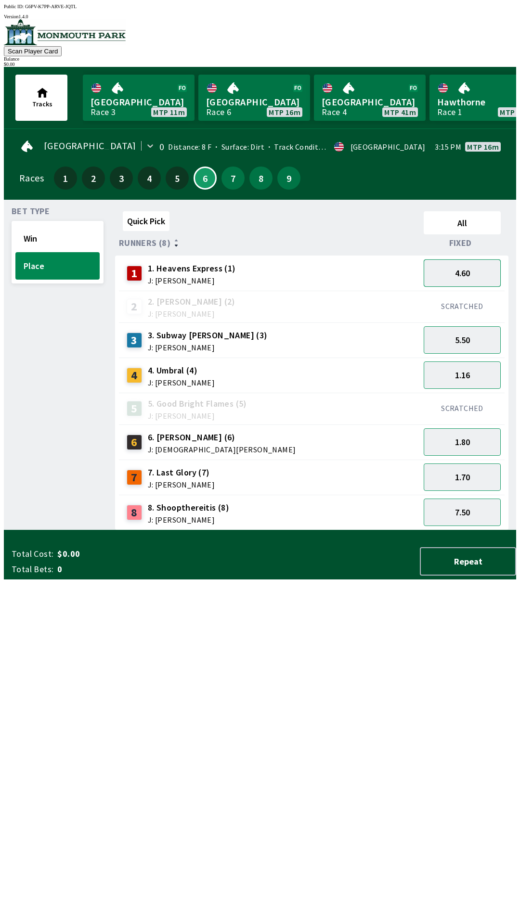
click at [472, 264] on button "4.60" at bounding box center [462, 272] width 77 height 27
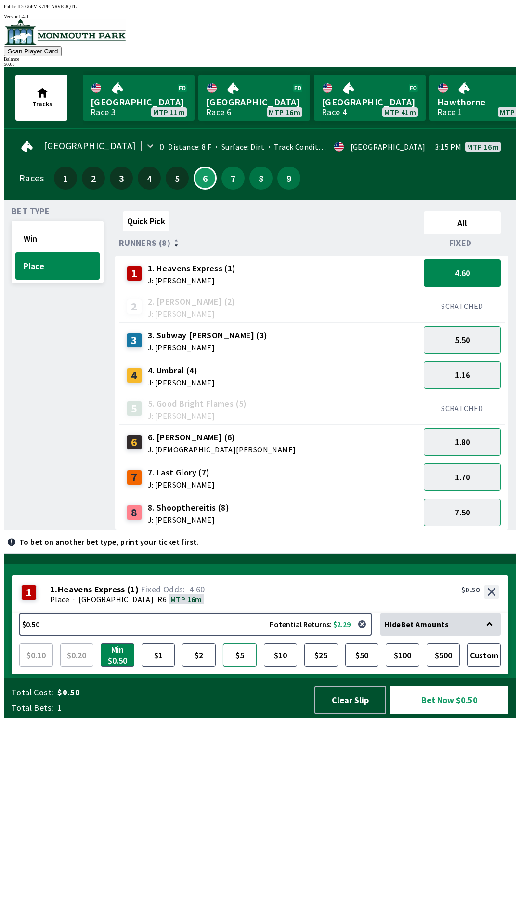
click at [237, 667] on button "$5" at bounding box center [240, 655] width 34 height 23
click at [471, 336] on button "5.50" at bounding box center [462, 339] width 77 height 27
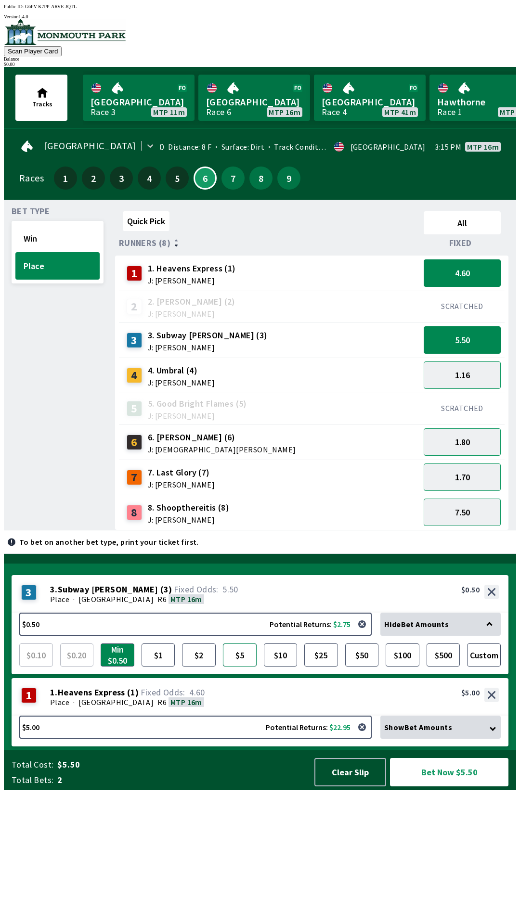
click at [228, 667] on button "$5" at bounding box center [240, 655] width 34 height 23
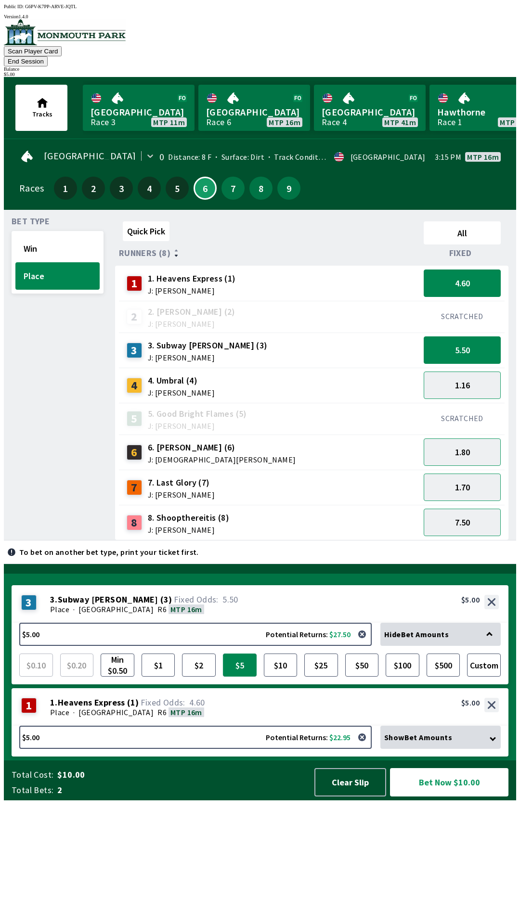
click at [223, 654] on button "$5" at bounding box center [240, 665] width 34 height 23
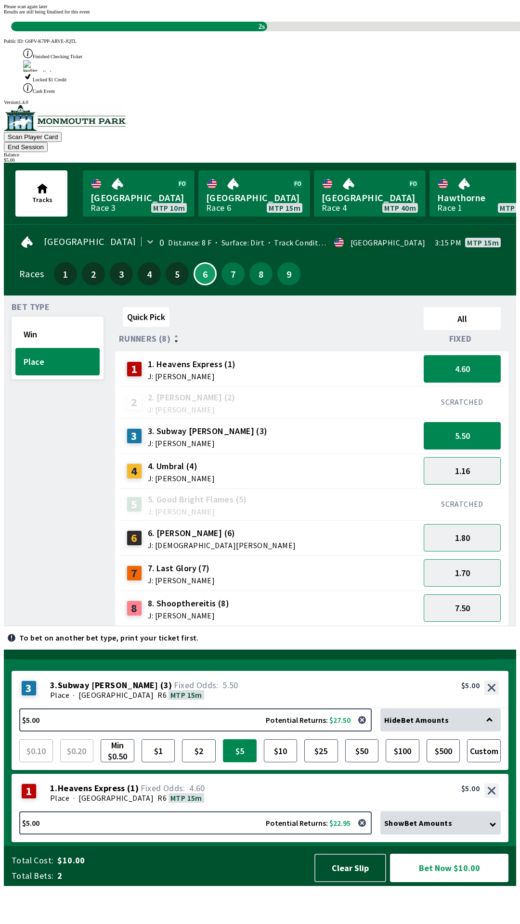
click at [223, 739] on button "$5" at bounding box center [240, 750] width 34 height 23
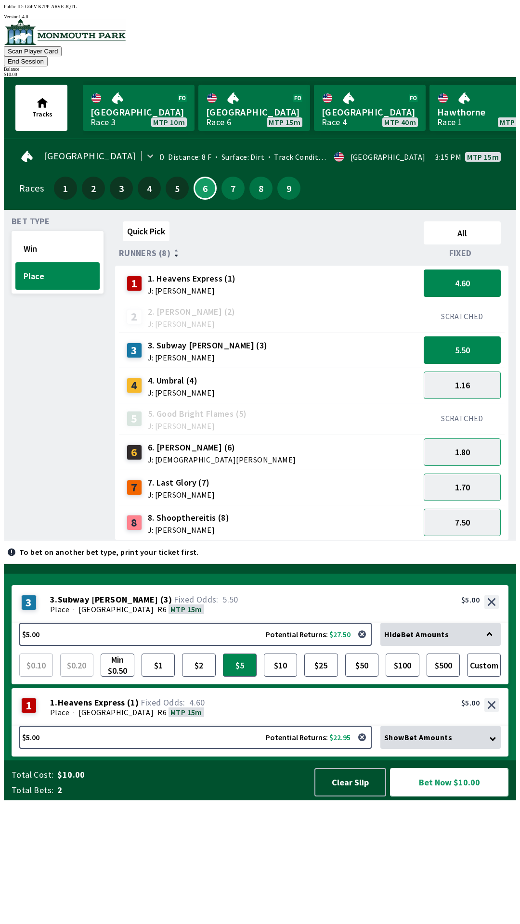
click at [434, 797] on button "Bet Now $10.00" at bounding box center [449, 782] width 118 height 28
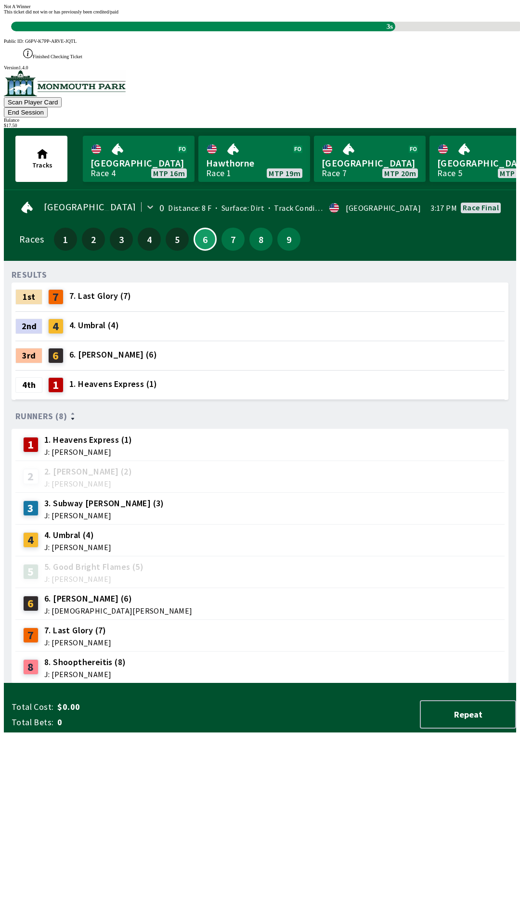
click at [97, 683] on div "RESULTS 1st 7 7. Last Glory (7) 2nd 4 4. Umbral (4) 3rd 6 6. [PERSON_NAME] (6) …" at bounding box center [264, 476] width 504 height 415
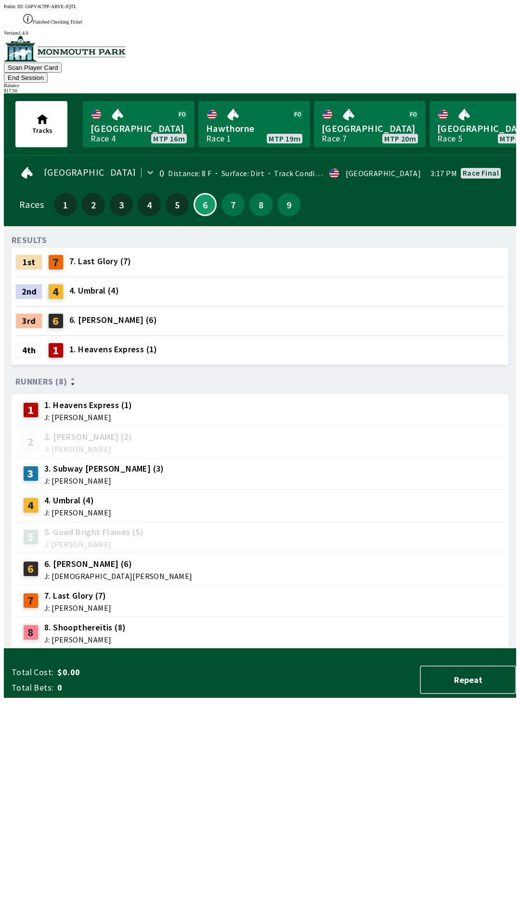
click at [48, 73] on button "End Session" at bounding box center [26, 78] width 44 height 10
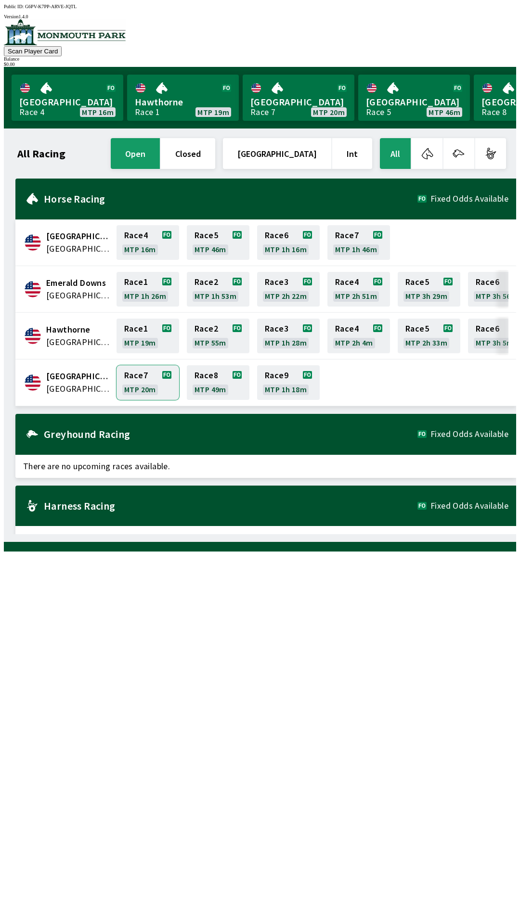
click at [145, 391] on link "Race 7 MTP 20m" at bounding box center [147, 382] width 63 height 35
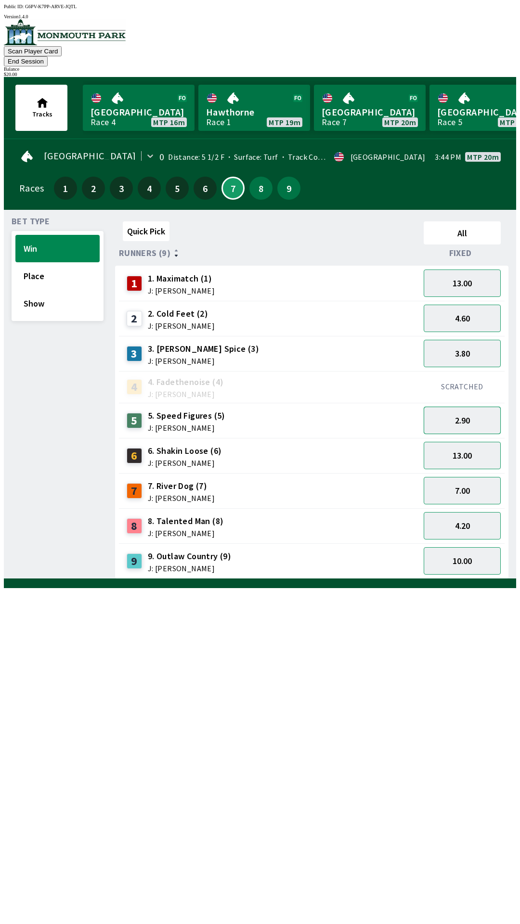
click at [466, 407] on button "2.90" at bounding box center [462, 420] width 77 height 27
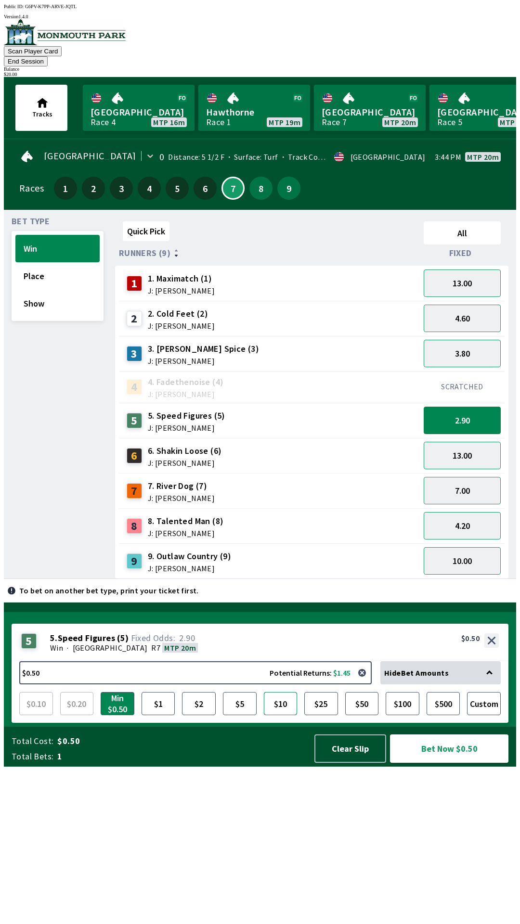
click at [281, 715] on button "$10" at bounding box center [281, 703] width 34 height 23
click at [428, 763] on button "Bet Now $10.00" at bounding box center [449, 749] width 118 height 28
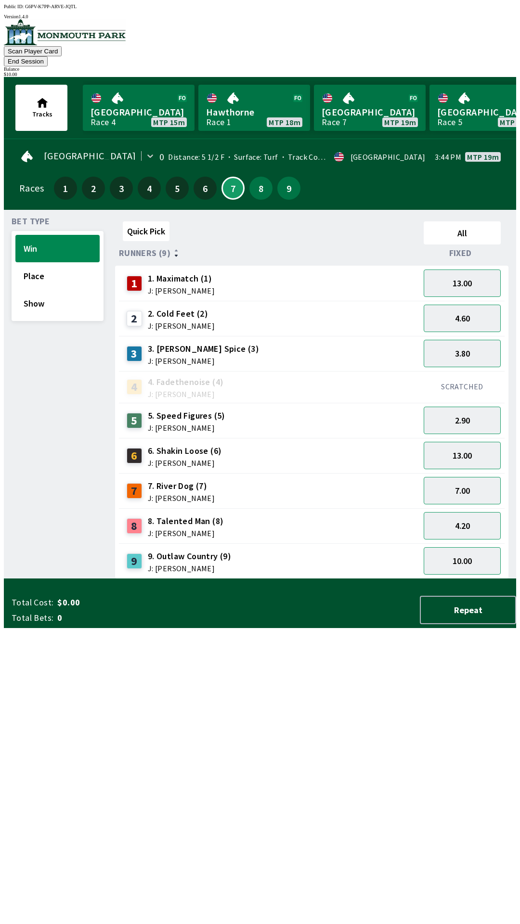
click at [67, 467] on div "Bet Type Win Place Show" at bounding box center [58, 398] width 92 height 361
click at [40, 290] on button "Show" at bounding box center [57, 303] width 84 height 27
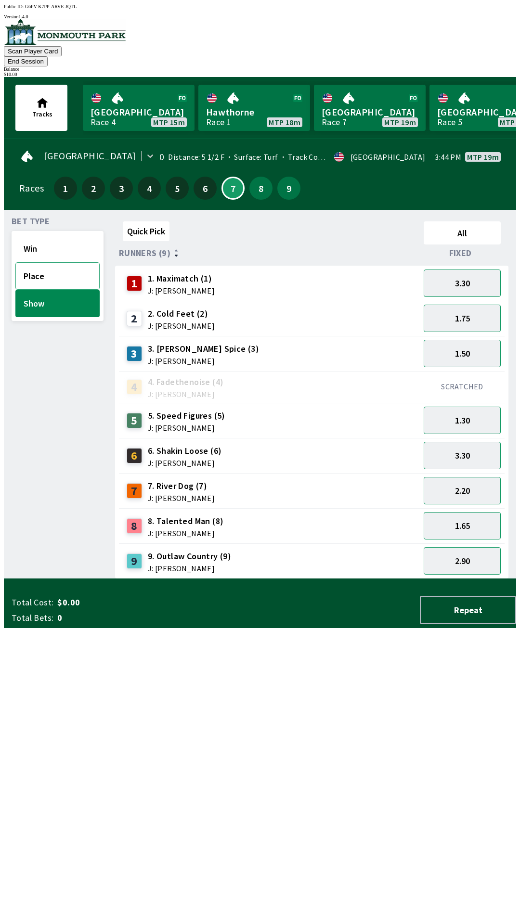
click at [23, 262] on button "Place" at bounding box center [57, 275] width 84 height 27
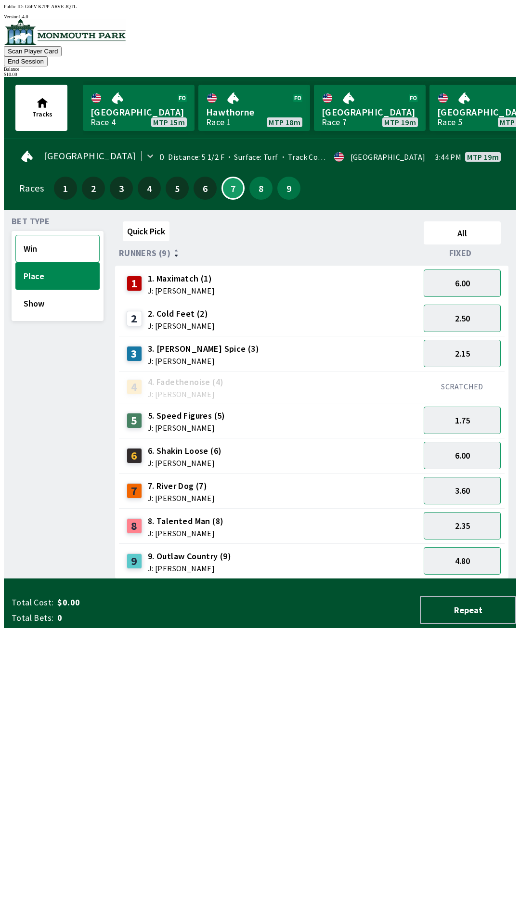
click at [30, 235] on button "Win" at bounding box center [57, 248] width 84 height 27
click at [439, 446] on button "13.00" at bounding box center [462, 455] width 77 height 27
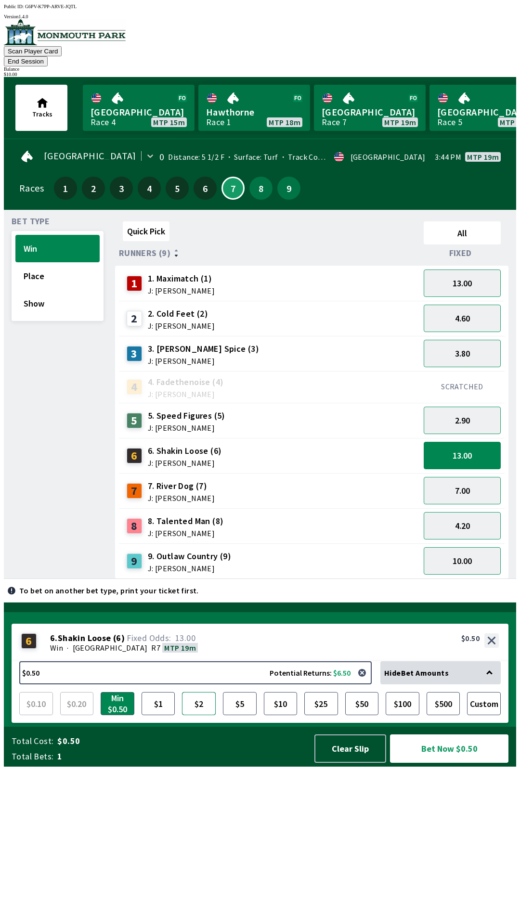
click at [204, 715] on button "$2" at bounding box center [199, 703] width 34 height 23
click at [437, 763] on button "Bet Now $2.00" at bounding box center [449, 749] width 118 height 28
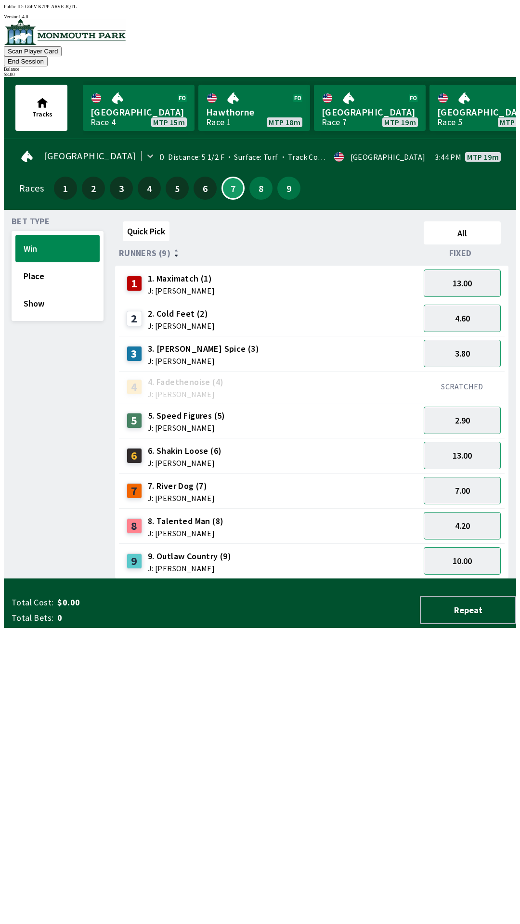
click at [87, 579] on div "Bet Type Win Place Show" at bounding box center [58, 398] width 92 height 361
click at [32, 298] on button "Show" at bounding box center [57, 303] width 84 height 27
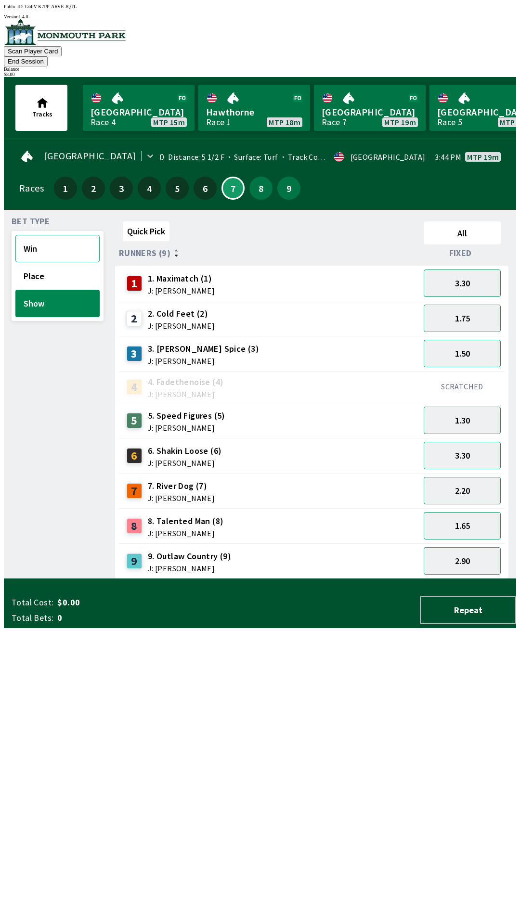
click at [31, 235] on button "Win" at bounding box center [57, 248] width 84 height 27
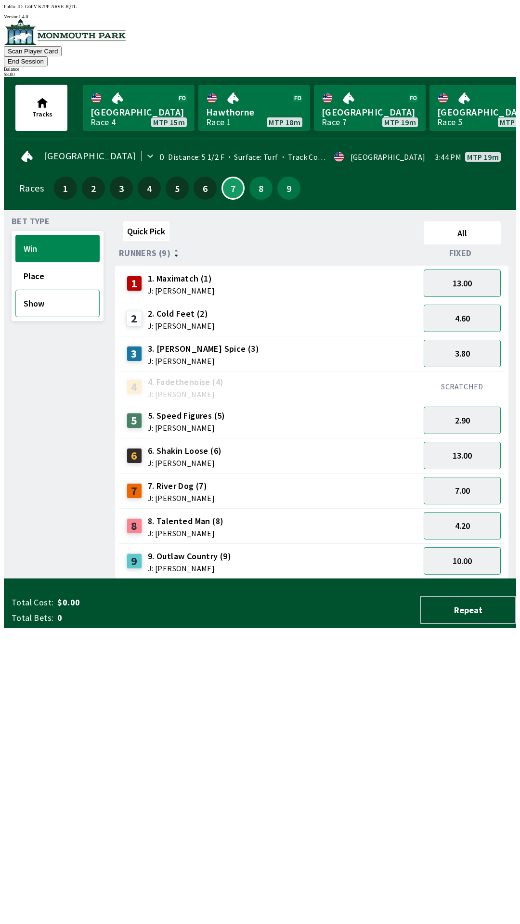
click at [18, 290] on button "Show" at bounding box center [57, 303] width 84 height 27
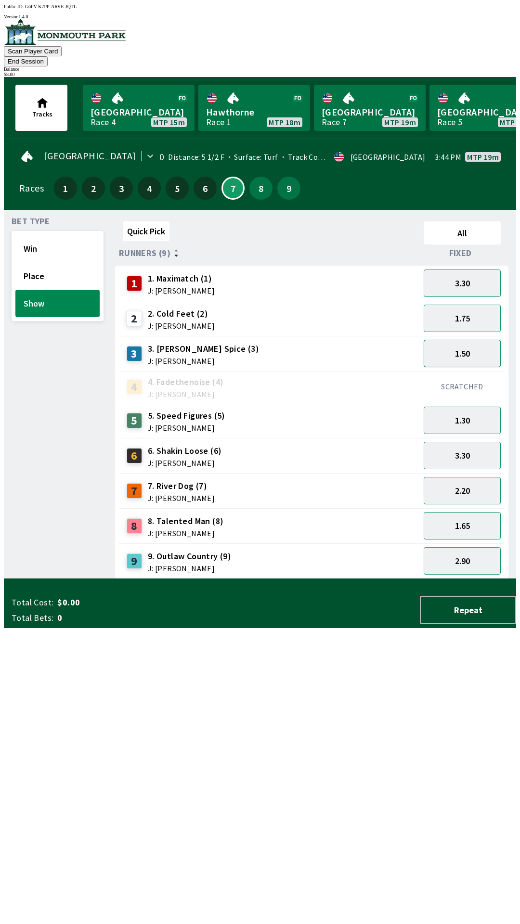
click at [443, 344] on button "1.50" at bounding box center [462, 353] width 77 height 27
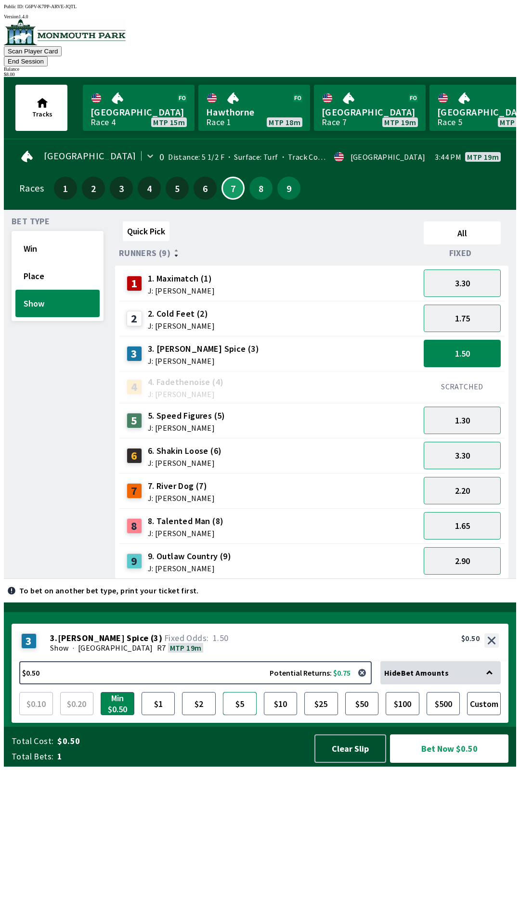
click at [243, 715] on button "$5" at bounding box center [240, 703] width 34 height 23
click at [432, 763] on button "Bet Now $5.00" at bounding box center [449, 749] width 118 height 28
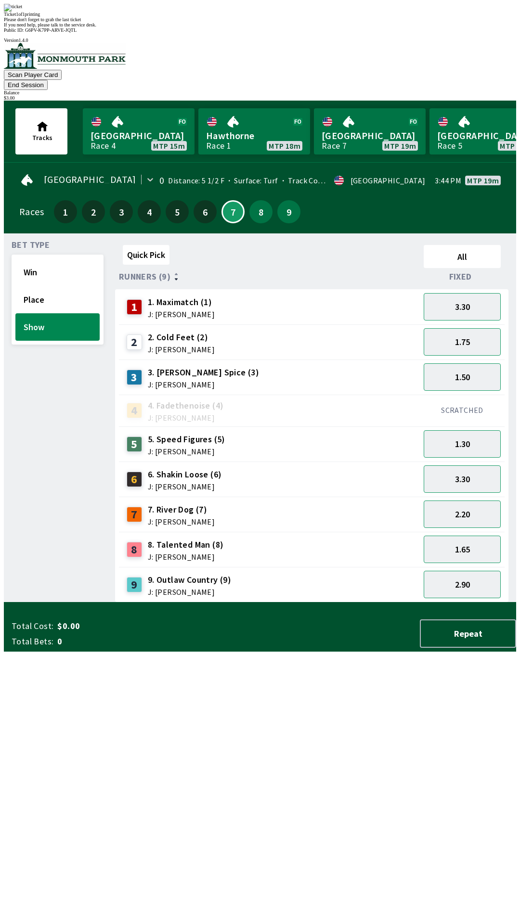
click at [88, 603] on div "Bet Type Win Place Show" at bounding box center [58, 421] width 92 height 361
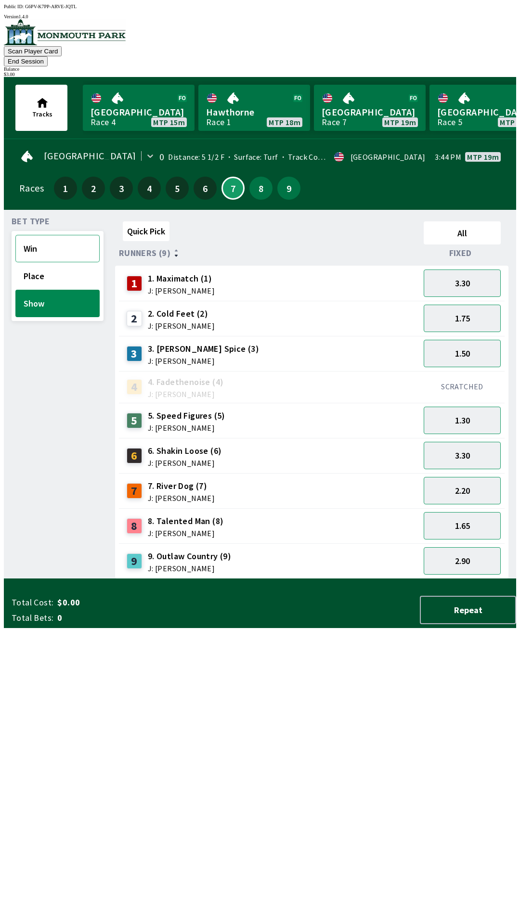
click at [36, 235] on button "Win" at bounding box center [57, 248] width 84 height 27
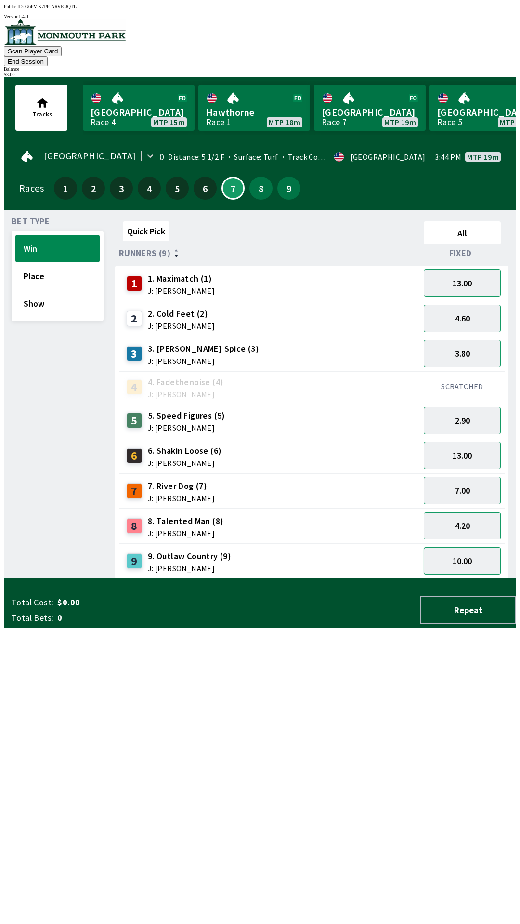
click at [465, 552] on button "10.00" at bounding box center [462, 560] width 77 height 27
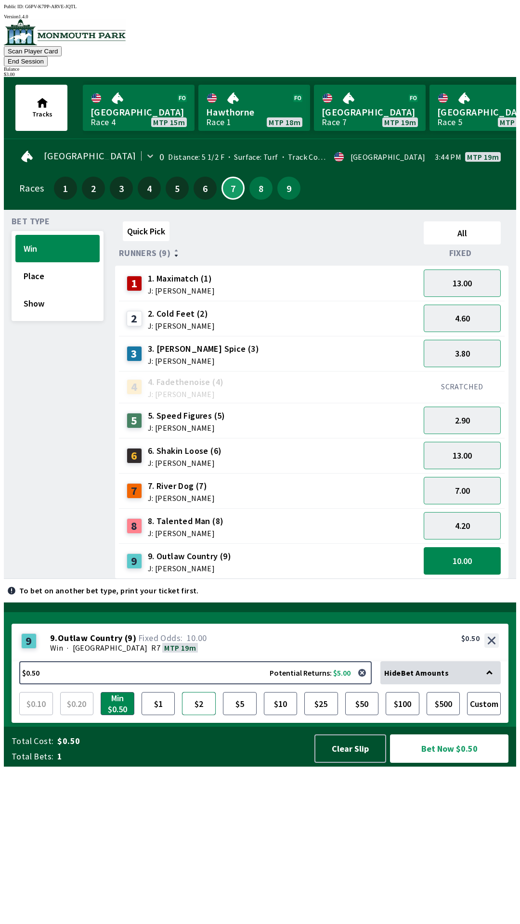
click at [207, 715] on button "$2" at bounding box center [199, 703] width 34 height 23
click at [490, 715] on button "Custom" at bounding box center [484, 703] width 34 height 23
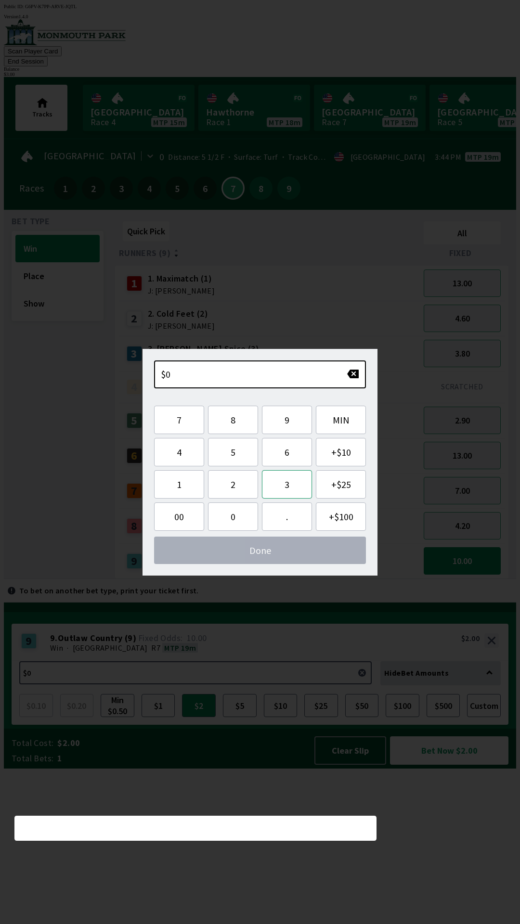
click at [293, 486] on button "3" at bounding box center [287, 484] width 50 height 28
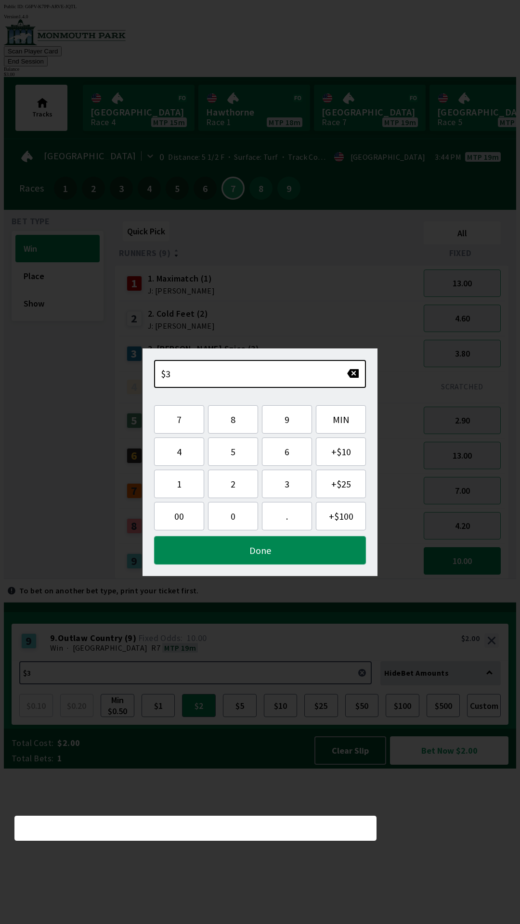
click at [279, 549] on button "Done" at bounding box center [260, 550] width 212 height 28
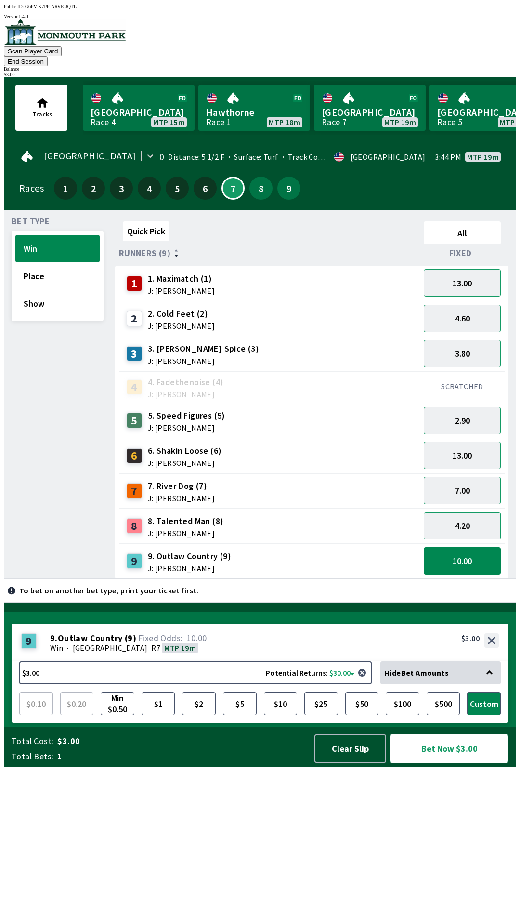
click at [438, 763] on button "Bet Now $3.00" at bounding box center [449, 749] width 118 height 28
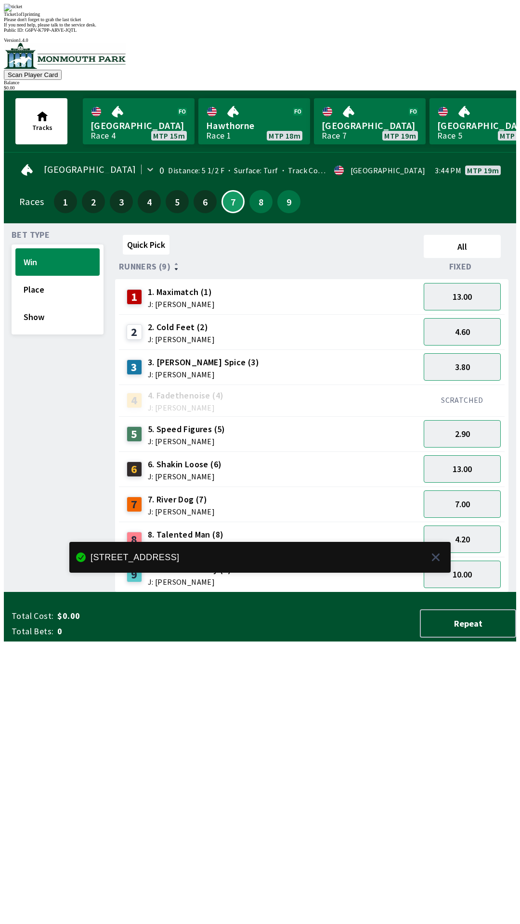
click at [470, 593] on div "Quick Pick All Runners (9) Fixed 1 1. Maximatch (1) J: [PERSON_NAME] 13.00 2 2.…" at bounding box center [315, 411] width 401 height 361
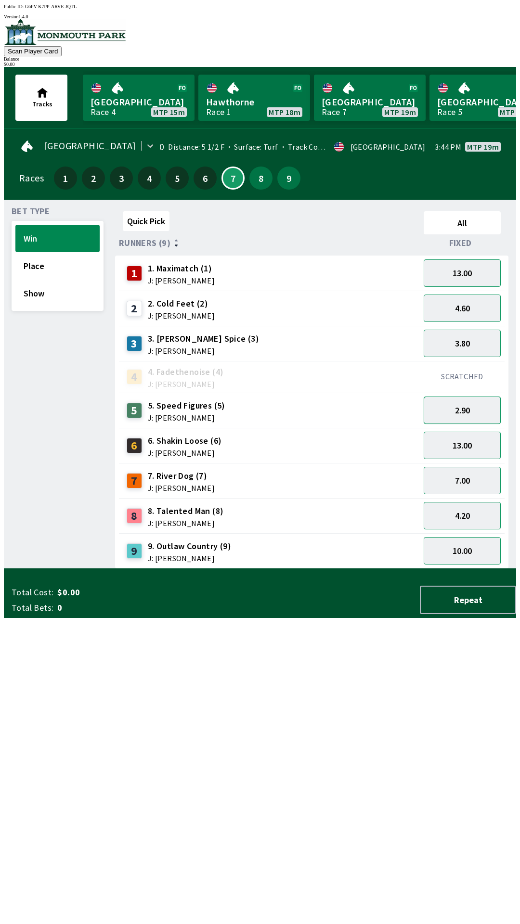
click at [488, 397] on button "2.90" at bounding box center [462, 410] width 77 height 27
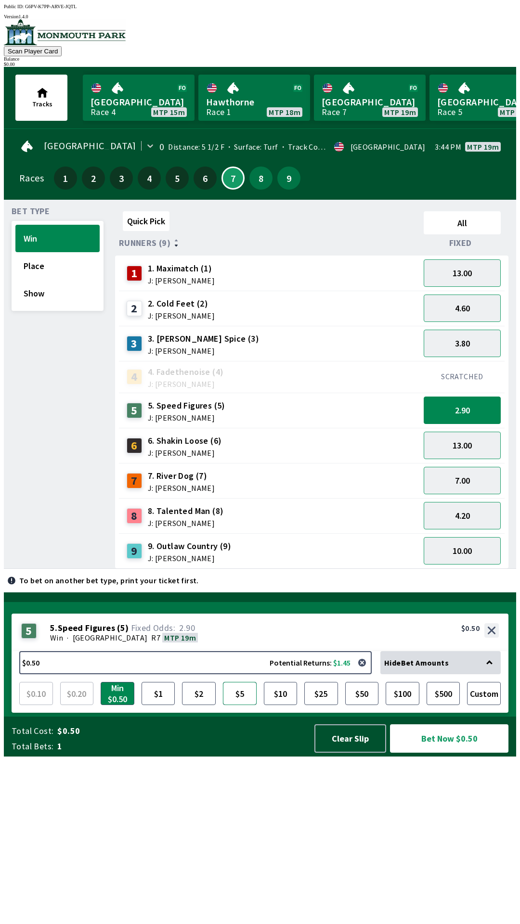
click at [243, 705] on button "$5" at bounding box center [240, 693] width 34 height 23
click at [288, 705] on button "$10" at bounding box center [281, 693] width 34 height 23
click at [257, 180] on button "8" at bounding box center [260, 178] width 23 height 23
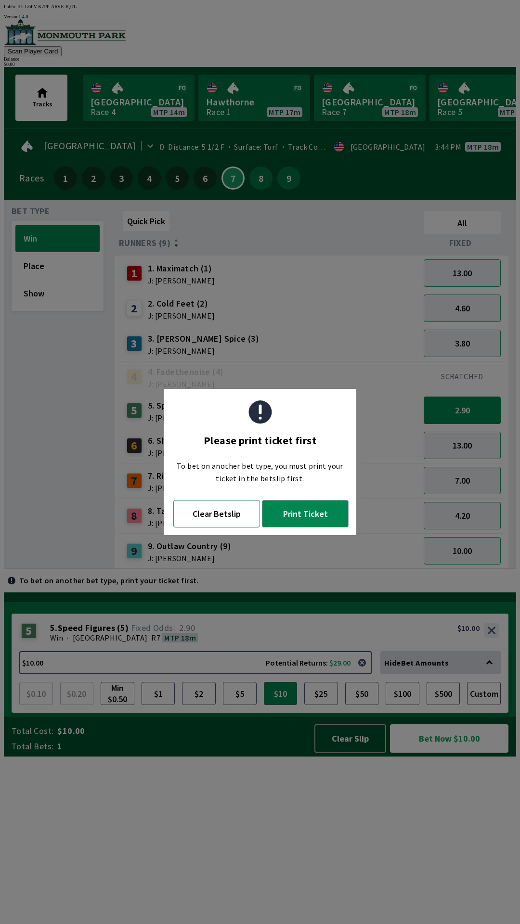
click at [234, 515] on button "Clear Betslip" at bounding box center [216, 513] width 87 height 27
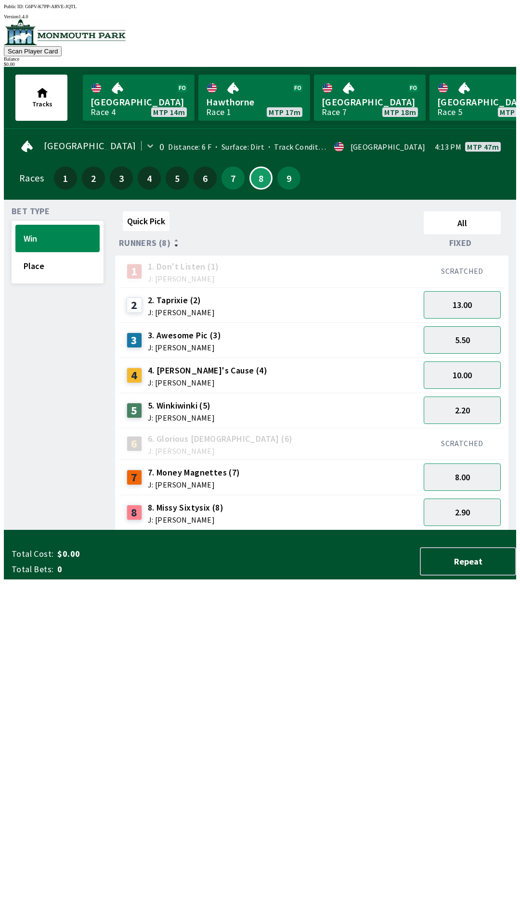
click at [170, 495] on div "8 8. [PERSON_NAME] (8) J: [PERSON_NAME]" at bounding box center [269, 512] width 301 height 35
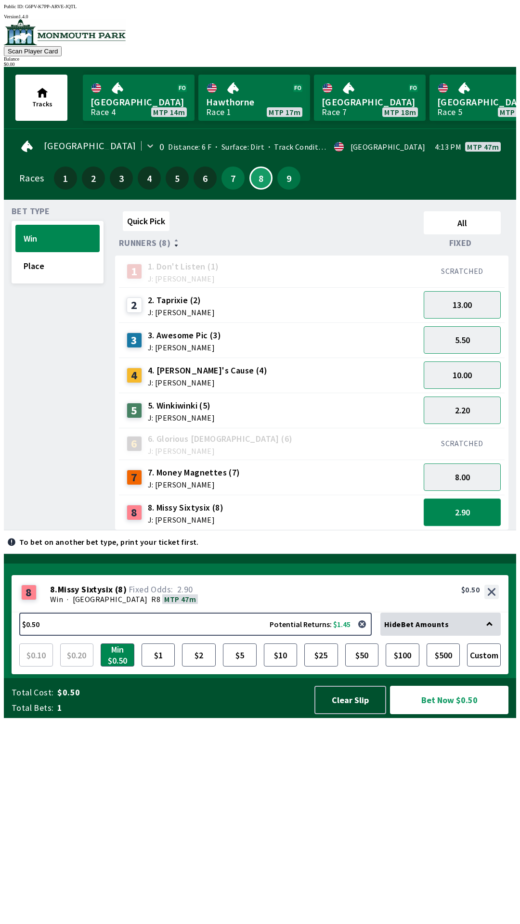
click at [472, 502] on button "2.90" at bounding box center [462, 512] width 77 height 27
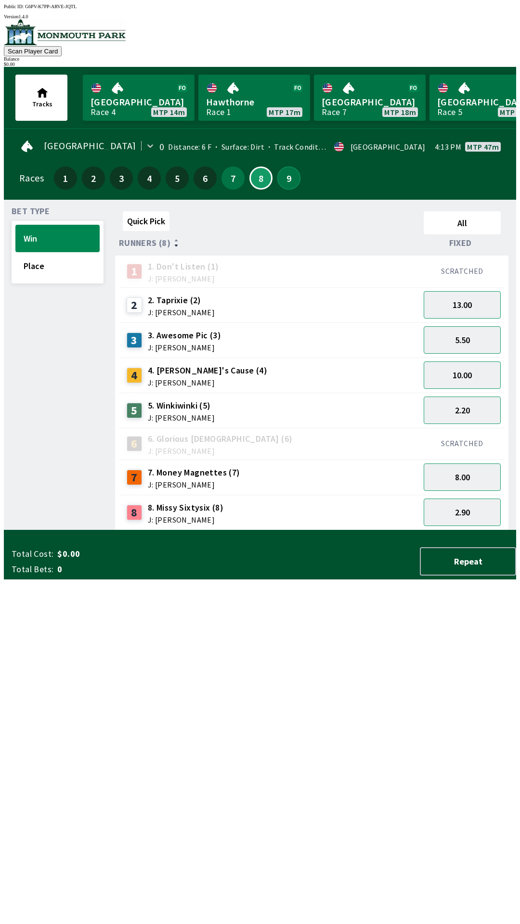
click at [290, 176] on button "9" at bounding box center [288, 178] width 23 height 23
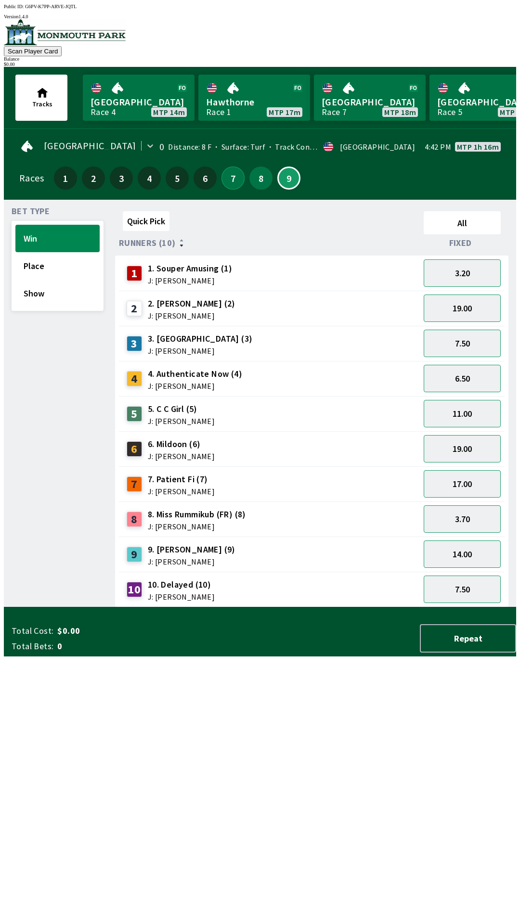
click at [221, 167] on button "7" at bounding box center [232, 178] width 23 height 23
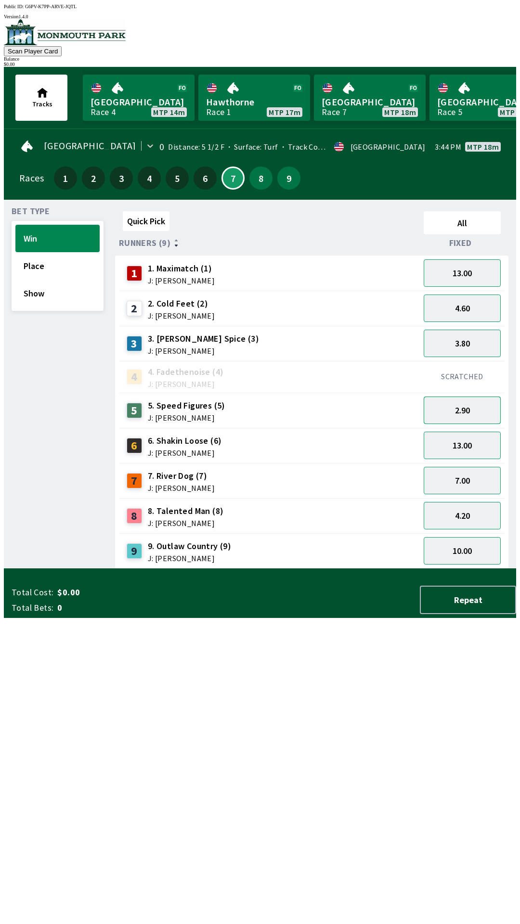
click at [478, 407] on button "2.90" at bounding box center [462, 410] width 77 height 27
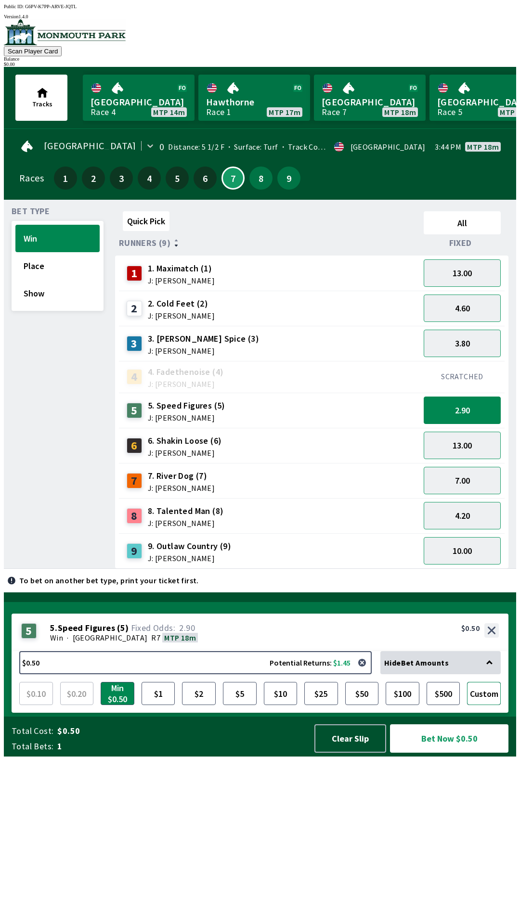
click at [492, 705] on button "Custom" at bounding box center [484, 693] width 34 height 23
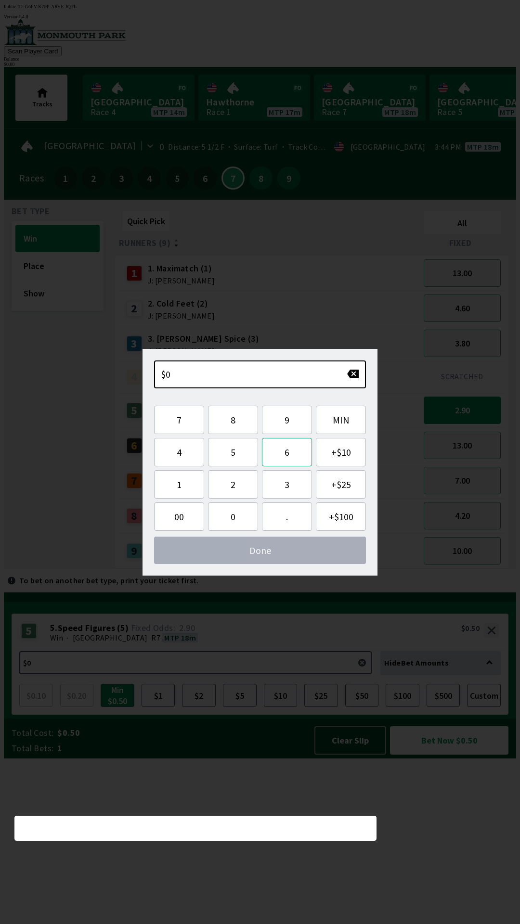
click at [290, 450] on button "6" at bounding box center [287, 452] width 50 height 28
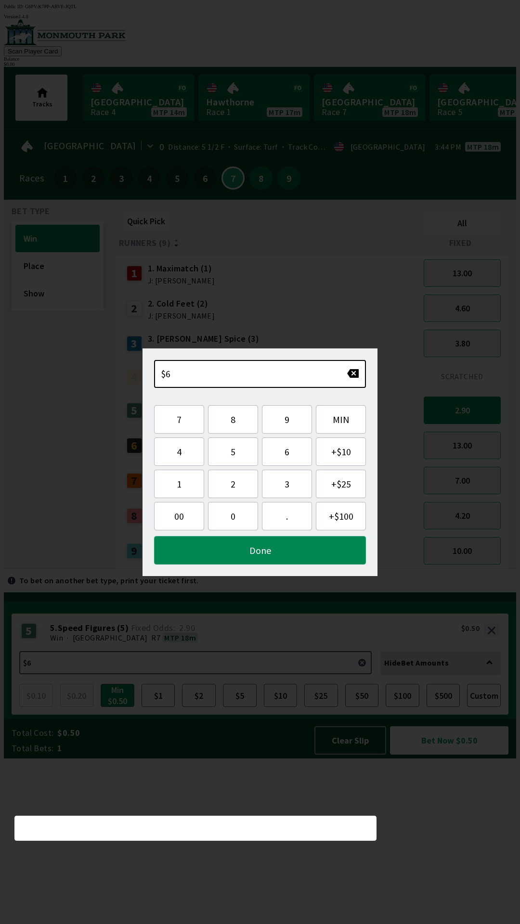
click at [301, 555] on button "Done" at bounding box center [260, 550] width 212 height 28
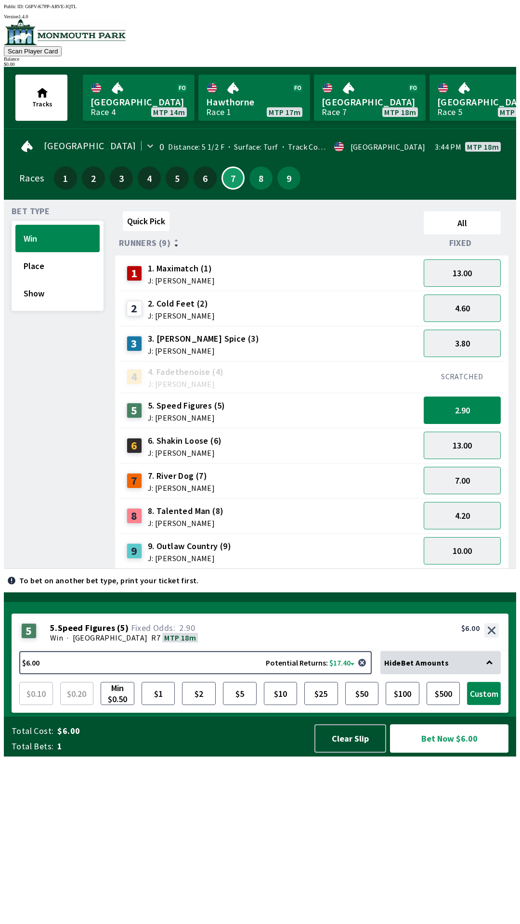
click at [486, 705] on button "Custom" at bounding box center [484, 693] width 34 height 23
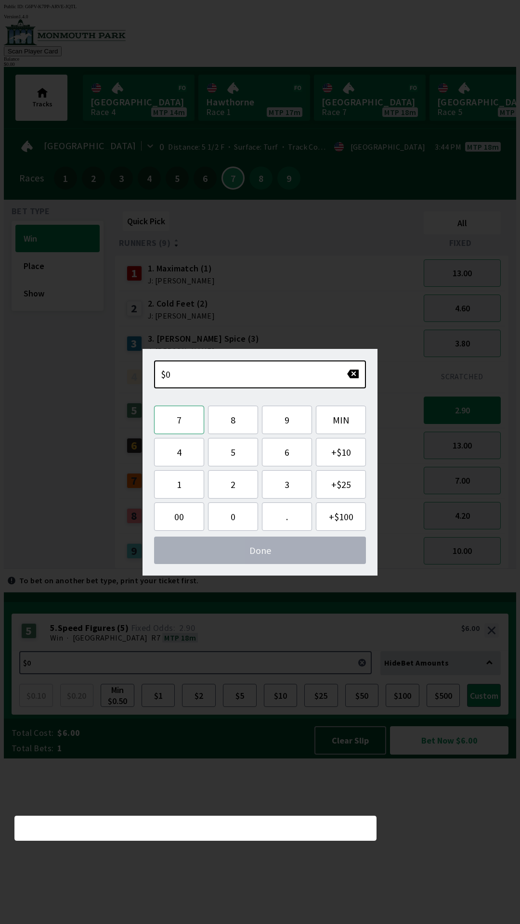
click at [191, 422] on button "7" at bounding box center [179, 420] width 50 height 28
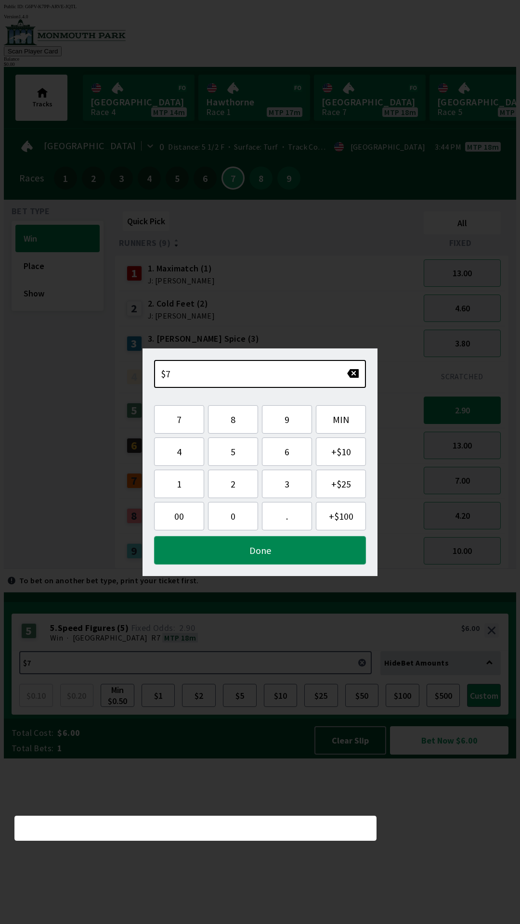
click at [283, 562] on button "Done" at bounding box center [260, 550] width 212 height 28
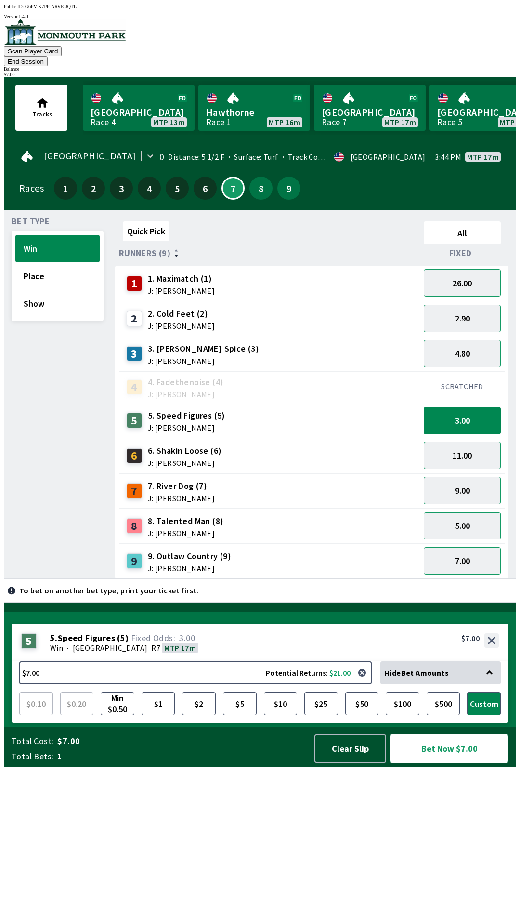
click at [487, 763] on button "Bet Now $7.00" at bounding box center [449, 749] width 118 height 28
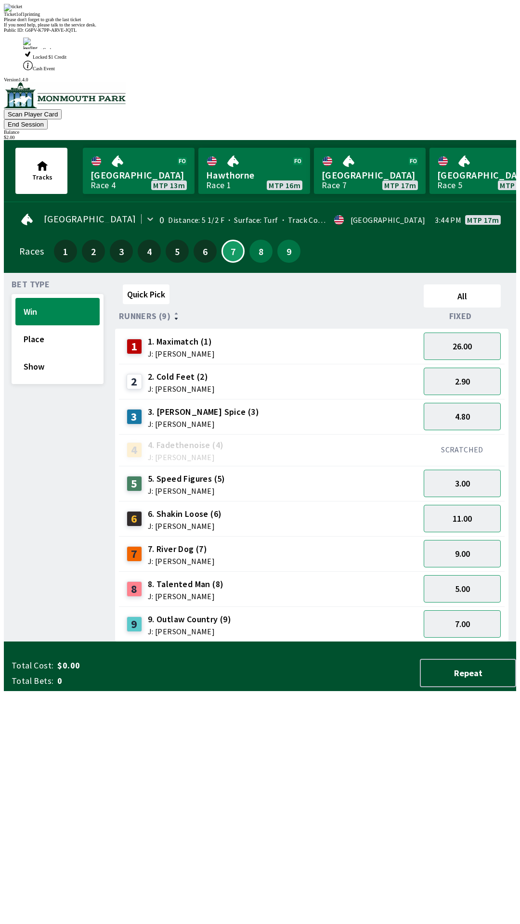
click at [142, 642] on div "Quick Pick All Runners (9) Fixed 1 1. Maximatch (1) J: [PERSON_NAME] 26.00 2 2.…" at bounding box center [315, 461] width 401 height 361
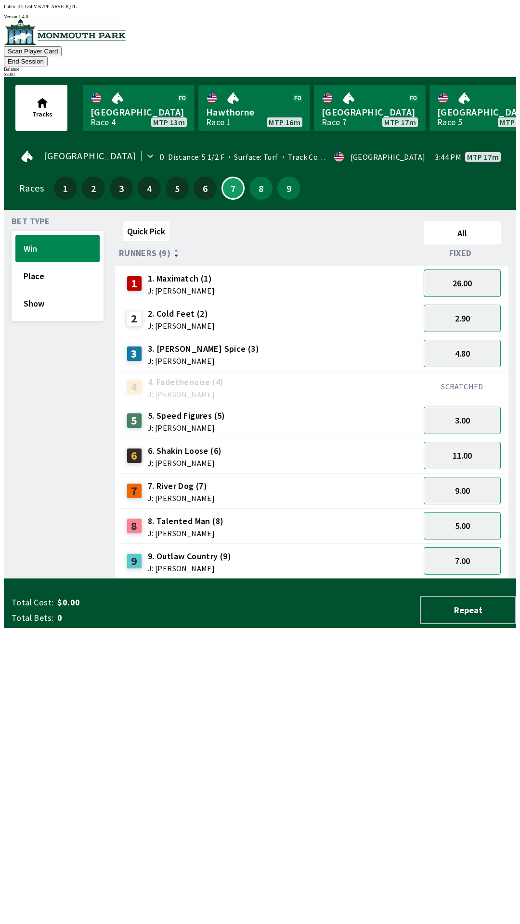
click at [445, 270] on button "26.00" at bounding box center [462, 283] width 77 height 27
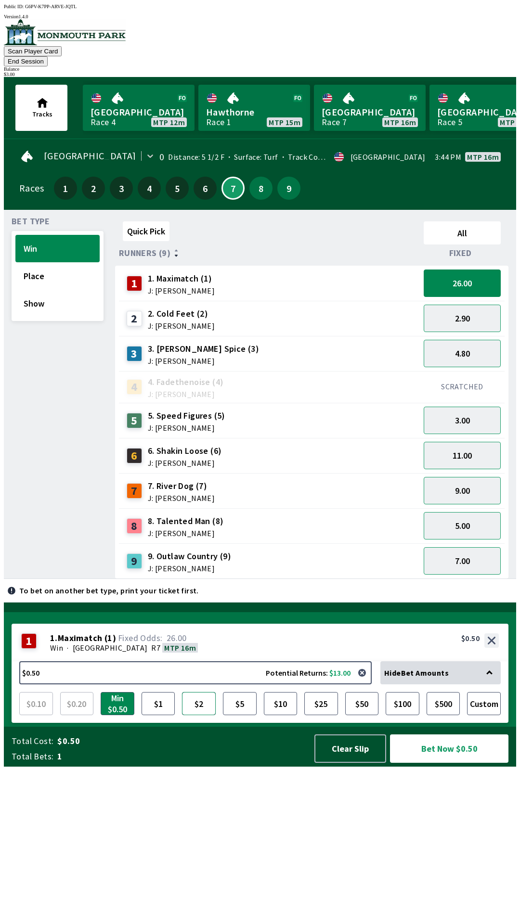
click at [198, 715] on button "$2" at bounding box center [199, 703] width 34 height 23
click at [421, 678] on span "Hide Bet Amounts" at bounding box center [416, 673] width 64 height 10
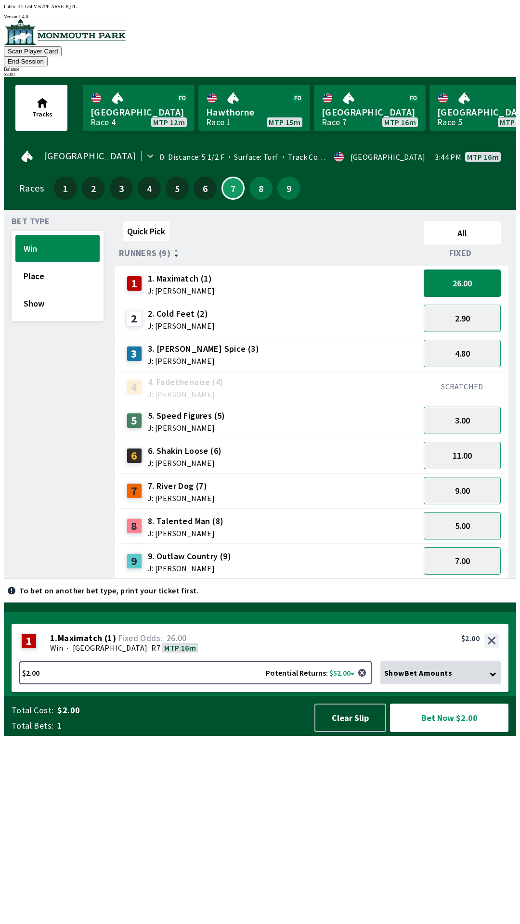
click at [417, 684] on div "Show Bet Amounts" at bounding box center [440, 672] width 120 height 23
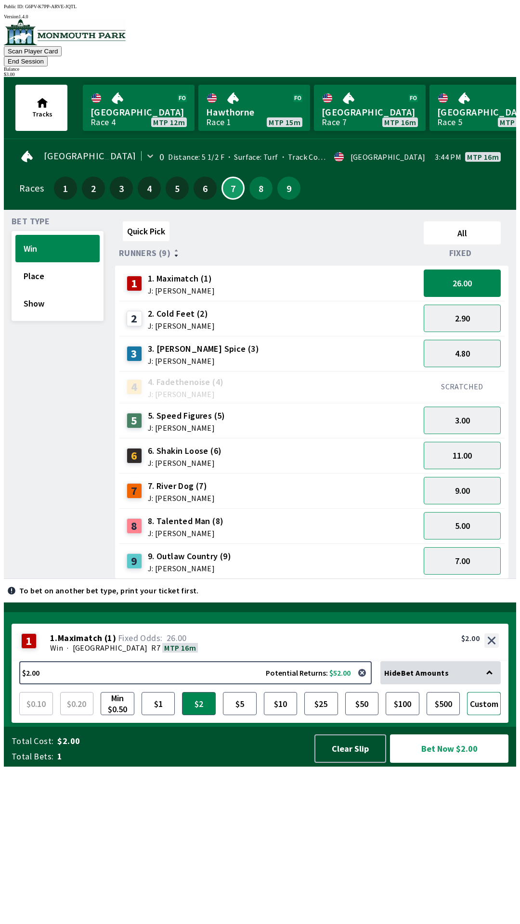
click at [483, 715] on button "Custom" at bounding box center [484, 703] width 34 height 23
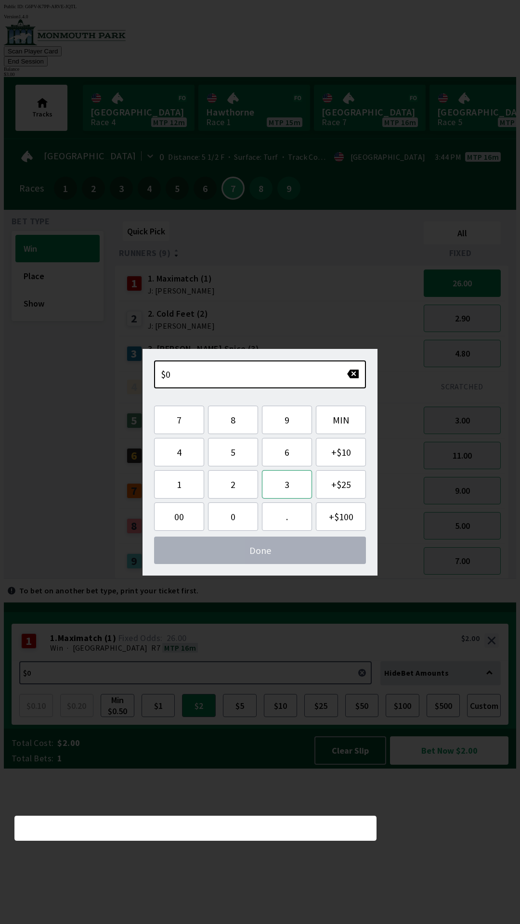
click at [271, 484] on button "3" at bounding box center [287, 484] width 50 height 28
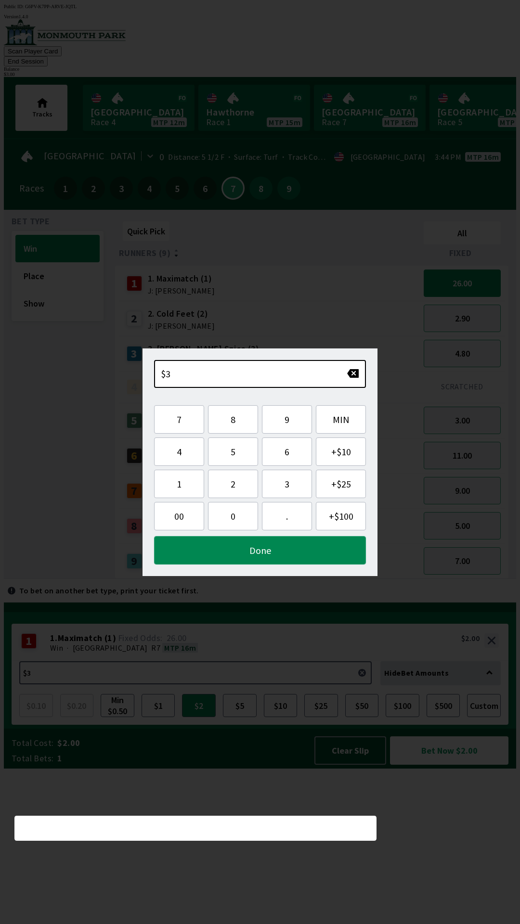
click at [227, 553] on button "Done" at bounding box center [260, 550] width 212 height 28
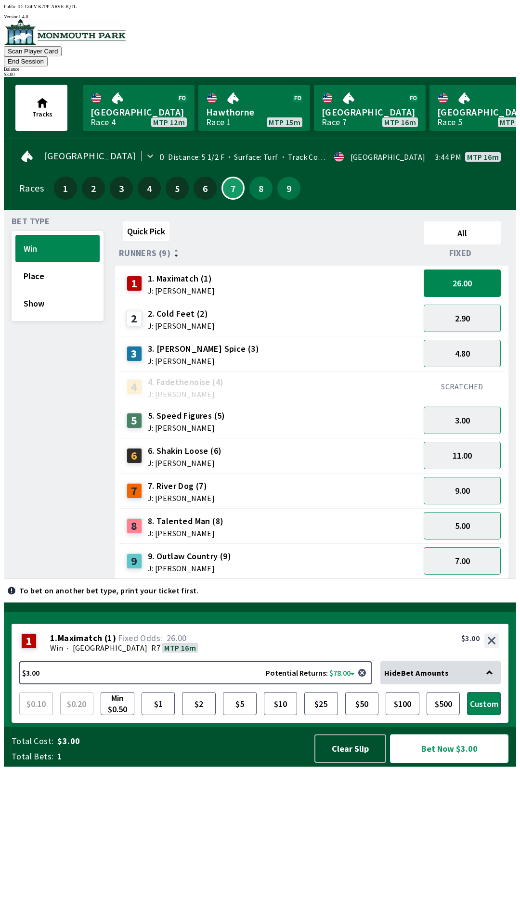
click at [424, 763] on button "Bet Now $3.00" at bounding box center [449, 749] width 118 height 28
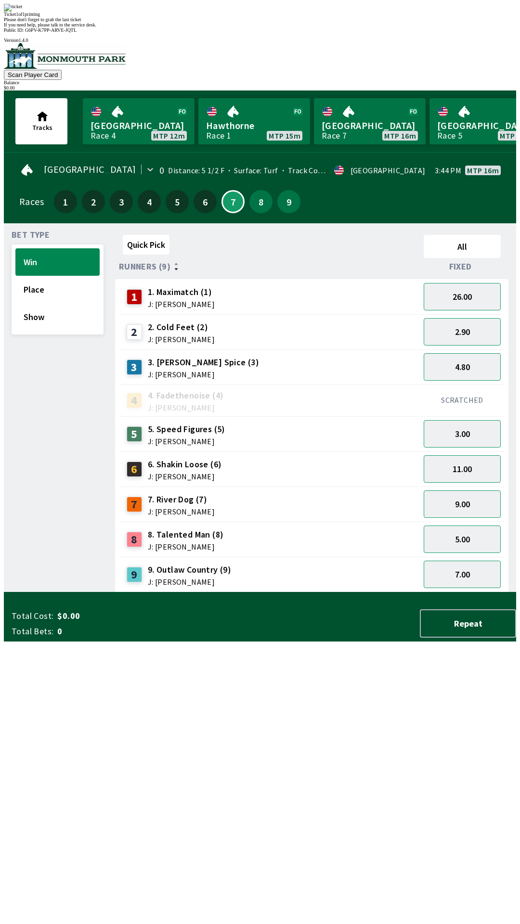
click at [287, 593] on div "Quick Pick All Runners (9) Fixed 1 1. Maximatch (1) J: [PERSON_NAME] 26.00 2 2.…" at bounding box center [315, 411] width 401 height 361
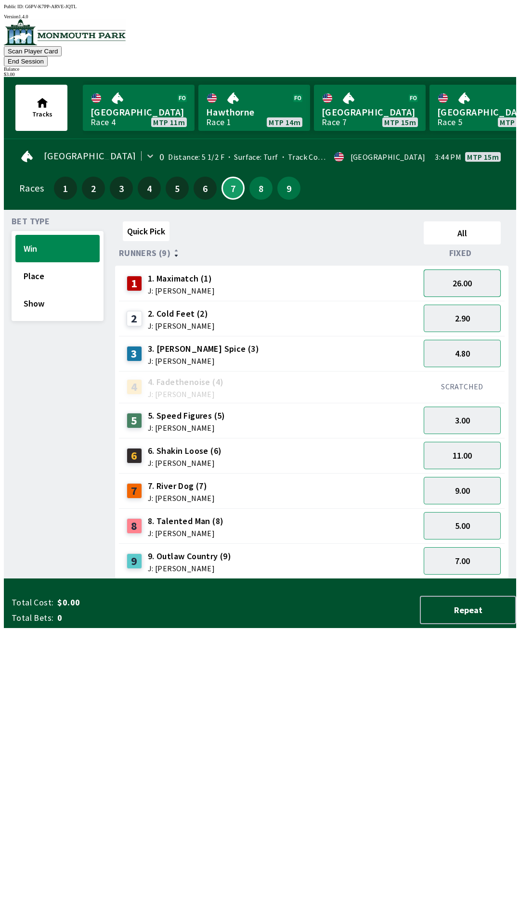
click at [440, 270] on button "26.00" at bounding box center [462, 283] width 77 height 27
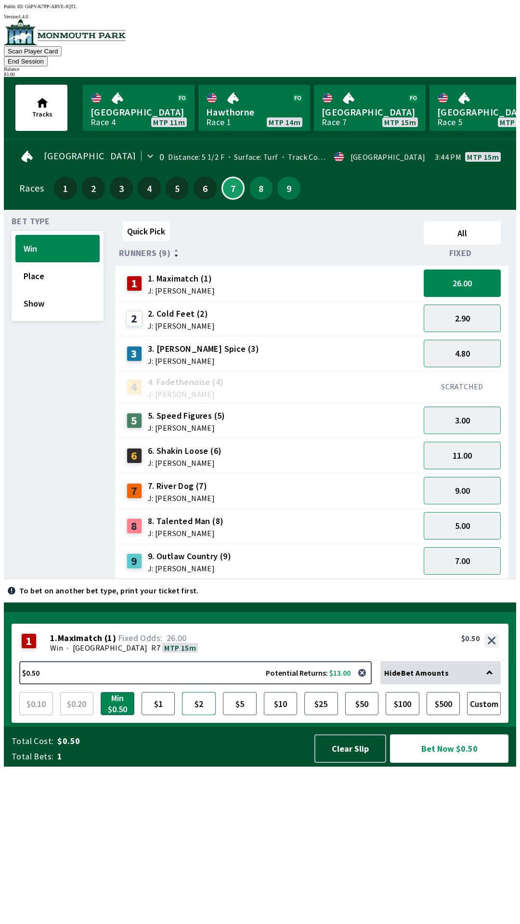
click at [191, 715] on button "$2" at bounding box center [199, 703] width 34 height 23
click at [488, 715] on button "Custom" at bounding box center [484, 703] width 34 height 23
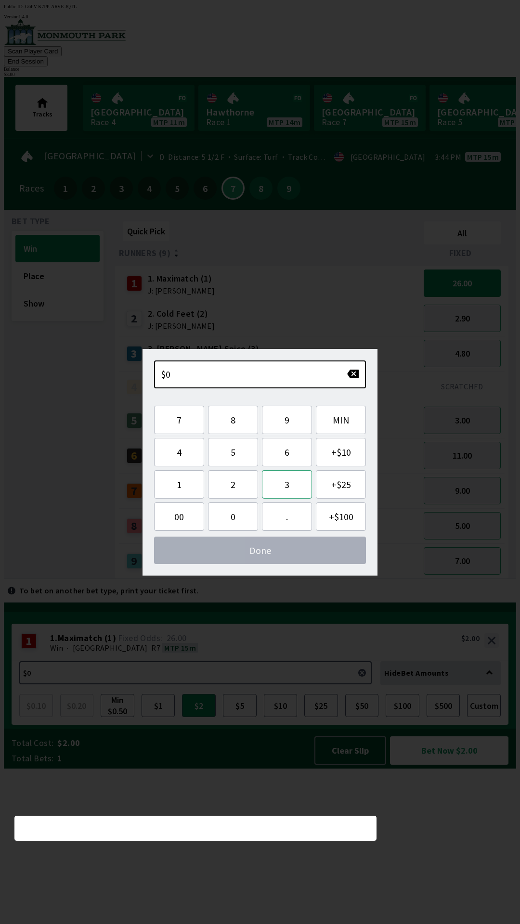
click at [289, 486] on button "3" at bounding box center [287, 484] width 50 height 28
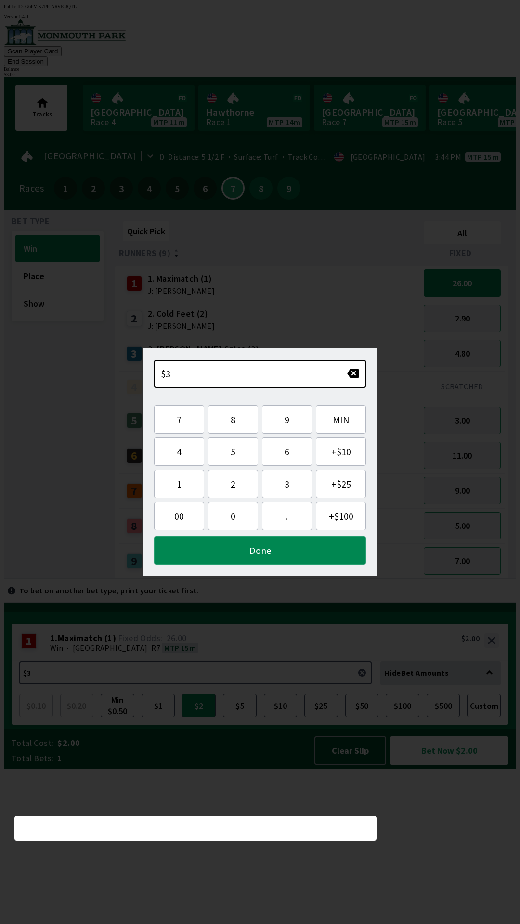
click at [209, 554] on button "Done" at bounding box center [260, 550] width 212 height 28
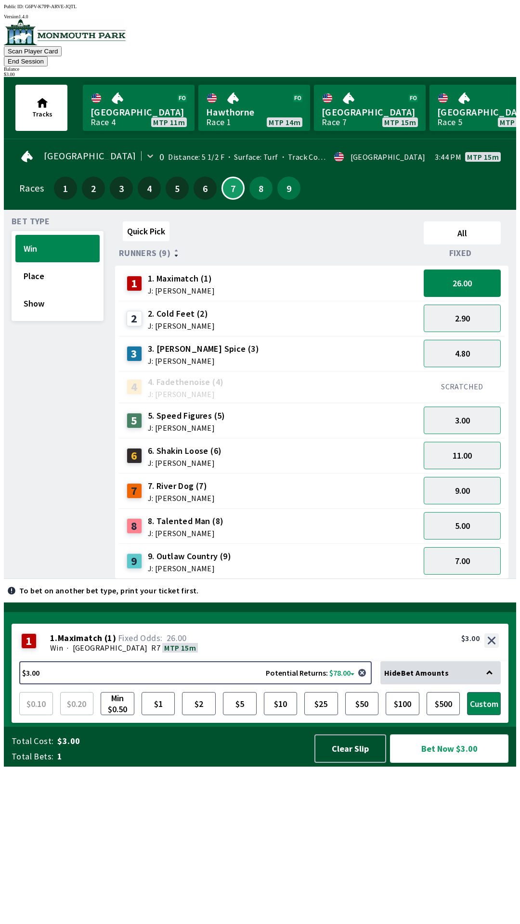
click at [438, 763] on button "Bet Now $3.00" at bounding box center [449, 749] width 118 height 28
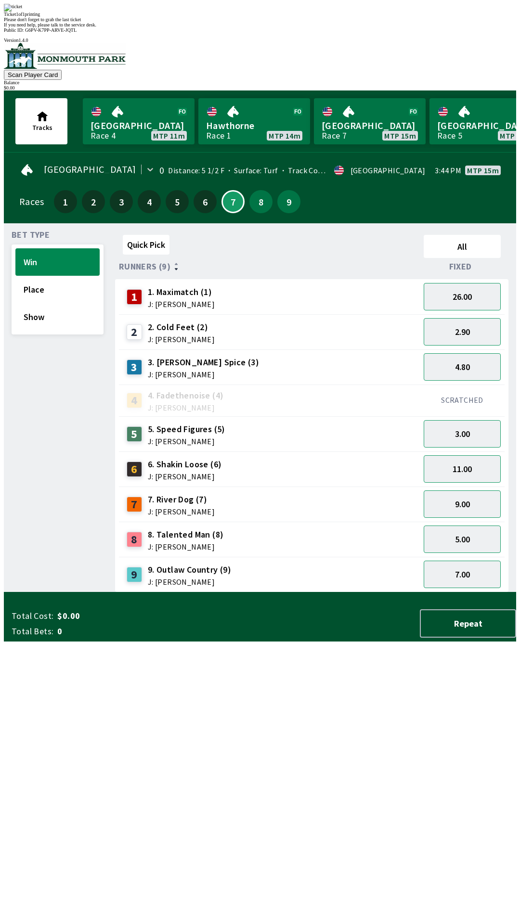
click at [368, 593] on div "Quick Pick All Runners (9) Fixed 1 1. Maximatch (1) J: [PERSON_NAME] 26.00 2 2.…" at bounding box center [315, 411] width 401 height 361
